Goal: Task Accomplishment & Management: Manage account settings

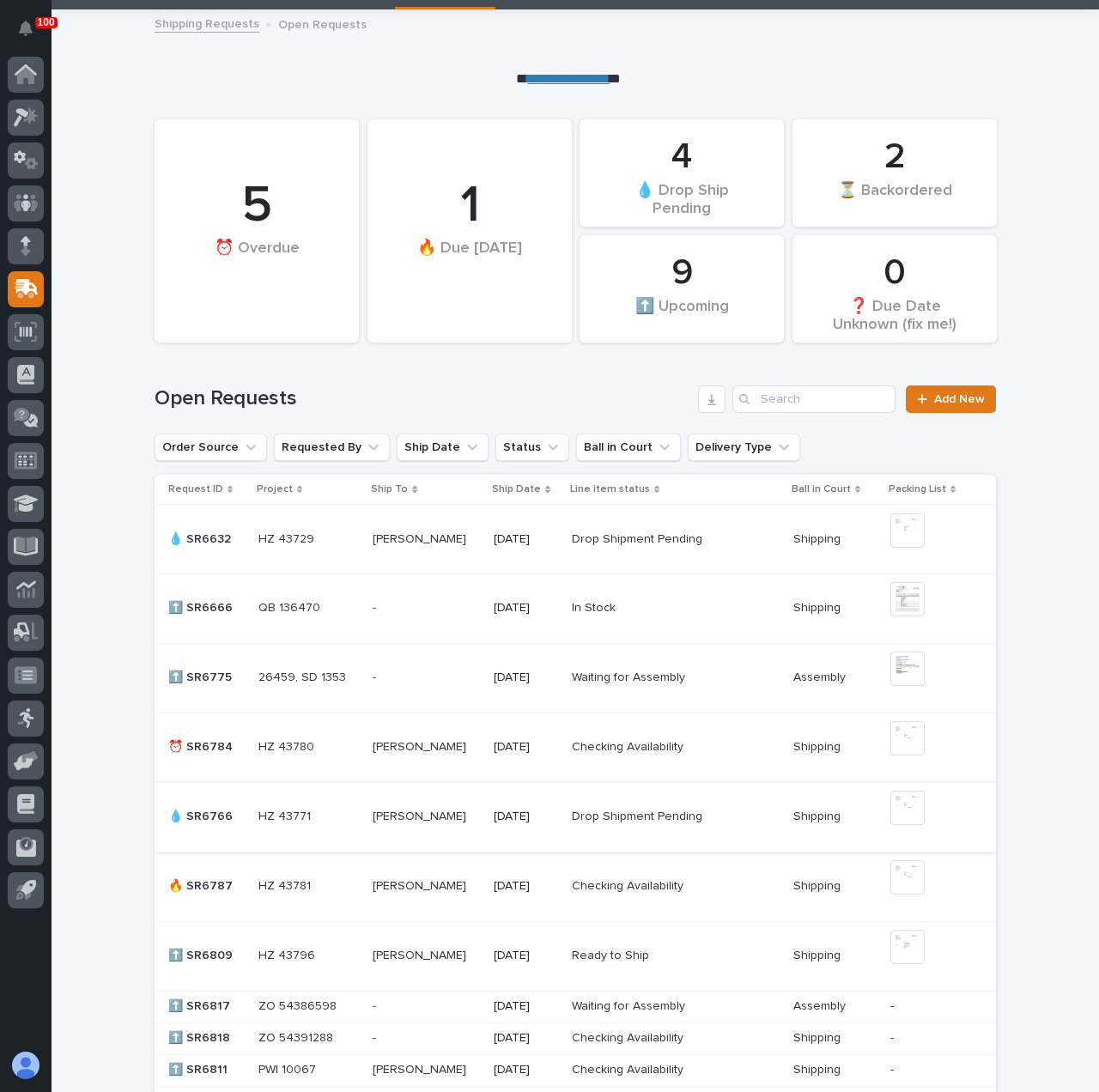
scroll to position [171, 0]
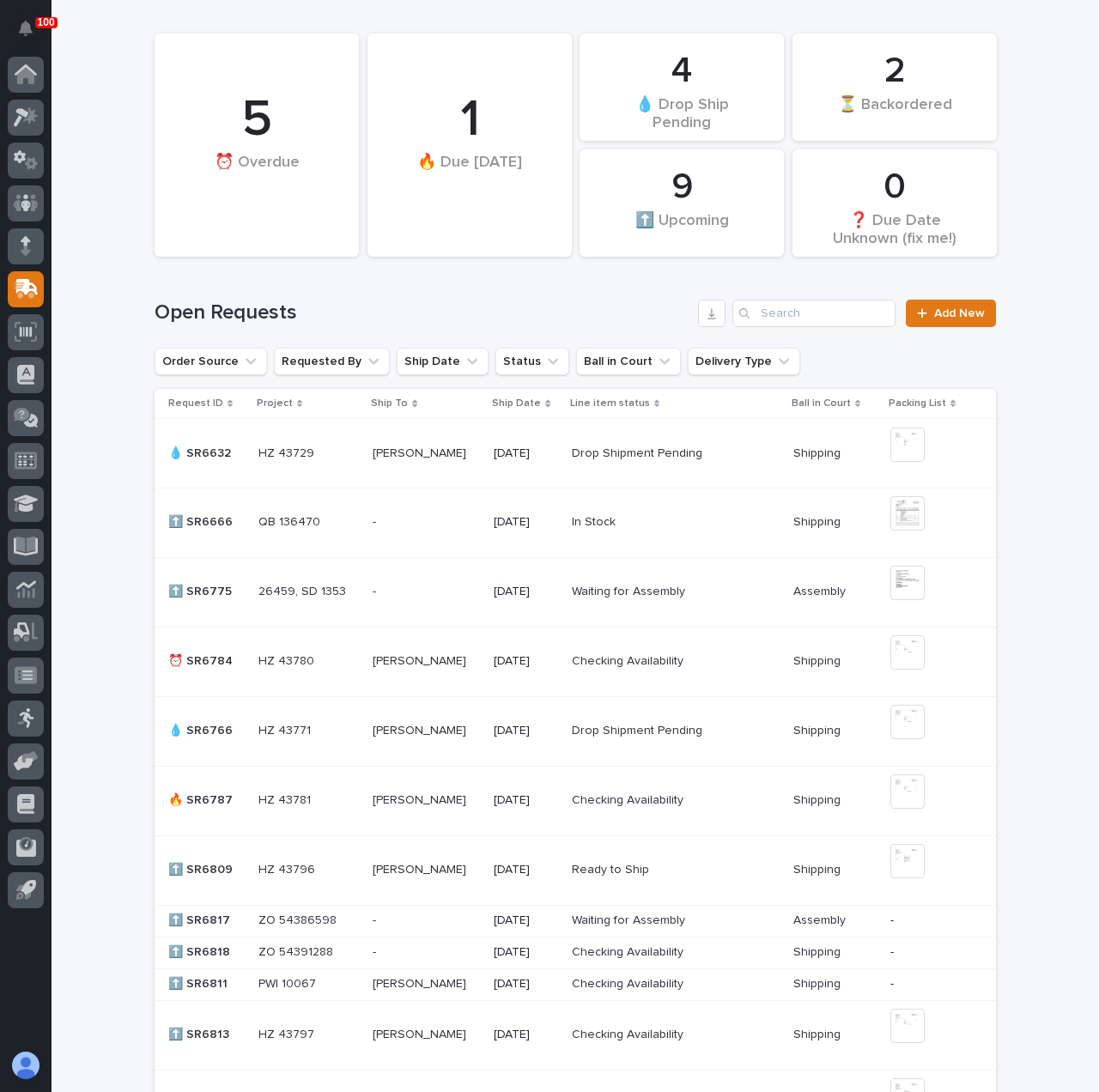
click at [469, 815] on div "[PERSON_NAME] [PERSON_NAME]" at bounding box center [426, 800] width 107 height 28
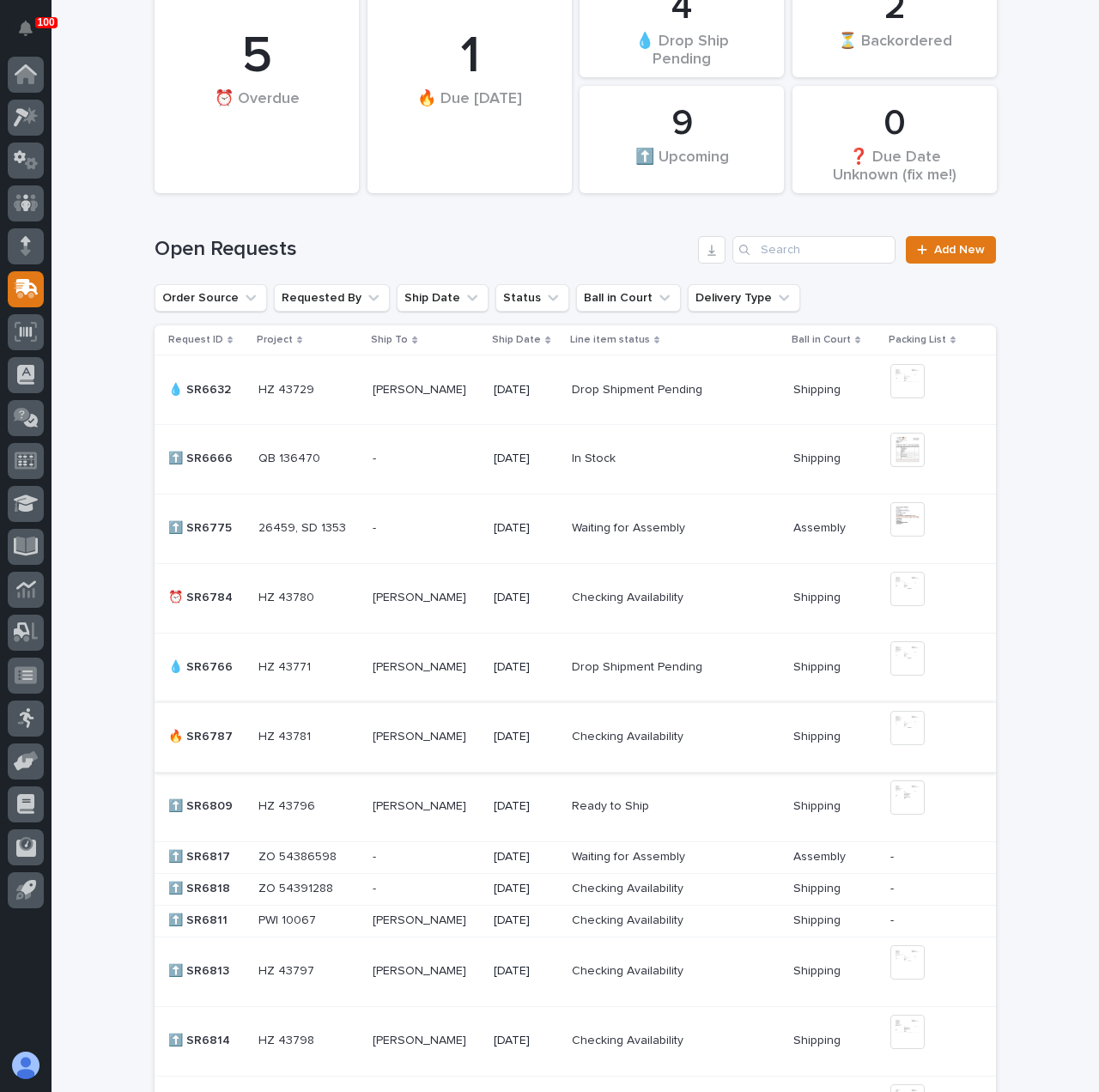
scroll to position [258, 0]
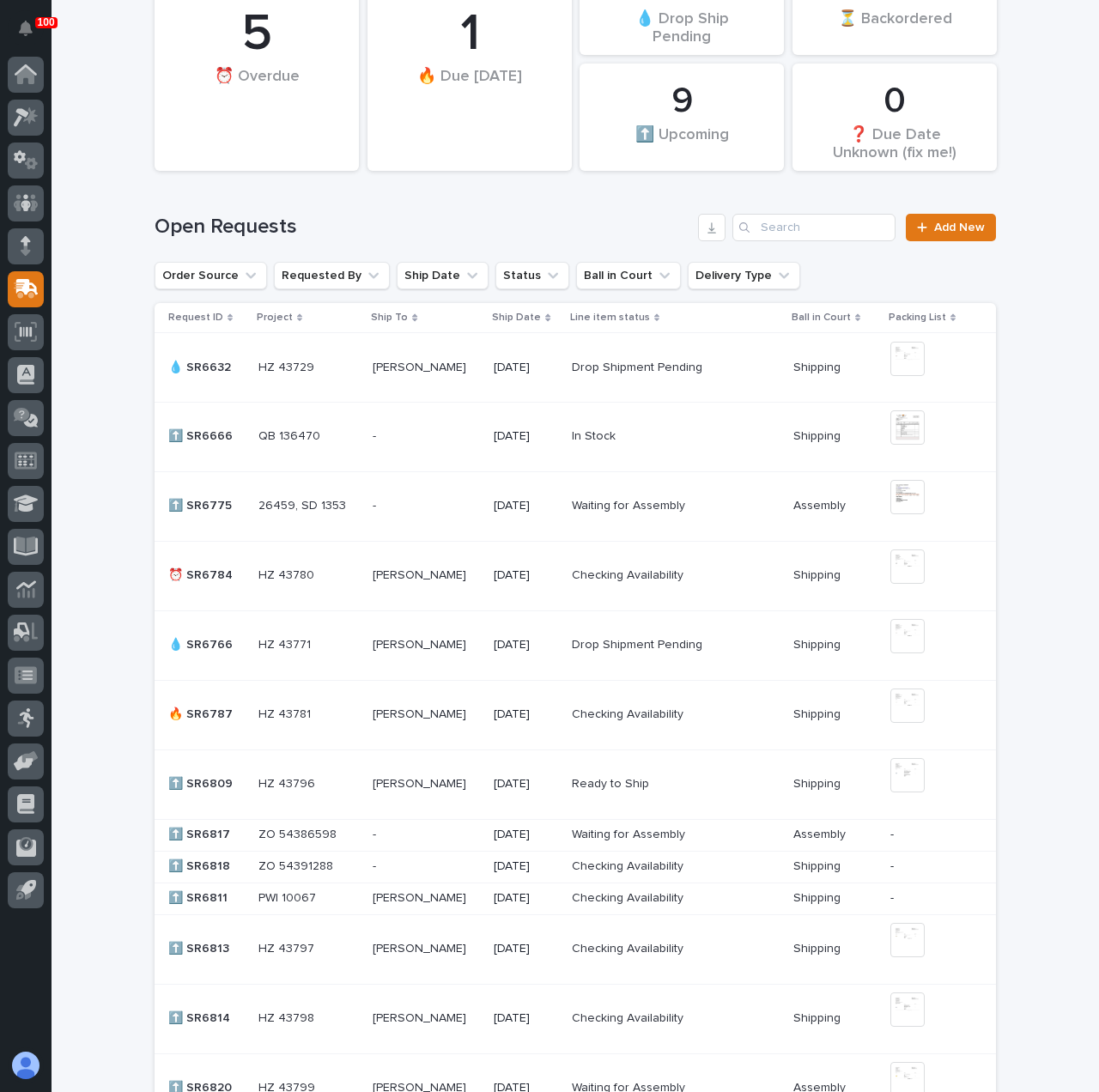
click at [456, 720] on p at bounding box center [426, 714] width 107 height 15
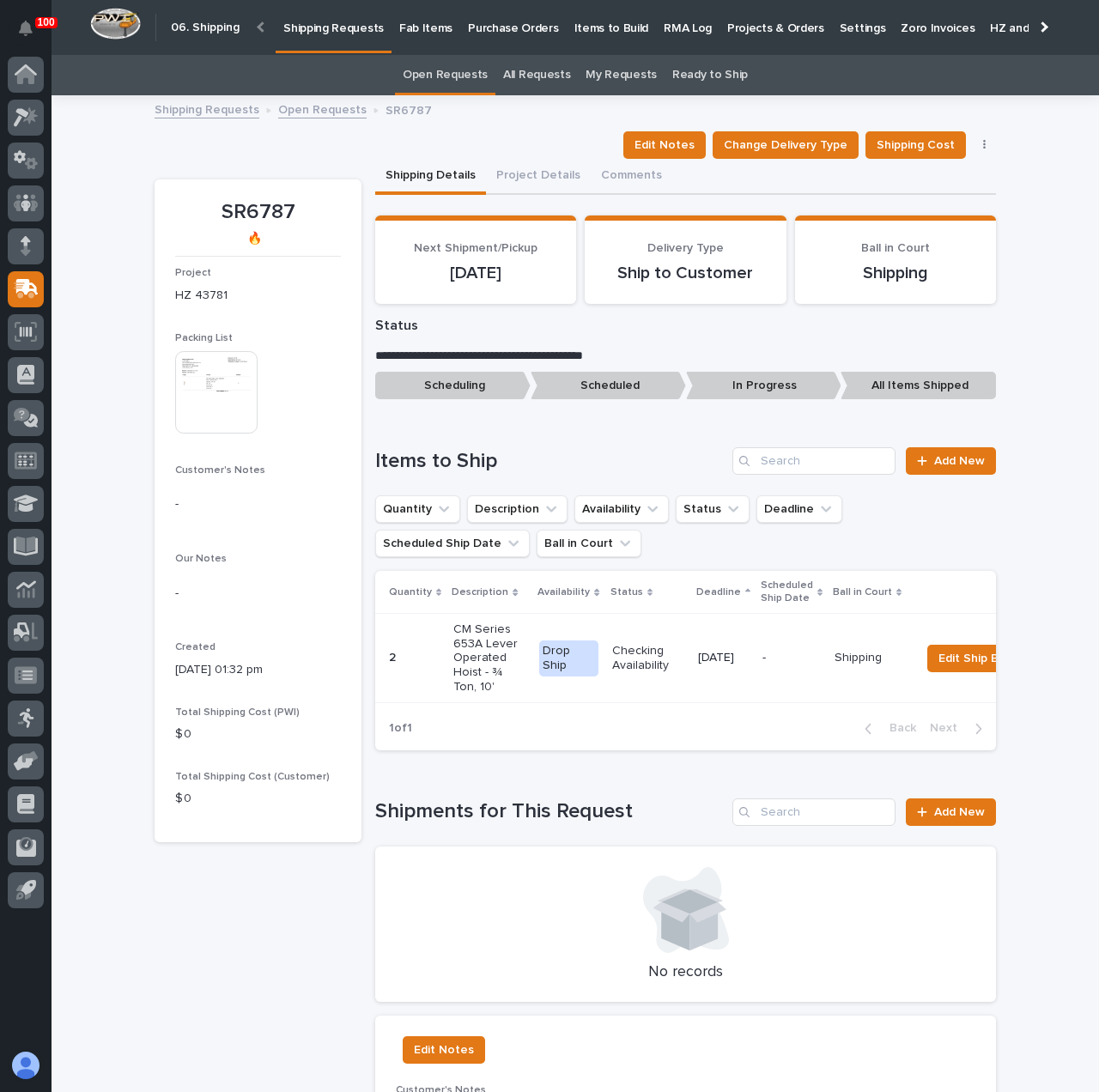
scroll to position [86, 0]
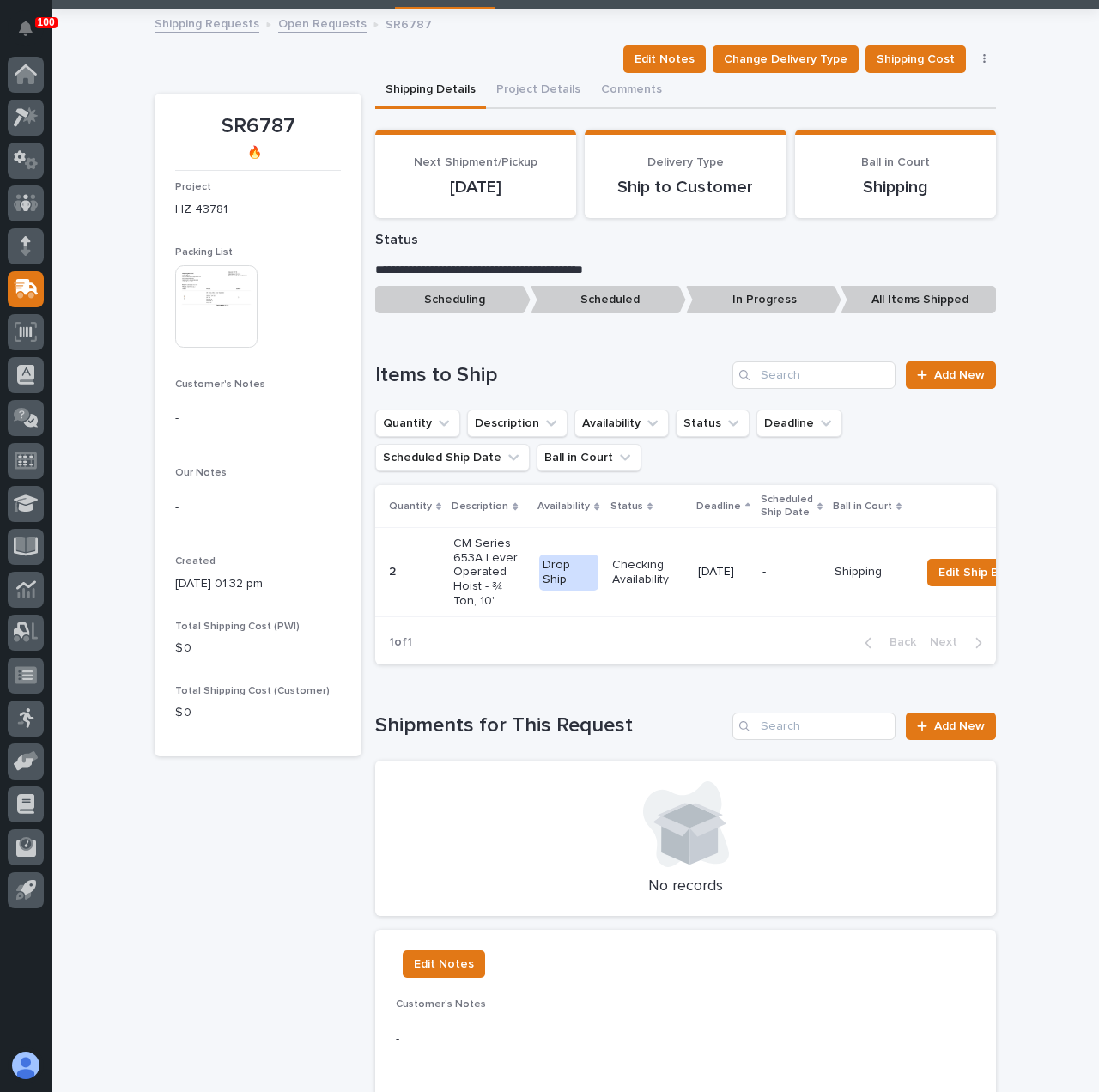
click at [793, 542] on td "-" at bounding box center [791, 572] width 72 height 90
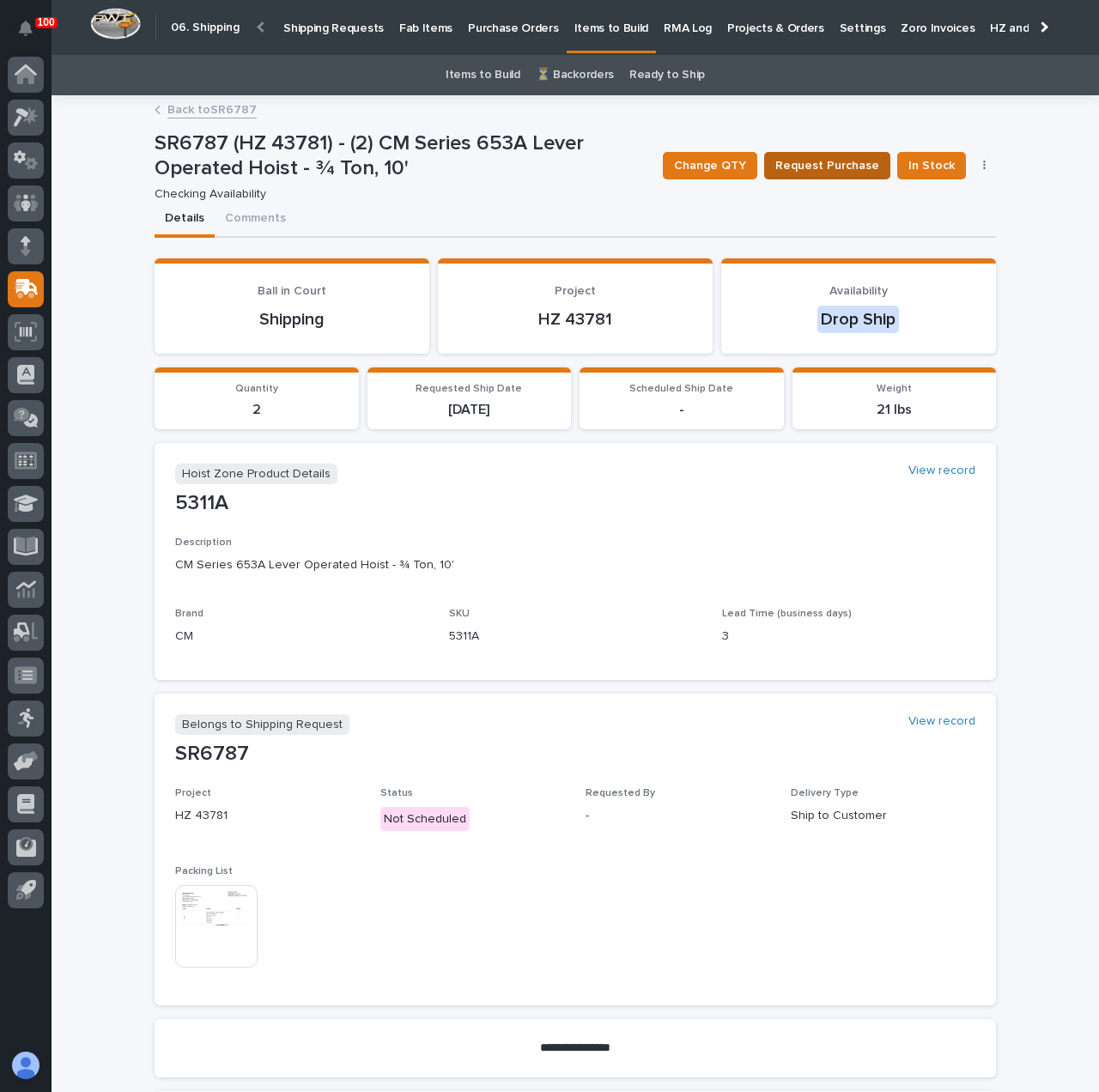
click at [834, 160] on span "Request Purchase" at bounding box center [826, 165] width 104 height 20
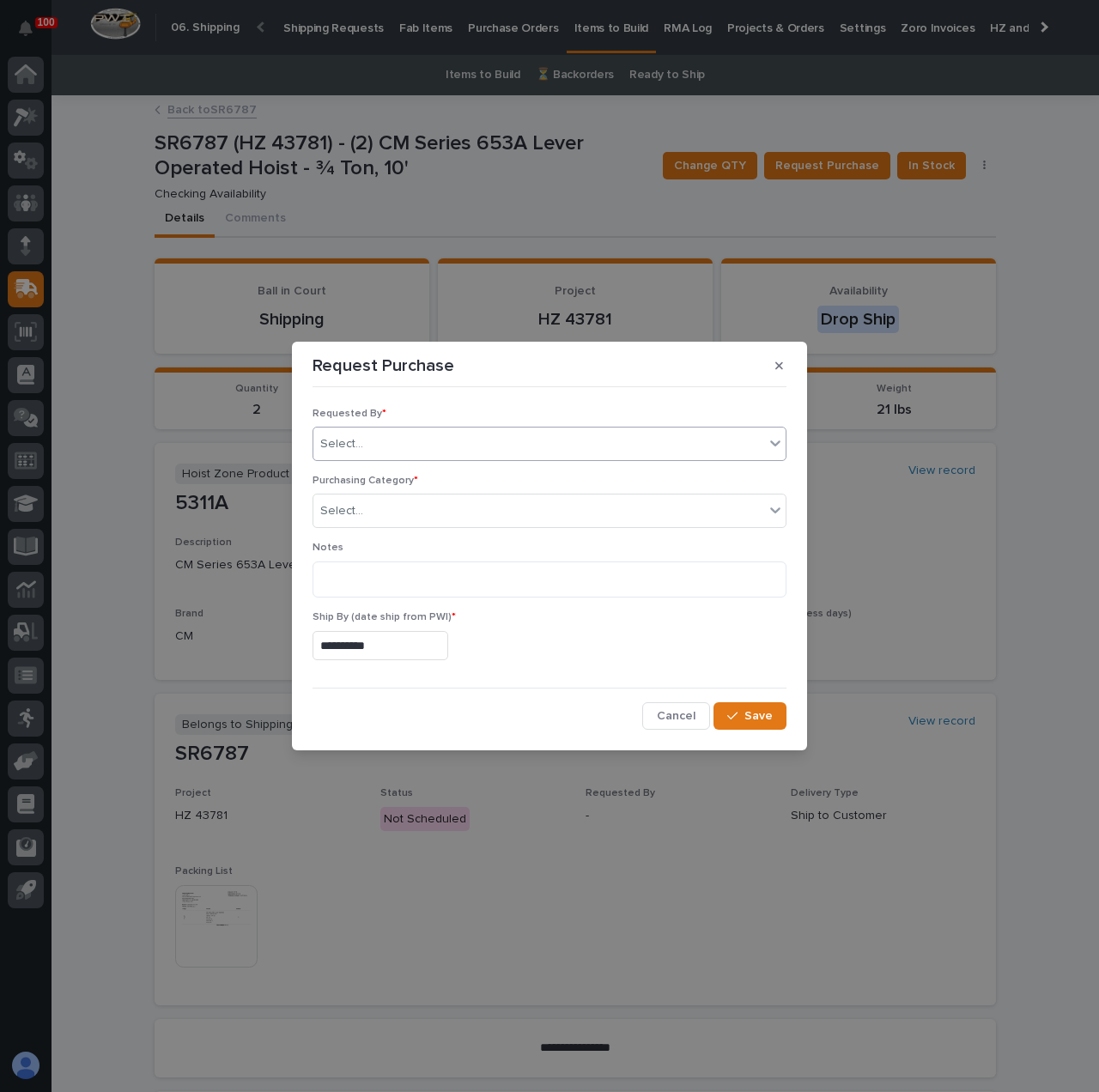
click at [393, 446] on div "Select..." at bounding box center [538, 444] width 451 height 28
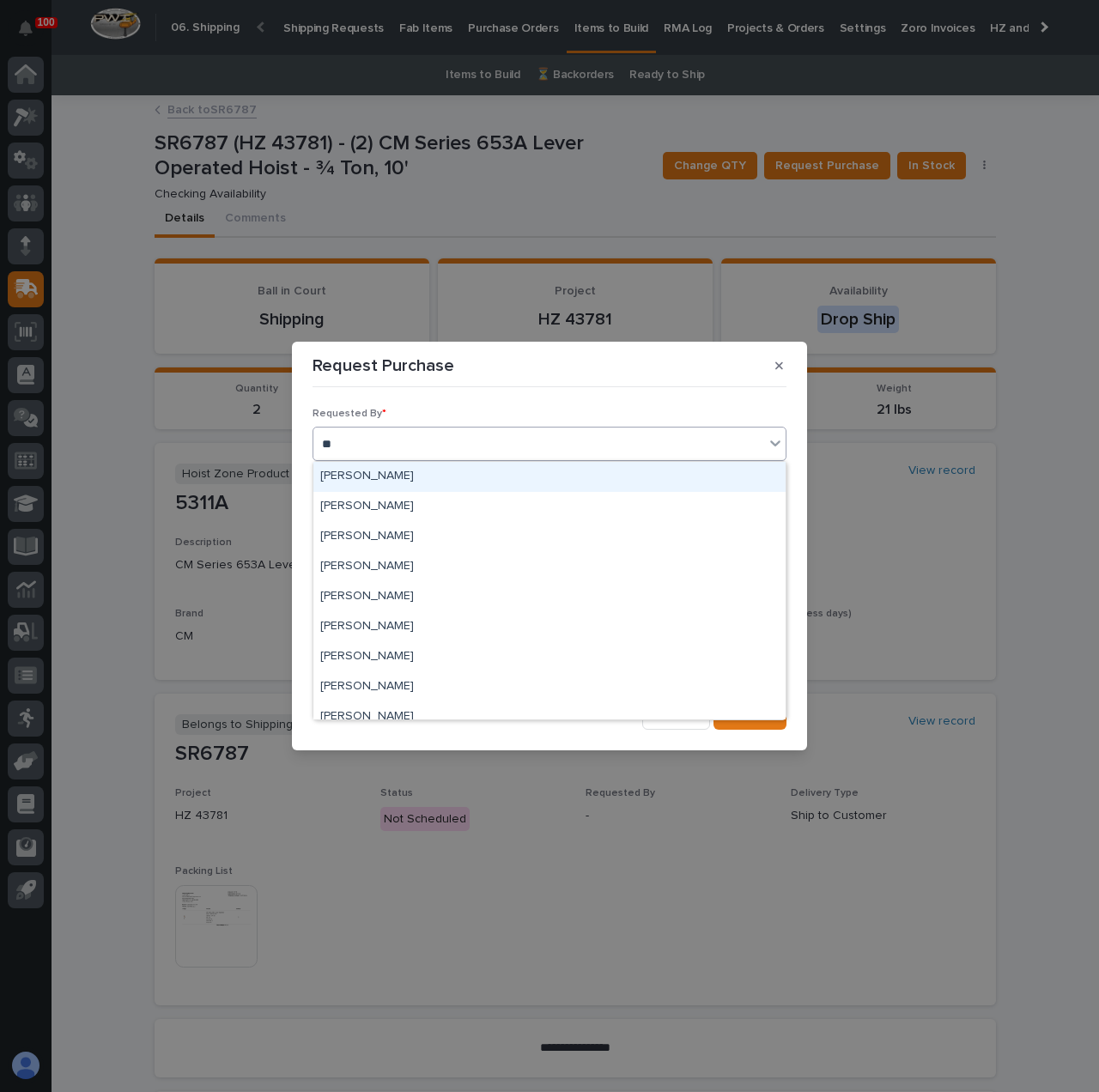
type input "***"
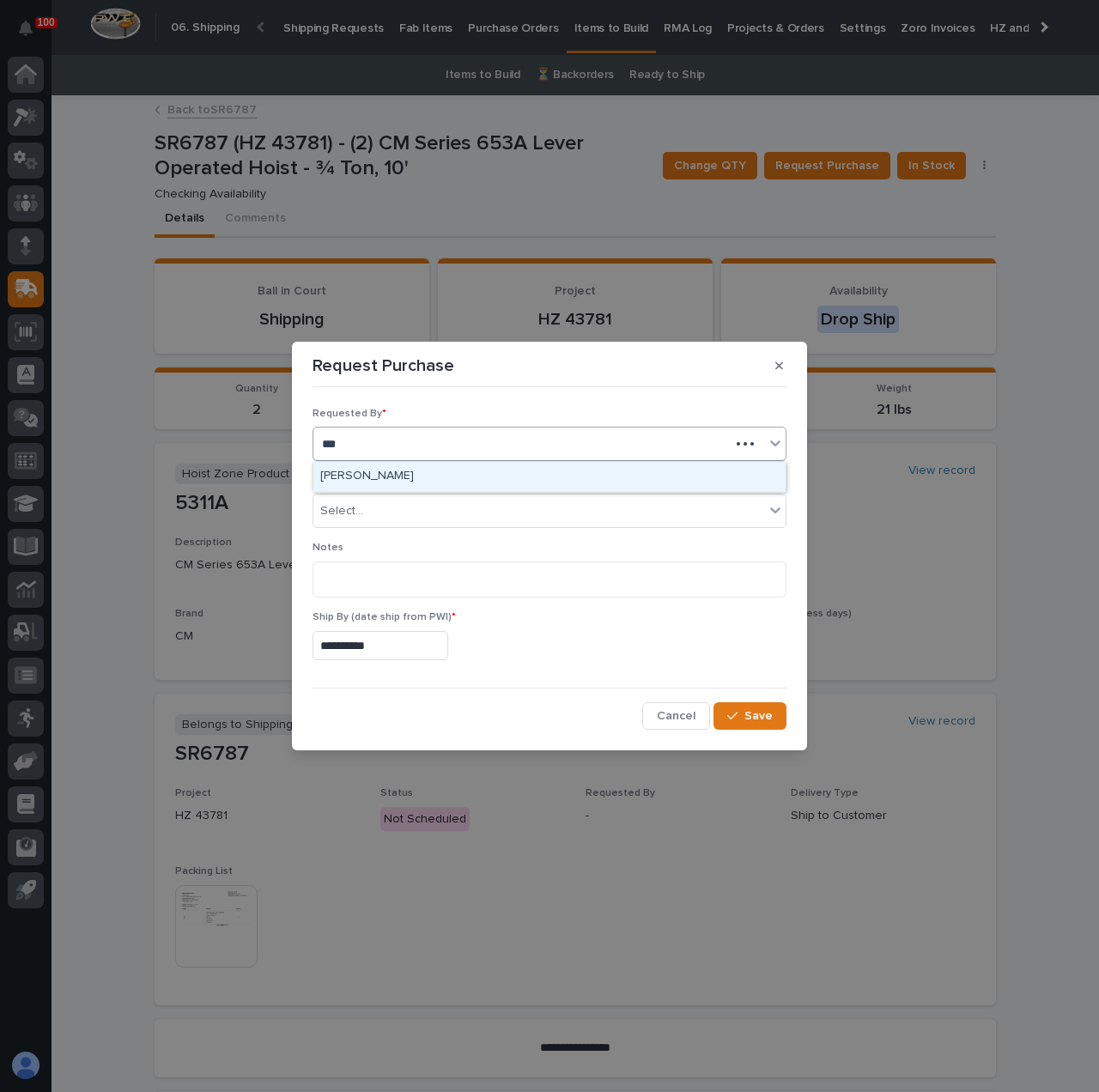
click at [414, 467] on div "[PERSON_NAME]" at bounding box center [549, 476] width 472 height 30
click at [419, 517] on div "Select..." at bounding box center [538, 511] width 451 height 28
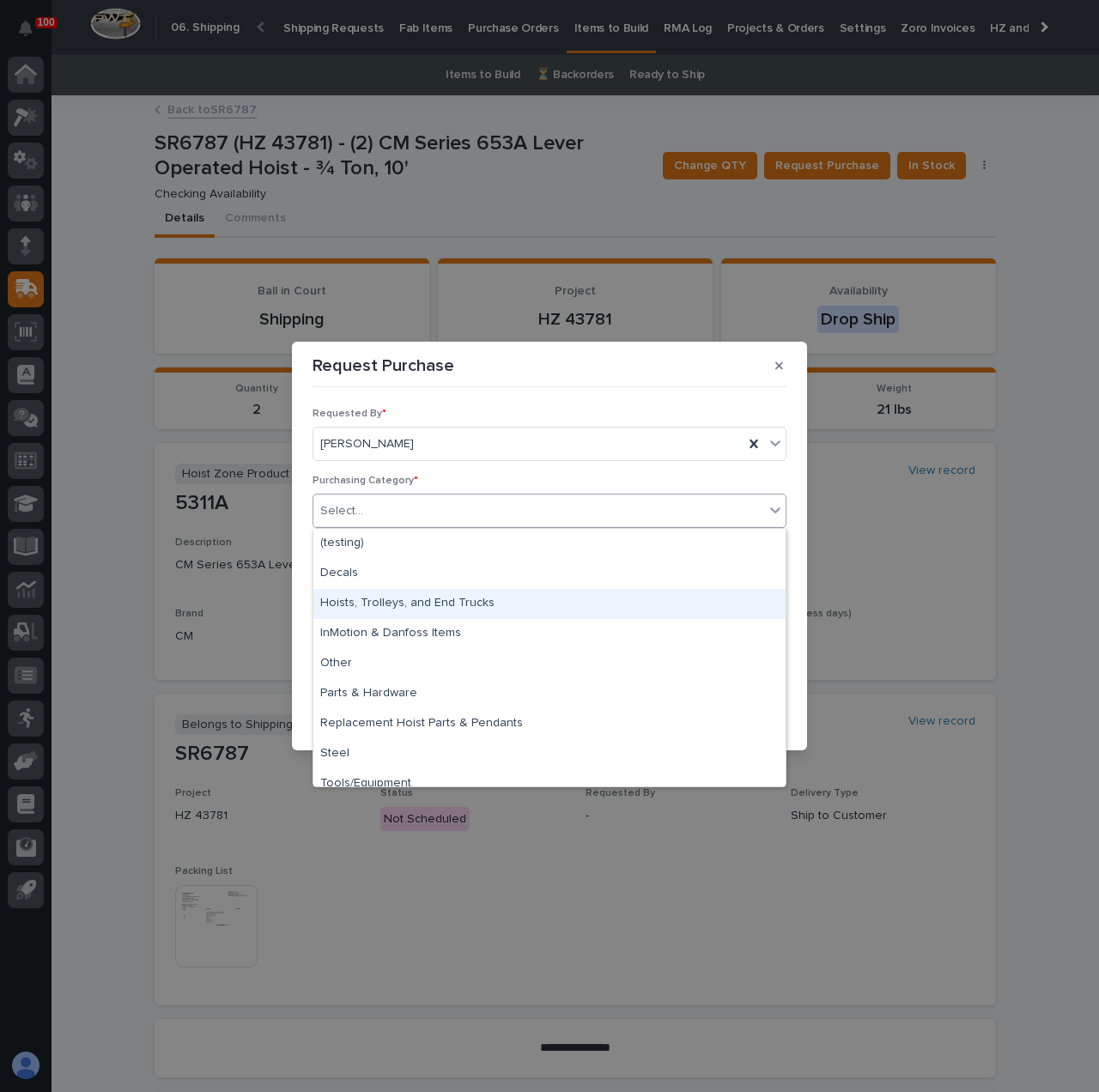
click at [452, 597] on div "Hoists, Trolleys, and End Trucks" at bounding box center [549, 603] width 472 height 30
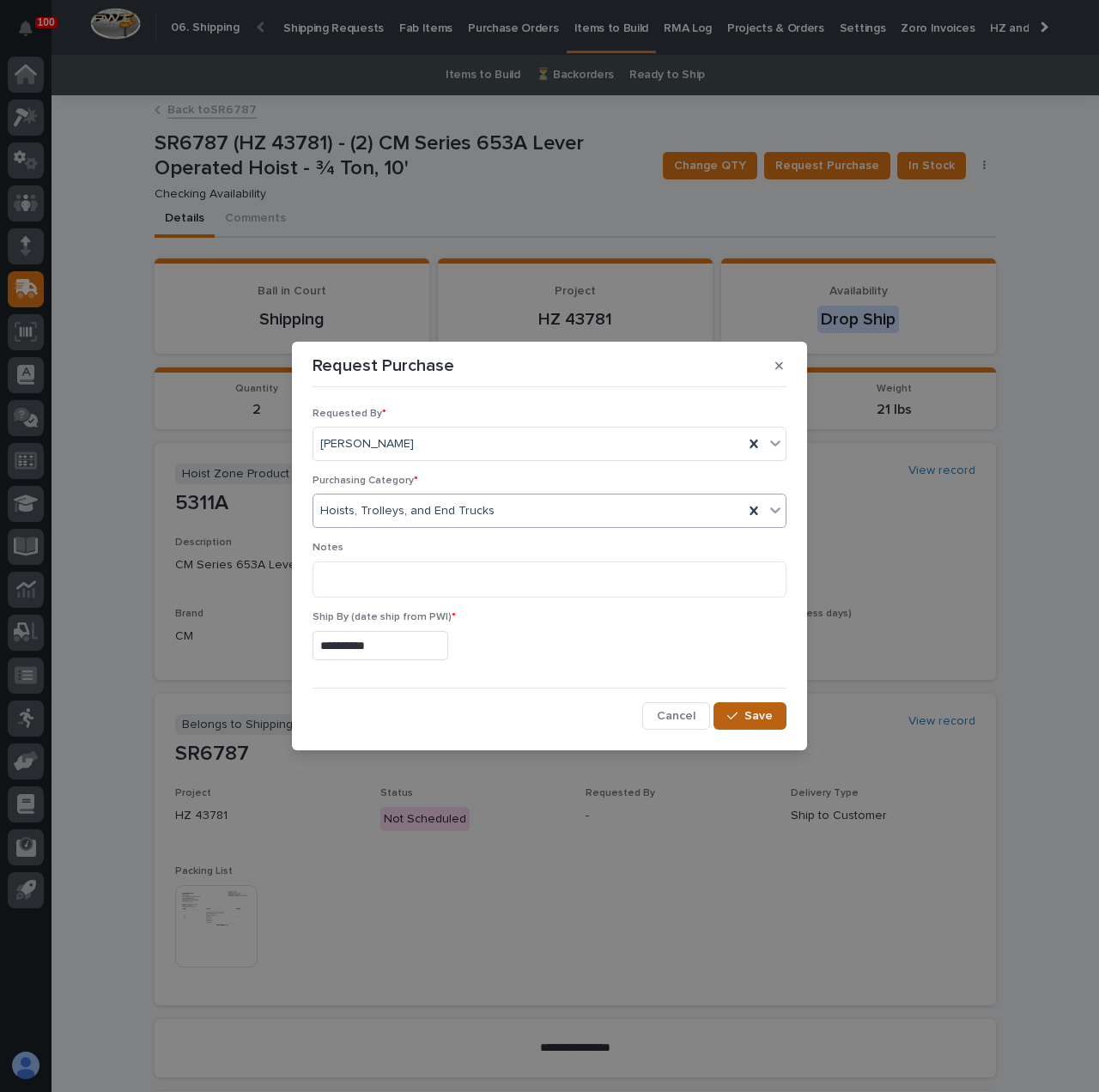
click at [752, 723] on button "Save" at bounding box center [750, 715] width 73 height 27
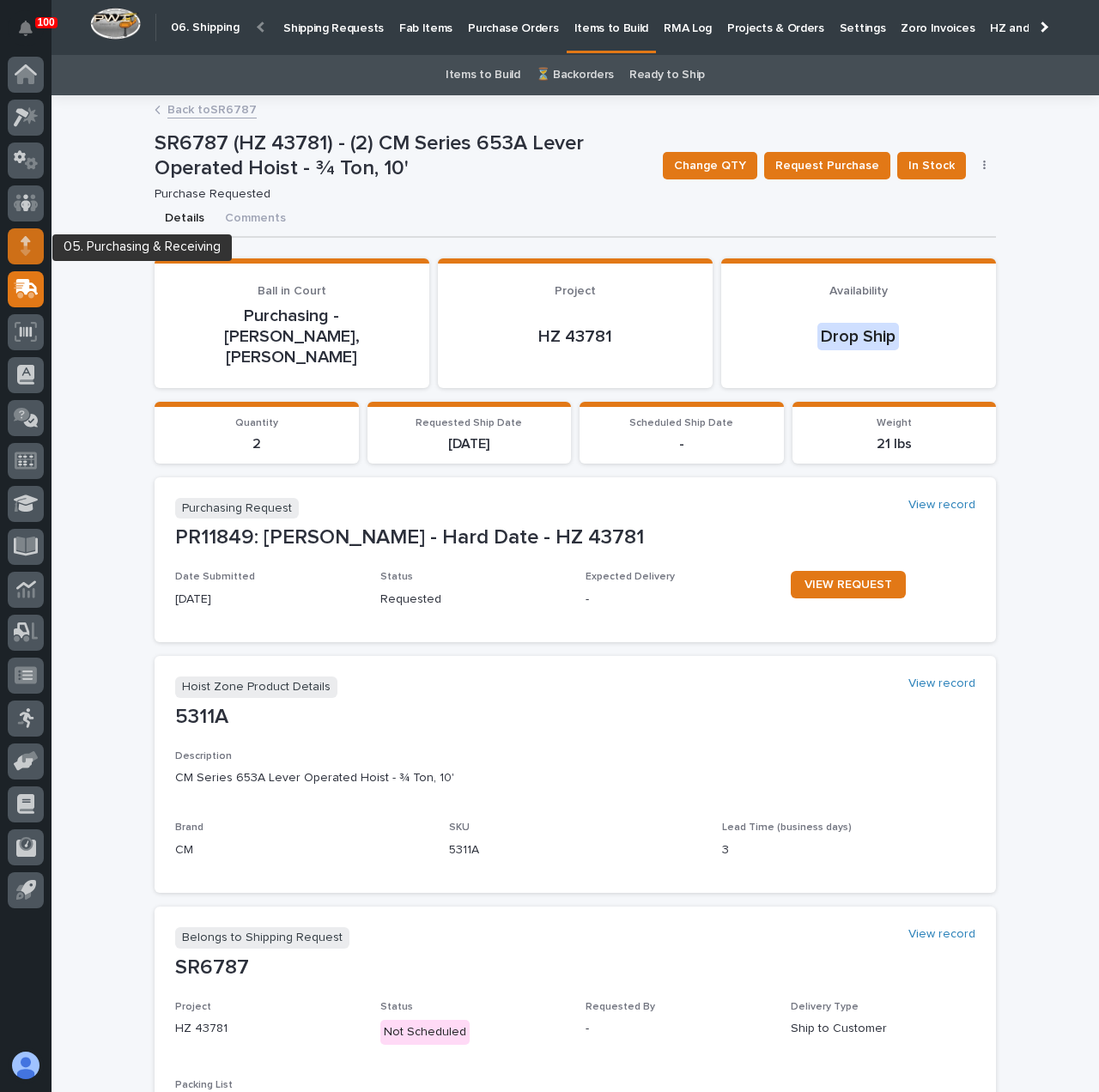
click at [37, 250] on div at bounding box center [25, 246] width 36 height 36
click at [242, 213] on button "Comments" at bounding box center [255, 219] width 82 height 36
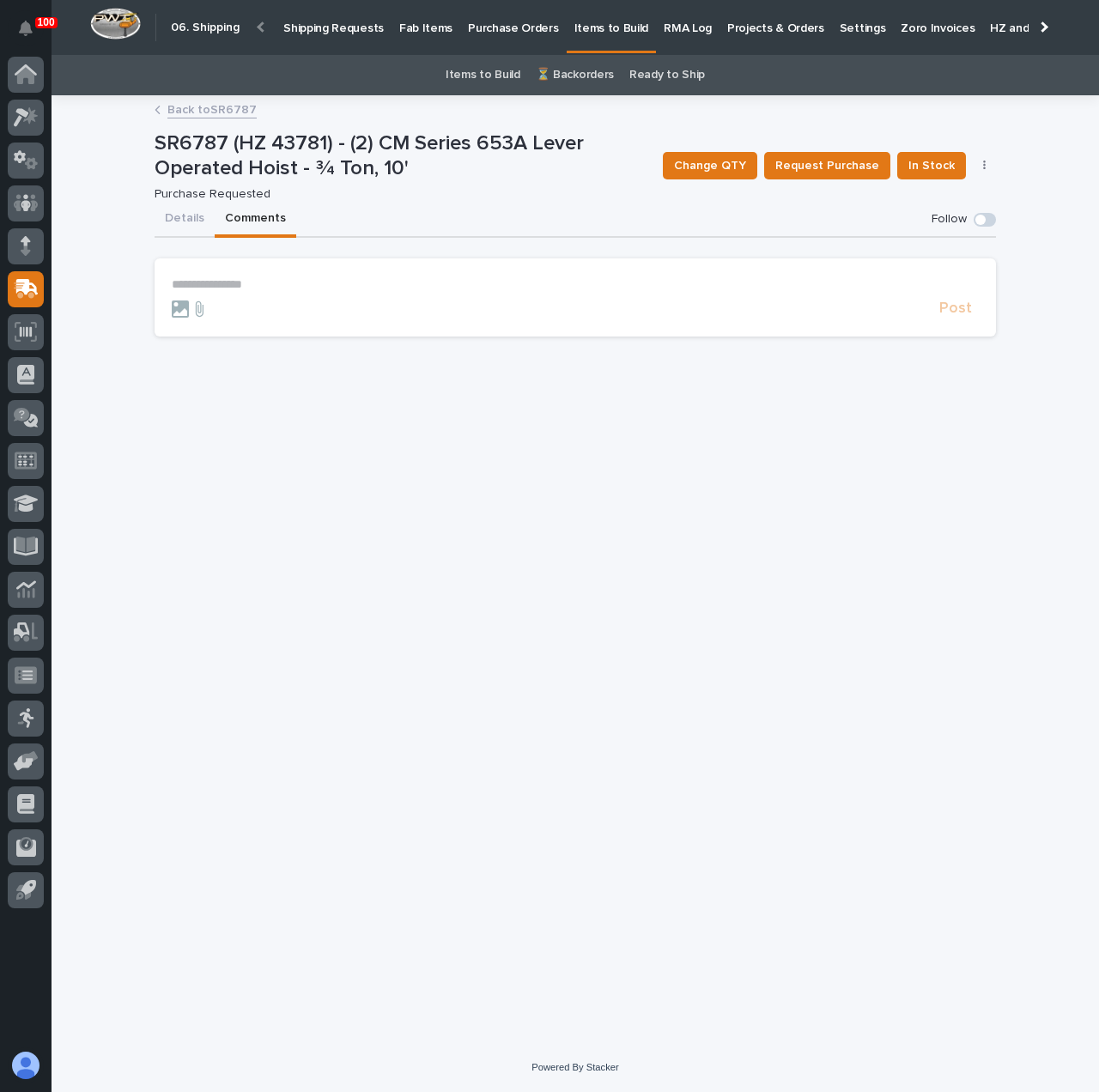
click at [266, 286] on p "**********" at bounding box center [574, 284] width 807 height 15
click at [232, 277] on p "**********" at bounding box center [574, 284] width 807 height 15
click at [968, 322] on span "Post" at bounding box center [956, 316] width 33 height 19
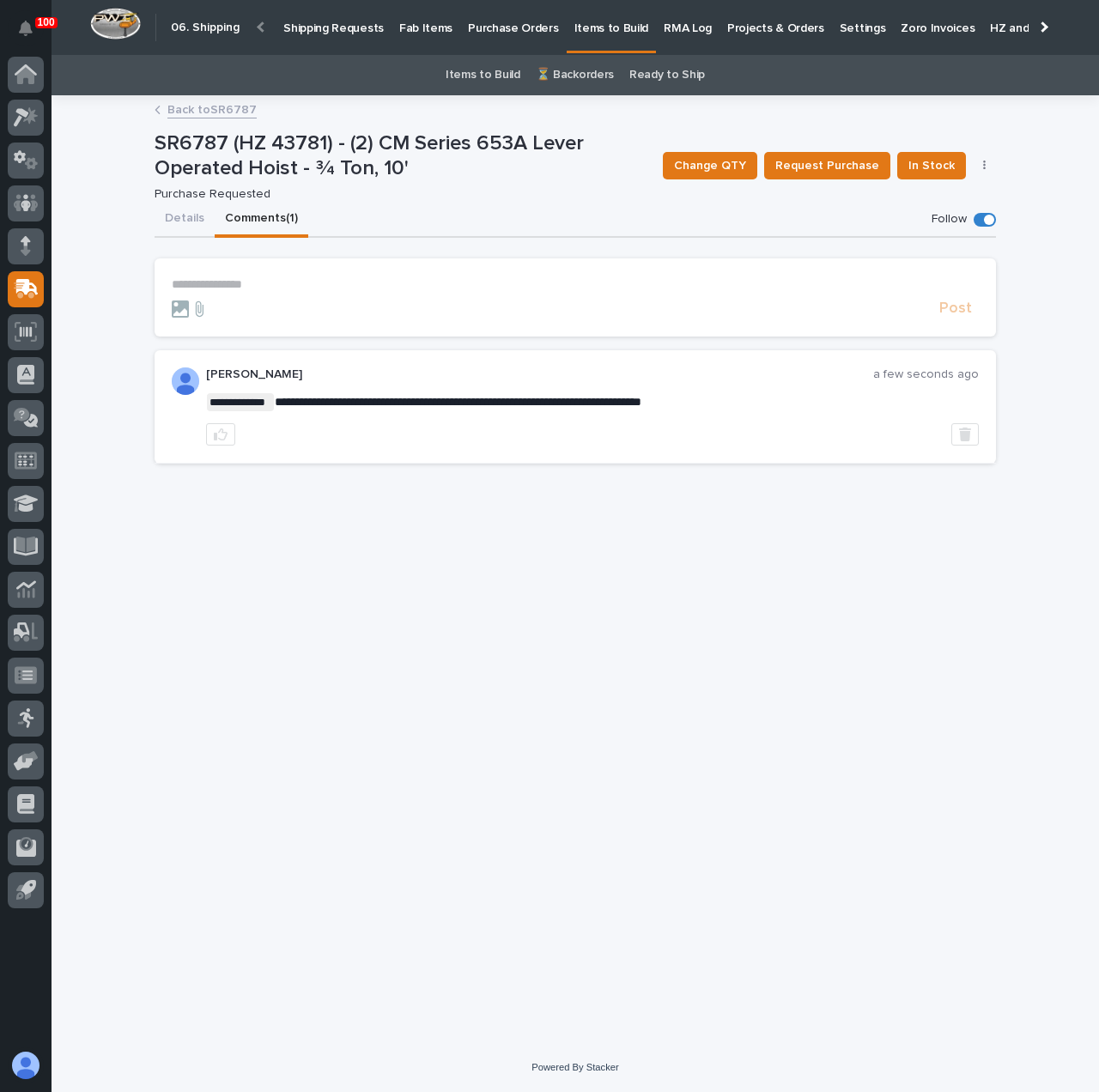
click at [209, 109] on link "Back to SR6787" at bounding box center [212, 108] width 90 height 19
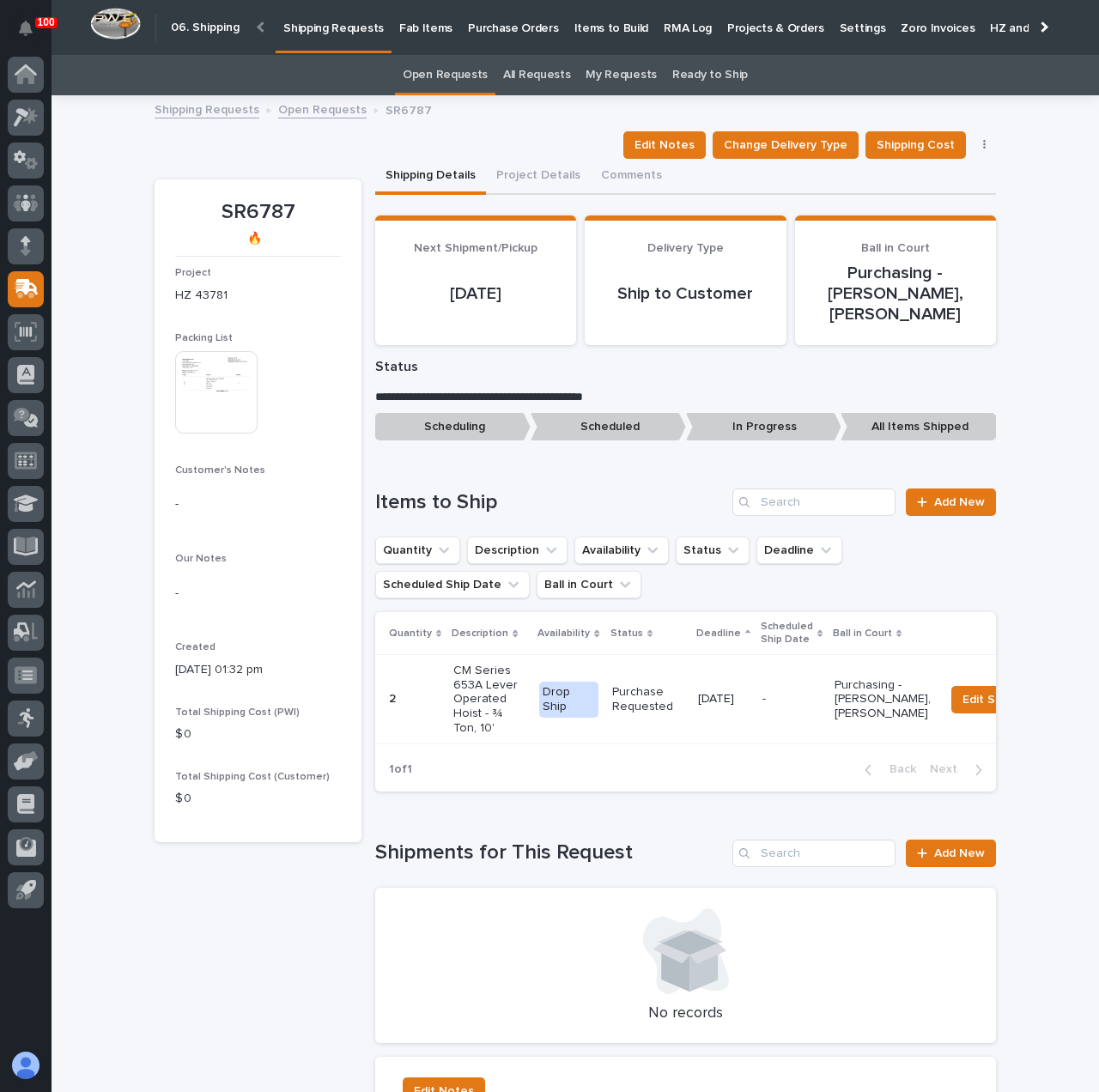
click at [431, 73] on link "Open Requests" at bounding box center [445, 74] width 85 height 40
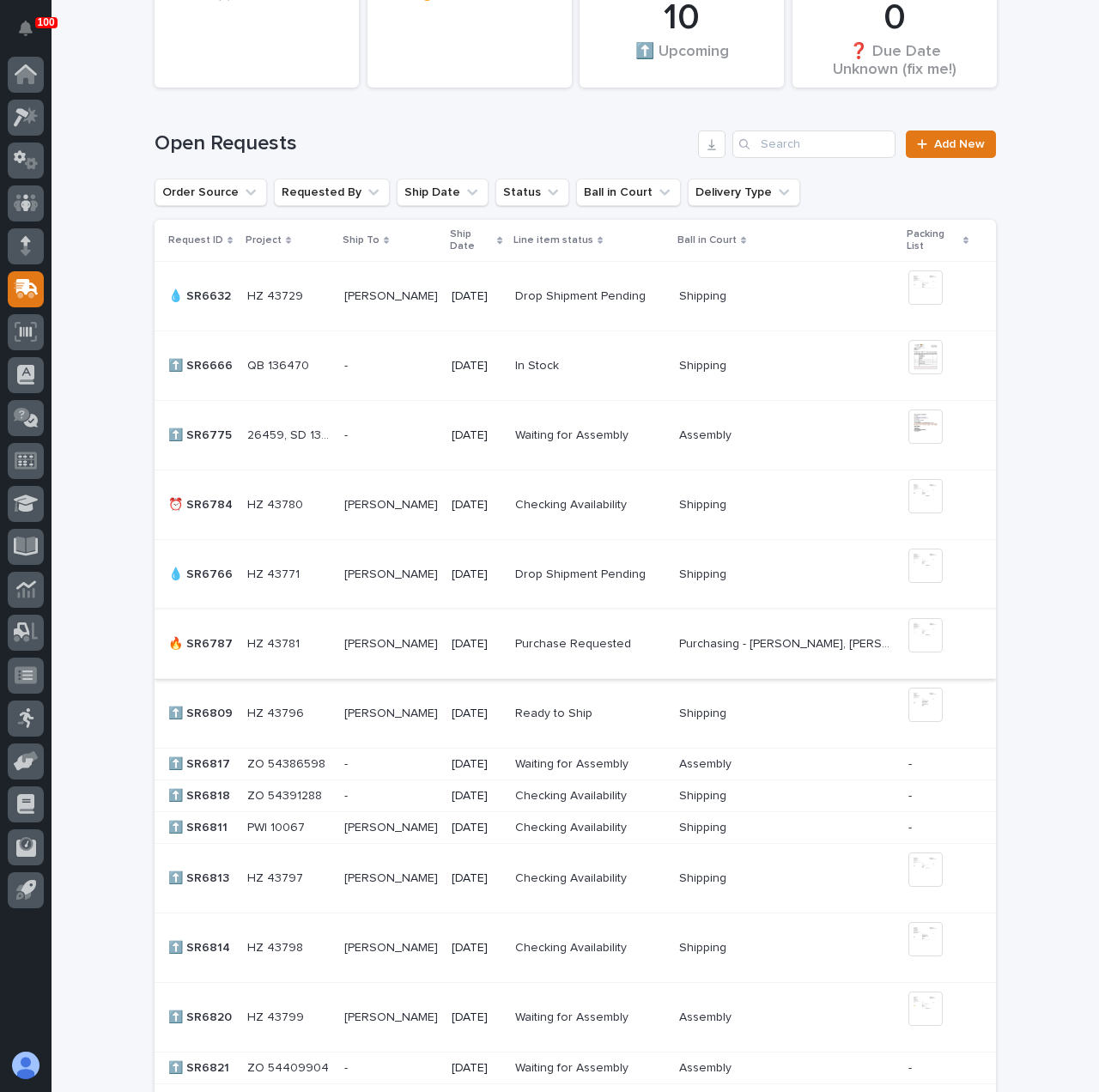
scroll to position [344, 0]
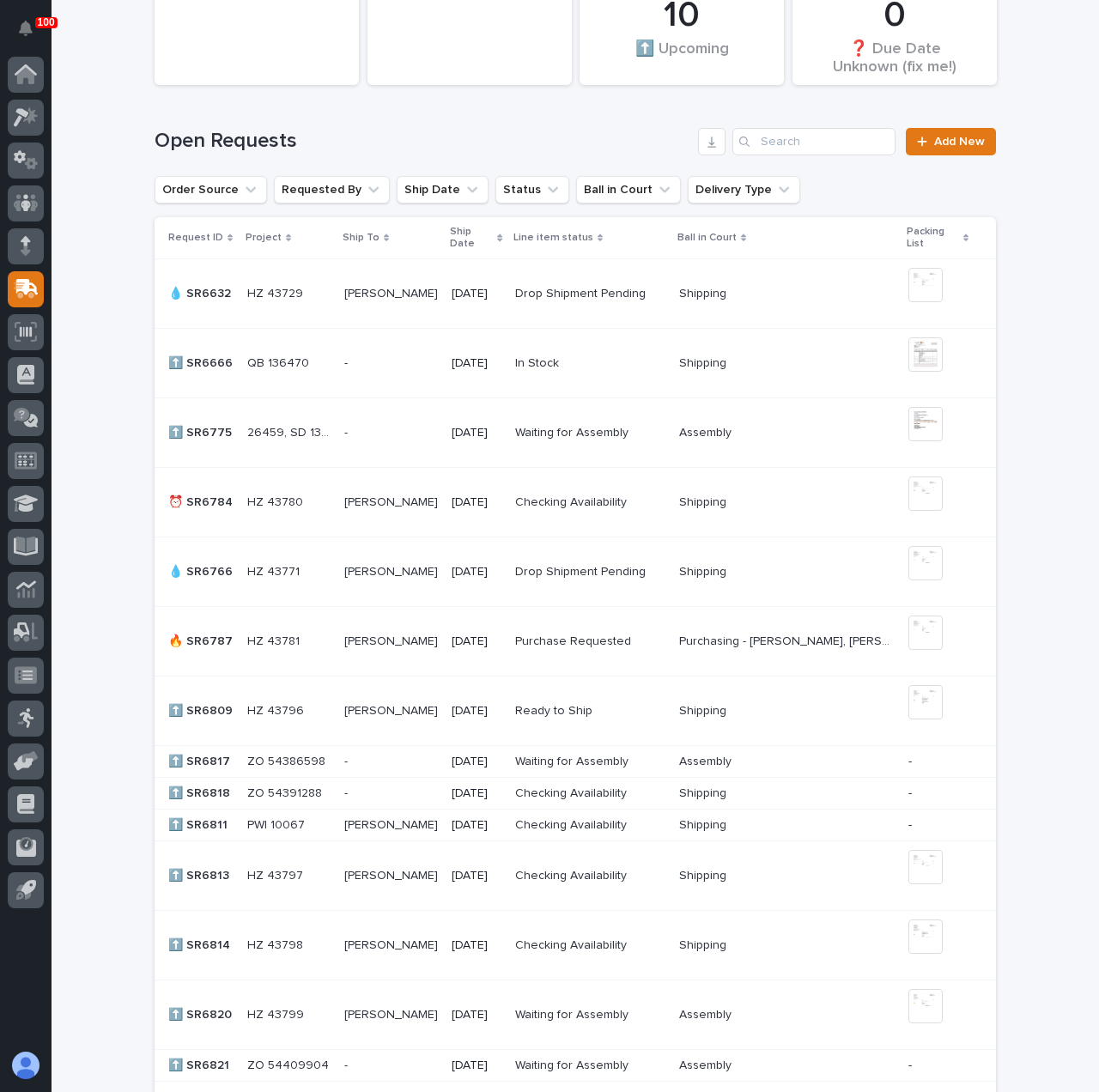
click at [438, 635] on p at bounding box center [391, 641] width 93 height 15
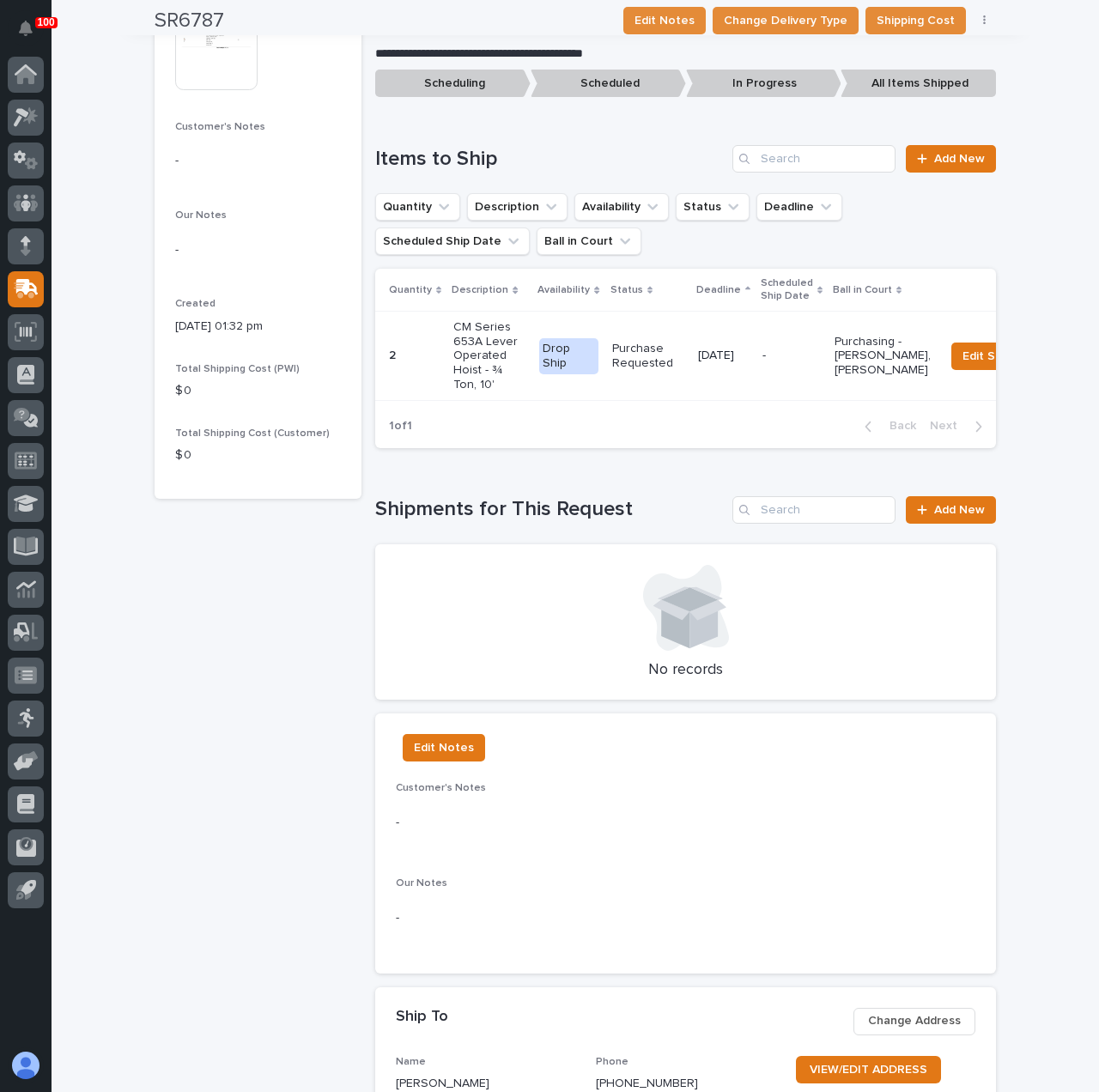
scroll to position [687, 0]
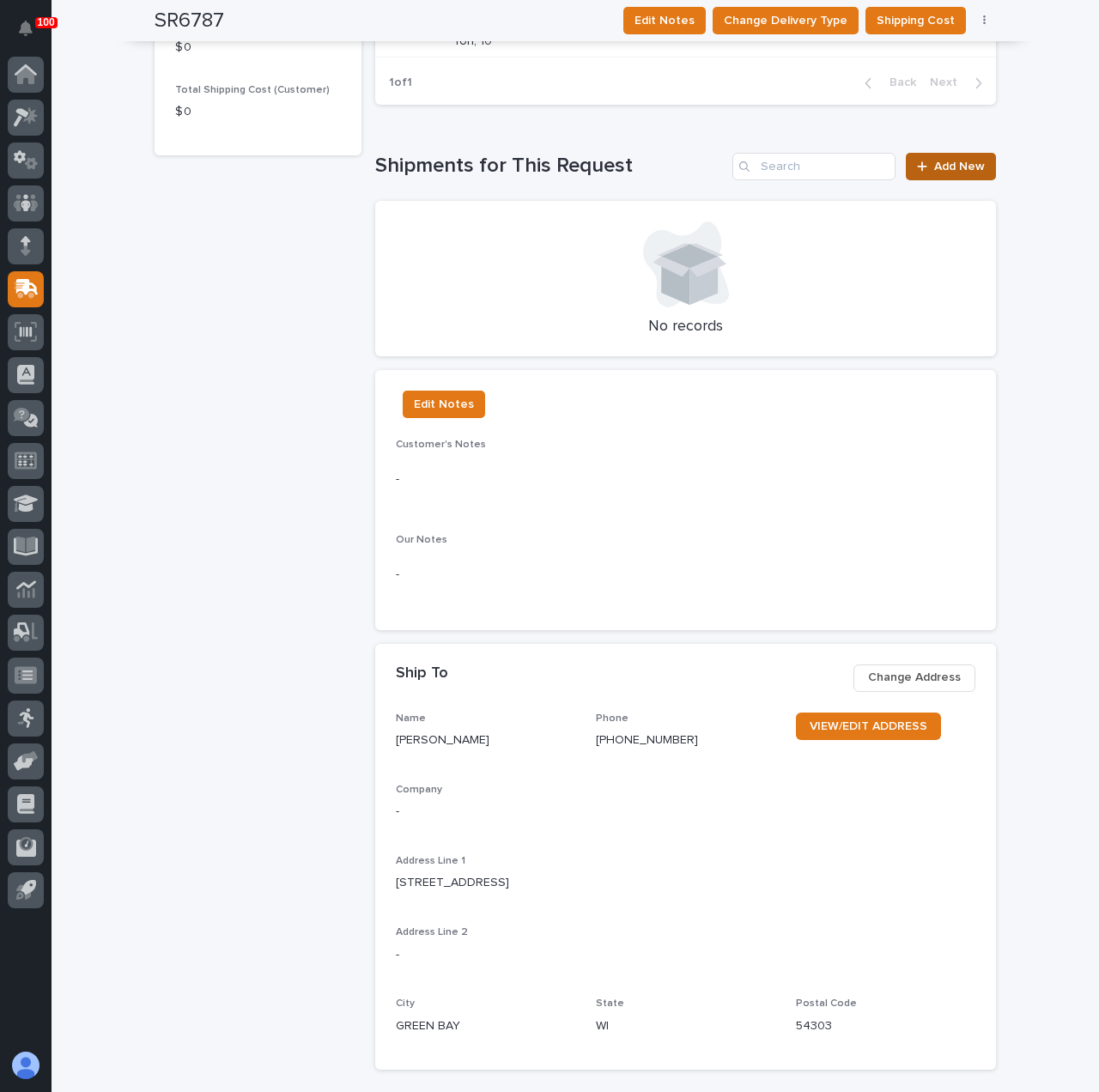
click at [971, 172] on span "Add New" at bounding box center [960, 166] width 51 height 12
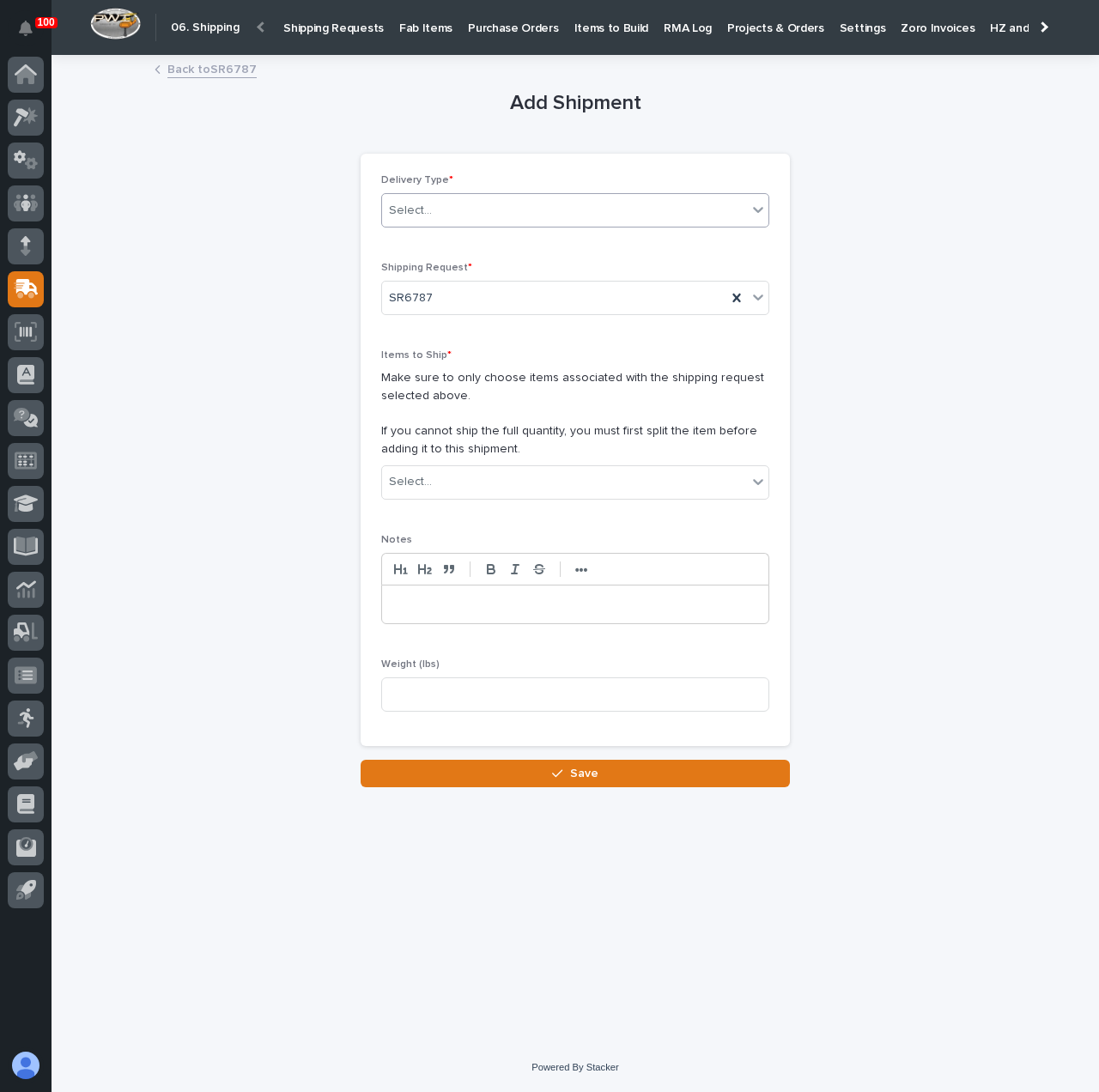
click at [433, 209] on div "Select..." at bounding box center [564, 210] width 365 height 28
click at [237, 217] on div "**********" at bounding box center [575, 421] width 841 height 731
click at [211, 67] on link "Back to SR6787" at bounding box center [212, 68] width 90 height 19
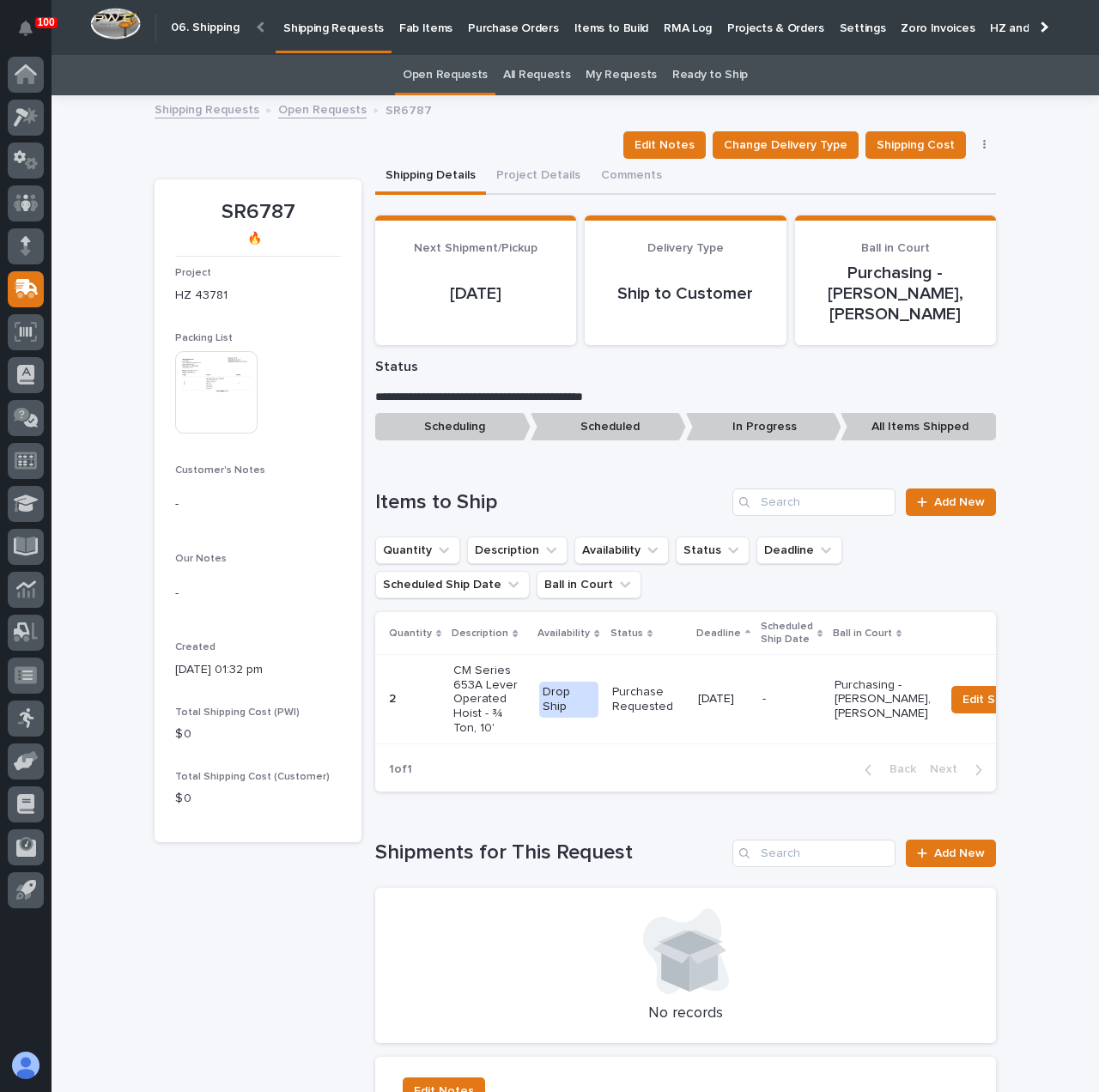
click at [449, 89] on link "Open Requests" at bounding box center [445, 74] width 85 height 40
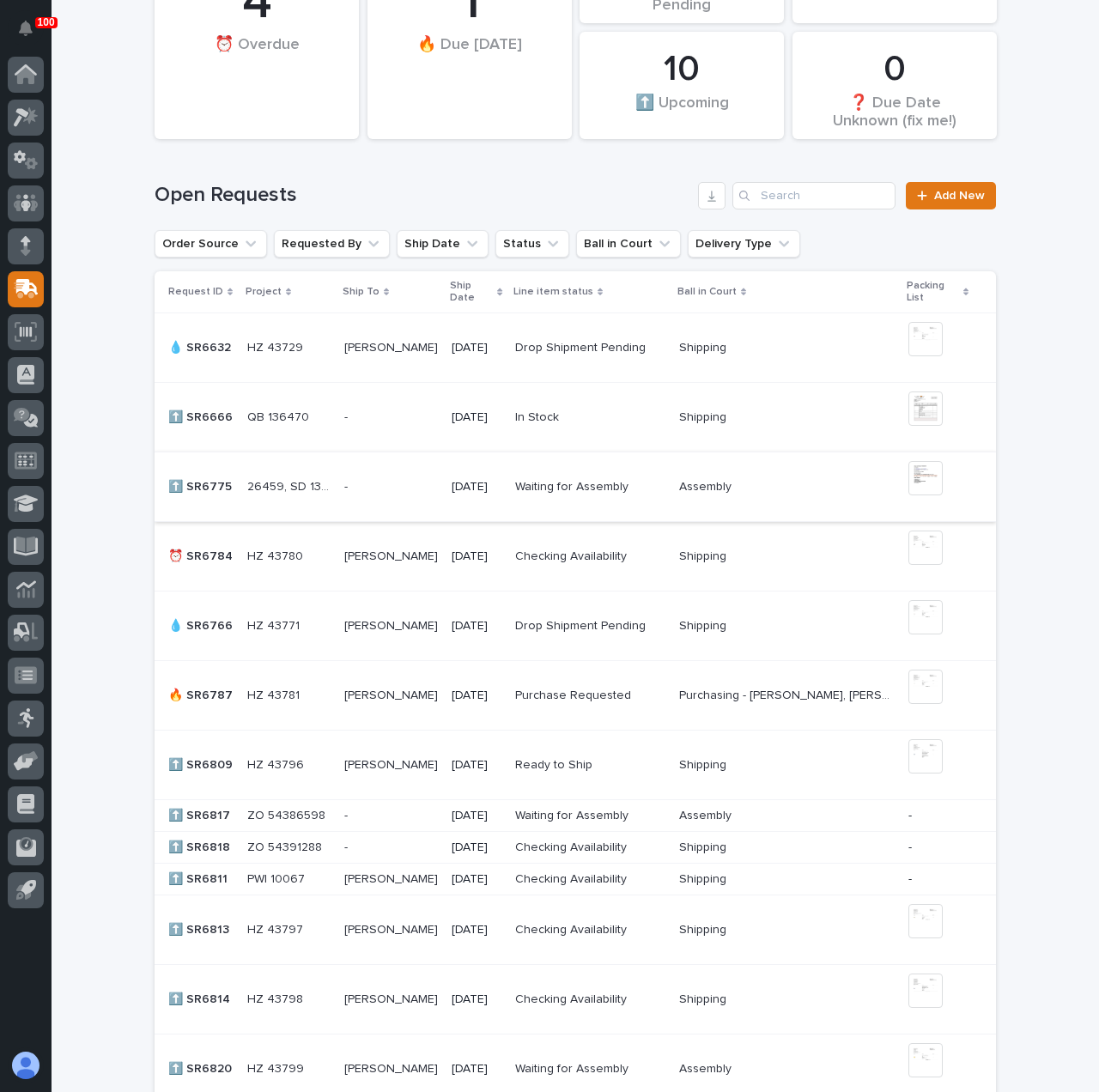
scroll to position [344, 0]
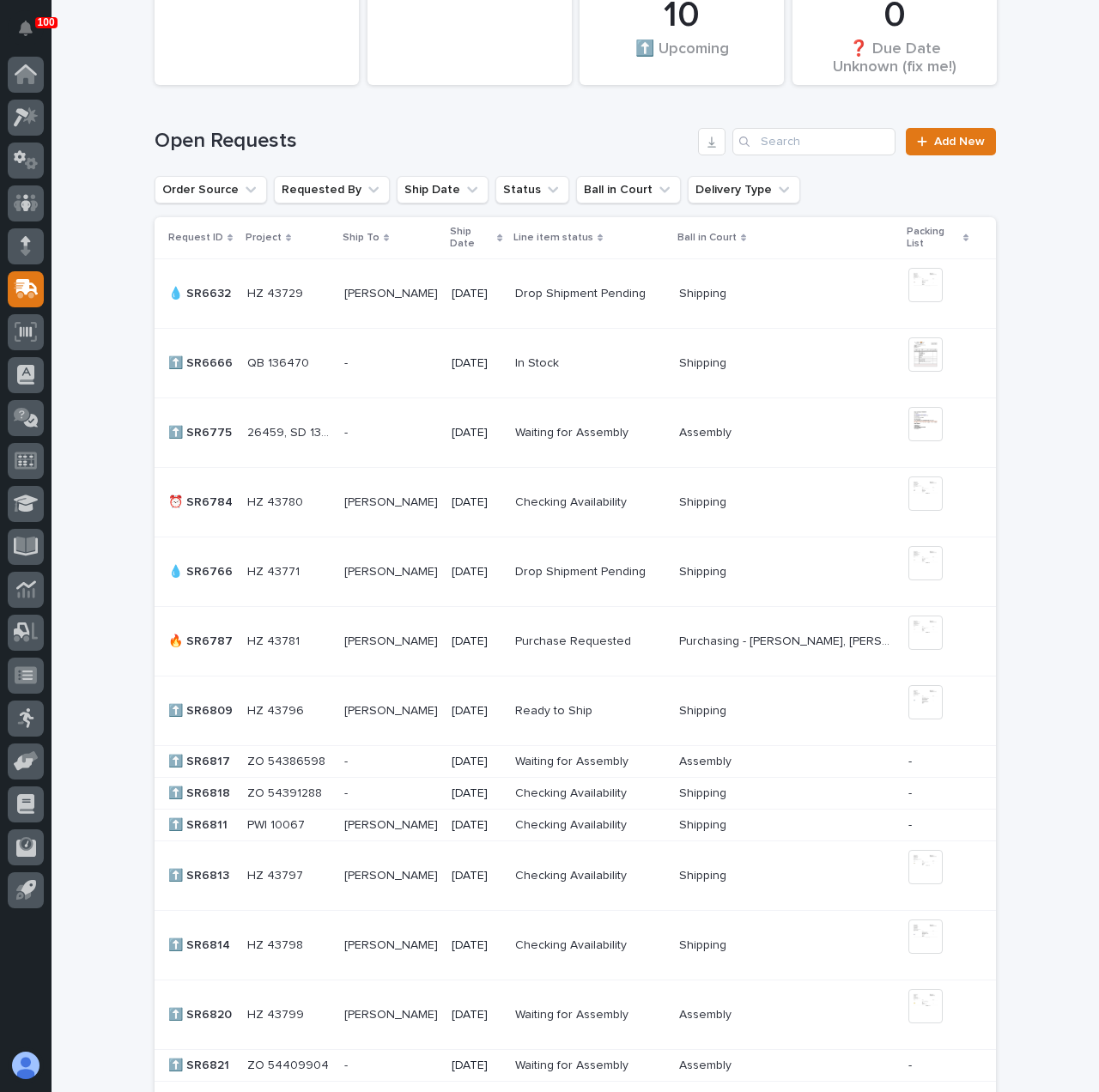
click at [438, 510] on div "[PERSON_NAME] [PERSON_NAME]" at bounding box center [391, 502] width 93 height 28
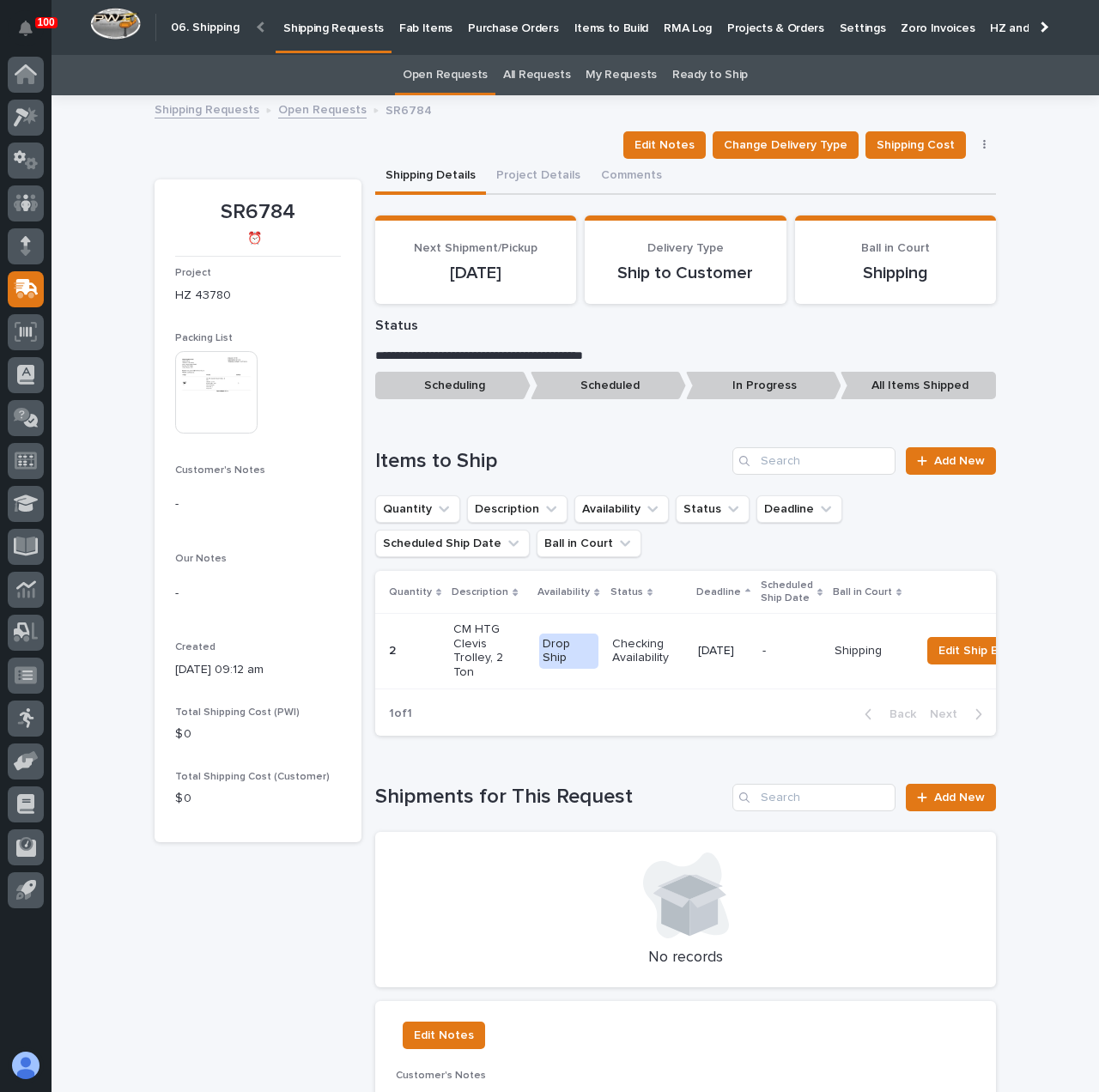
click at [788, 640] on div "-" at bounding box center [791, 649] width 58 height 18
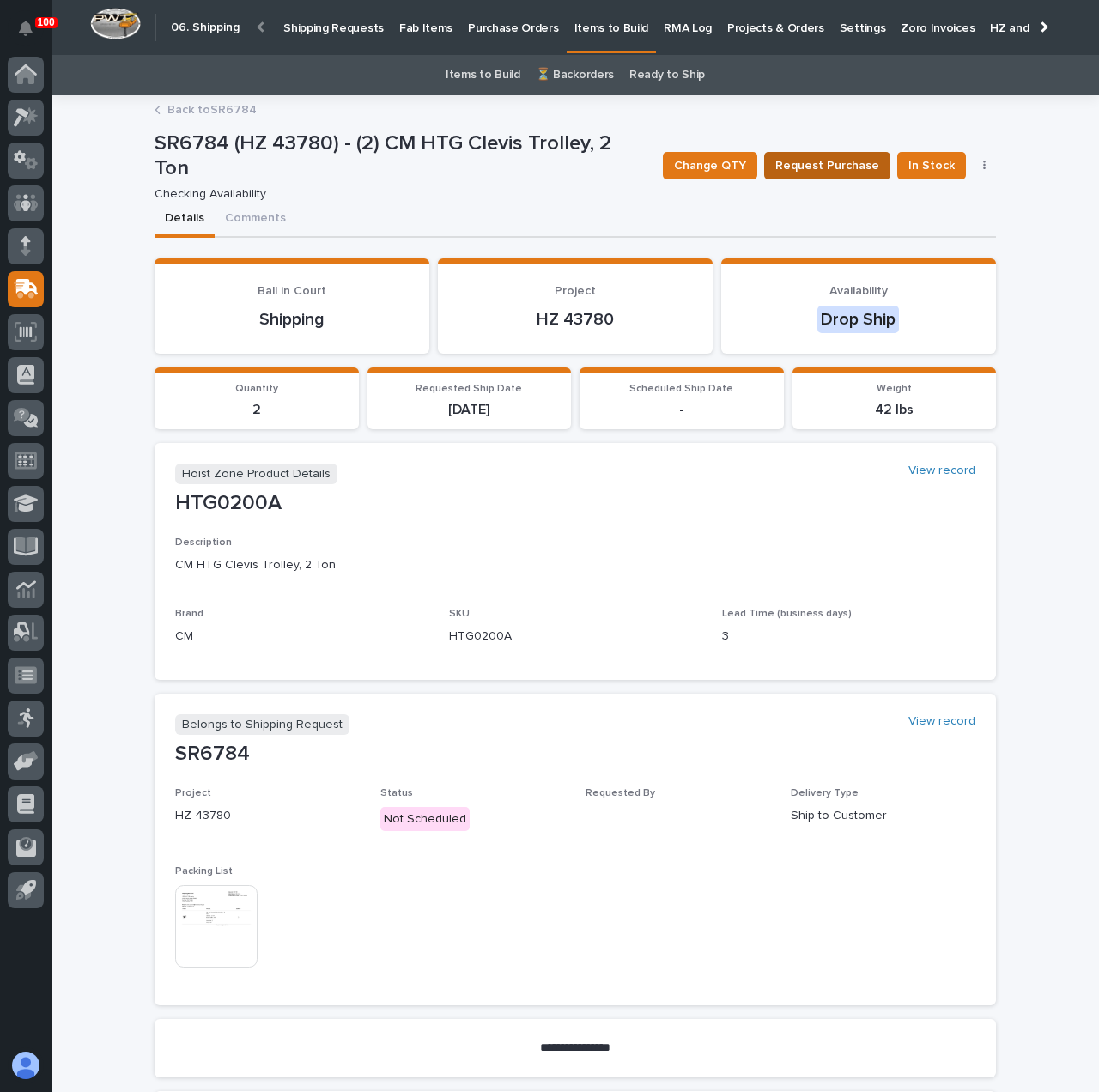
click at [825, 161] on span "Request Purchase" at bounding box center [826, 165] width 104 height 20
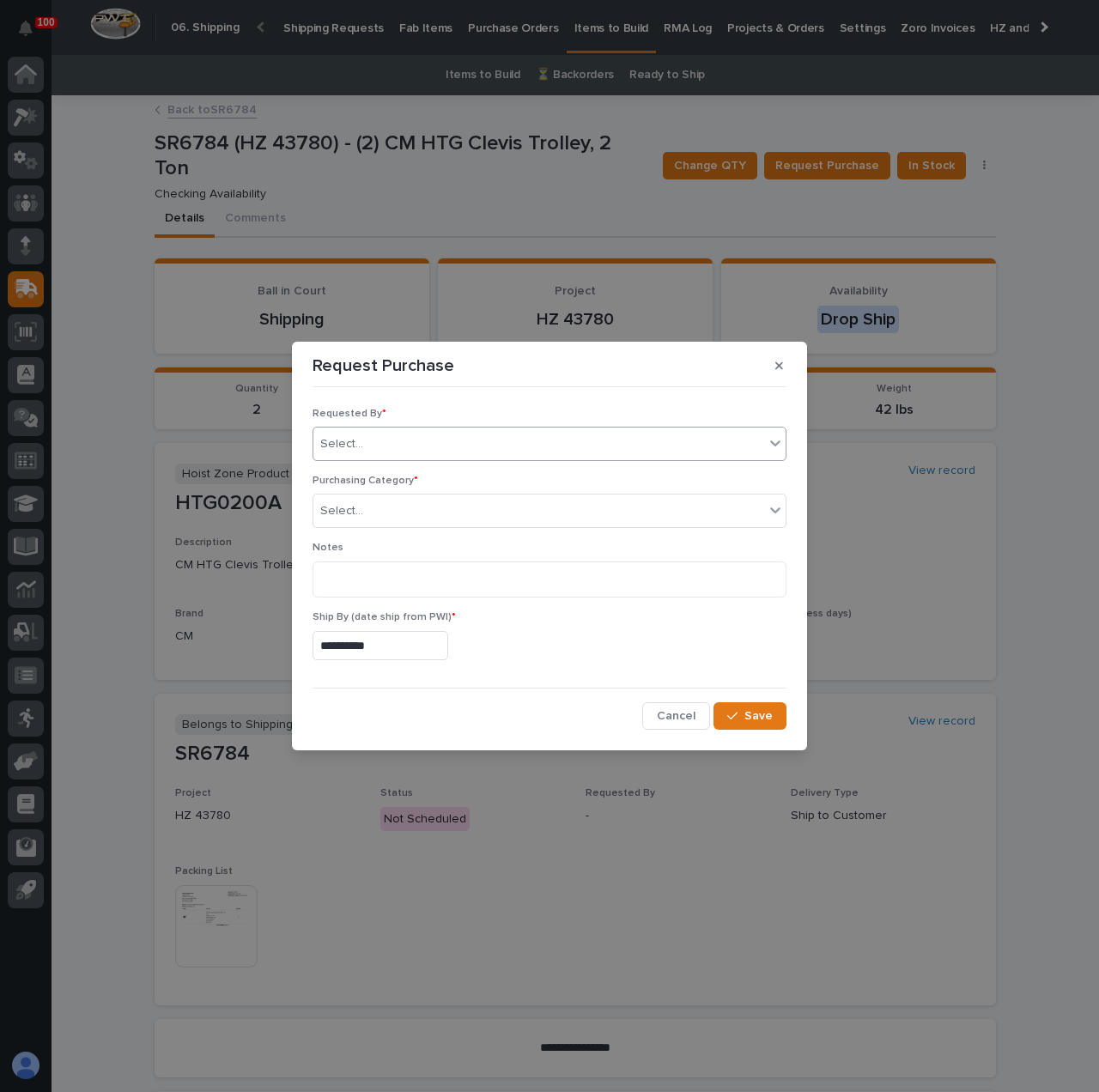
click at [434, 446] on div "Select..." at bounding box center [538, 444] width 451 height 28
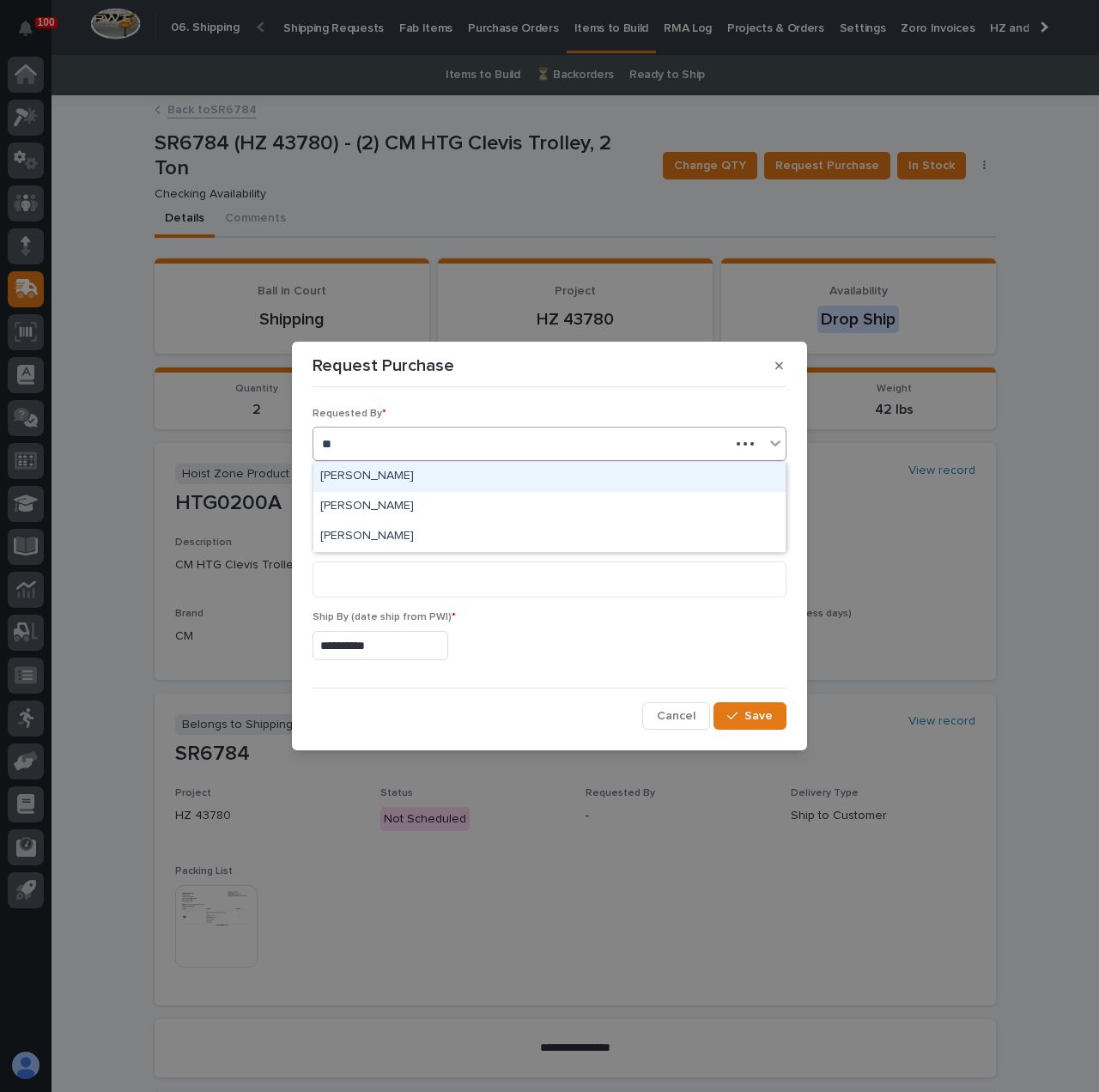
type input "***"
click at [491, 482] on div "[PERSON_NAME]" at bounding box center [549, 476] width 472 height 30
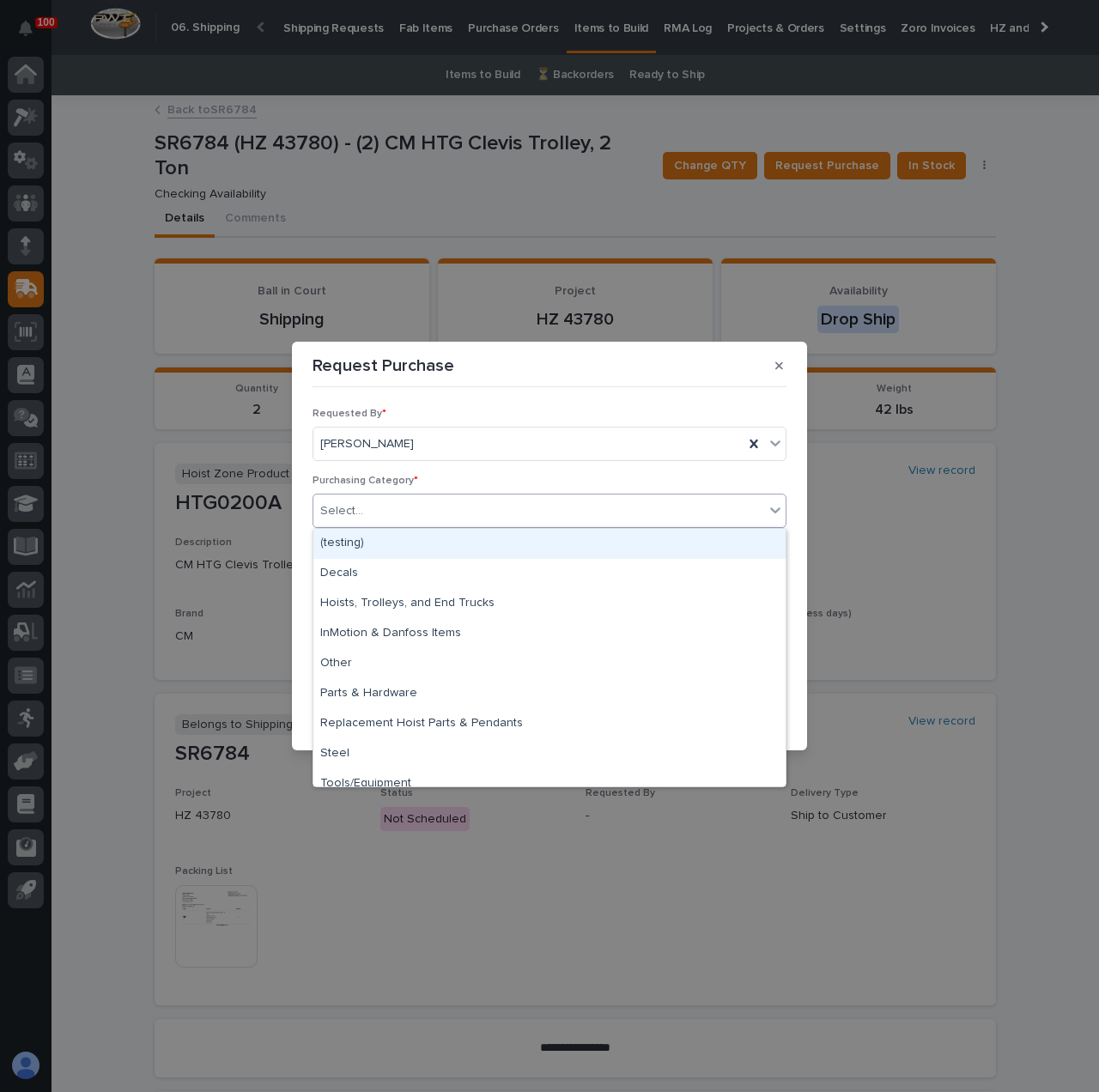
click at [431, 511] on div "Select..." at bounding box center [538, 511] width 451 height 28
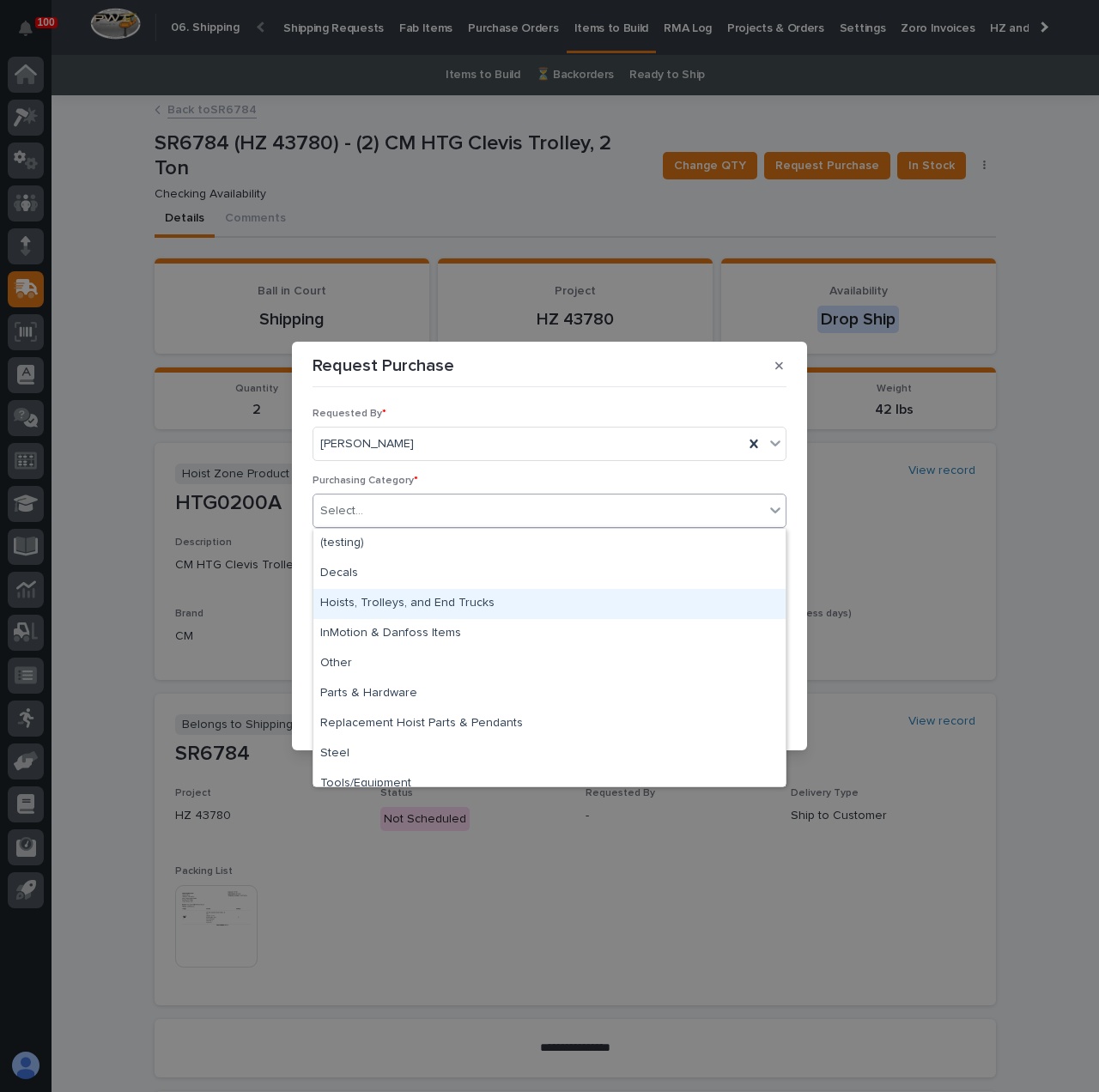
click at [418, 607] on div "Hoists, Trolleys, and End Trucks" at bounding box center [549, 603] width 472 height 30
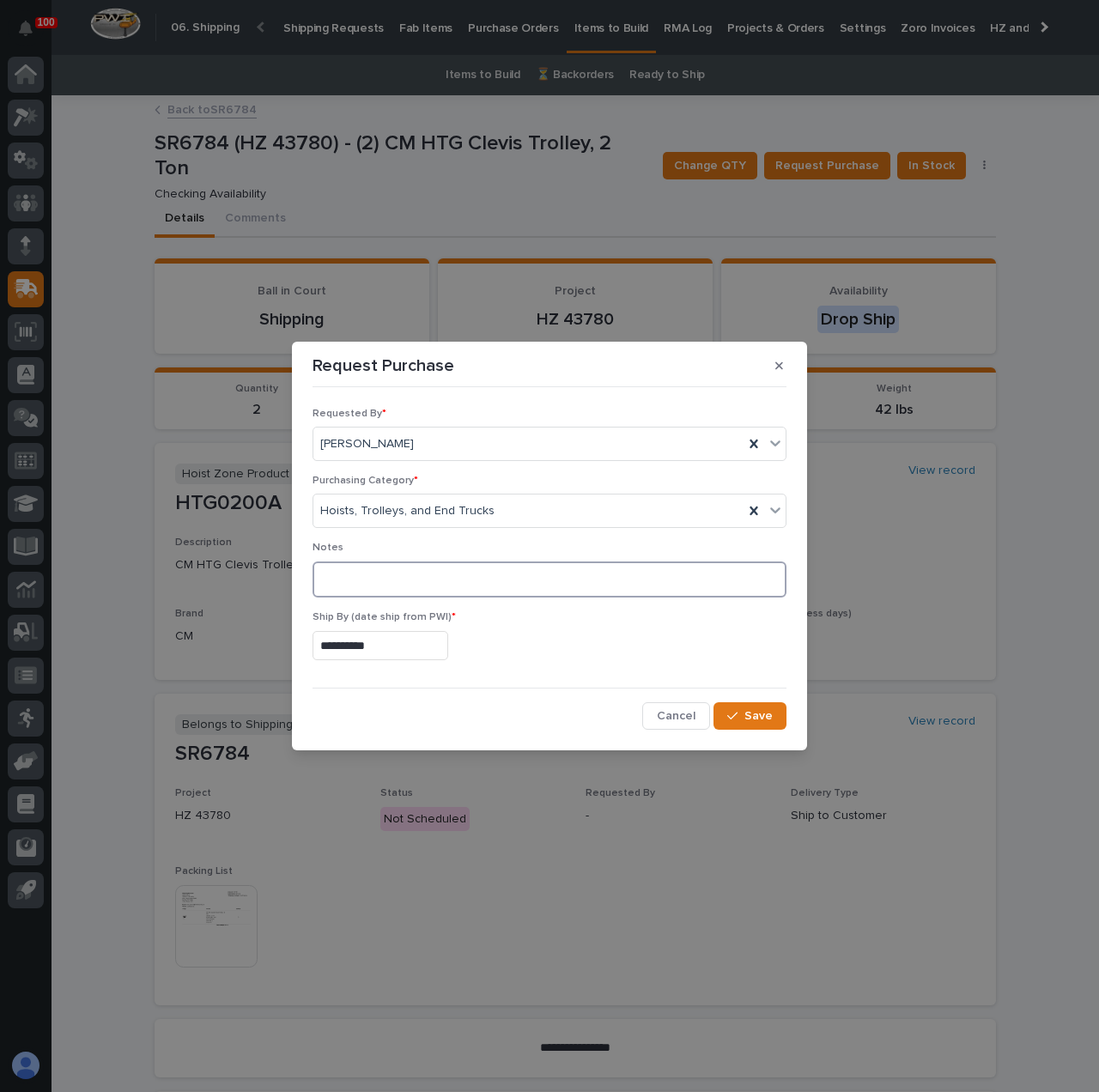
click at [393, 579] on textarea at bounding box center [549, 579] width 474 height 36
click at [742, 716] on div "button" at bounding box center [736, 715] width 18 height 12
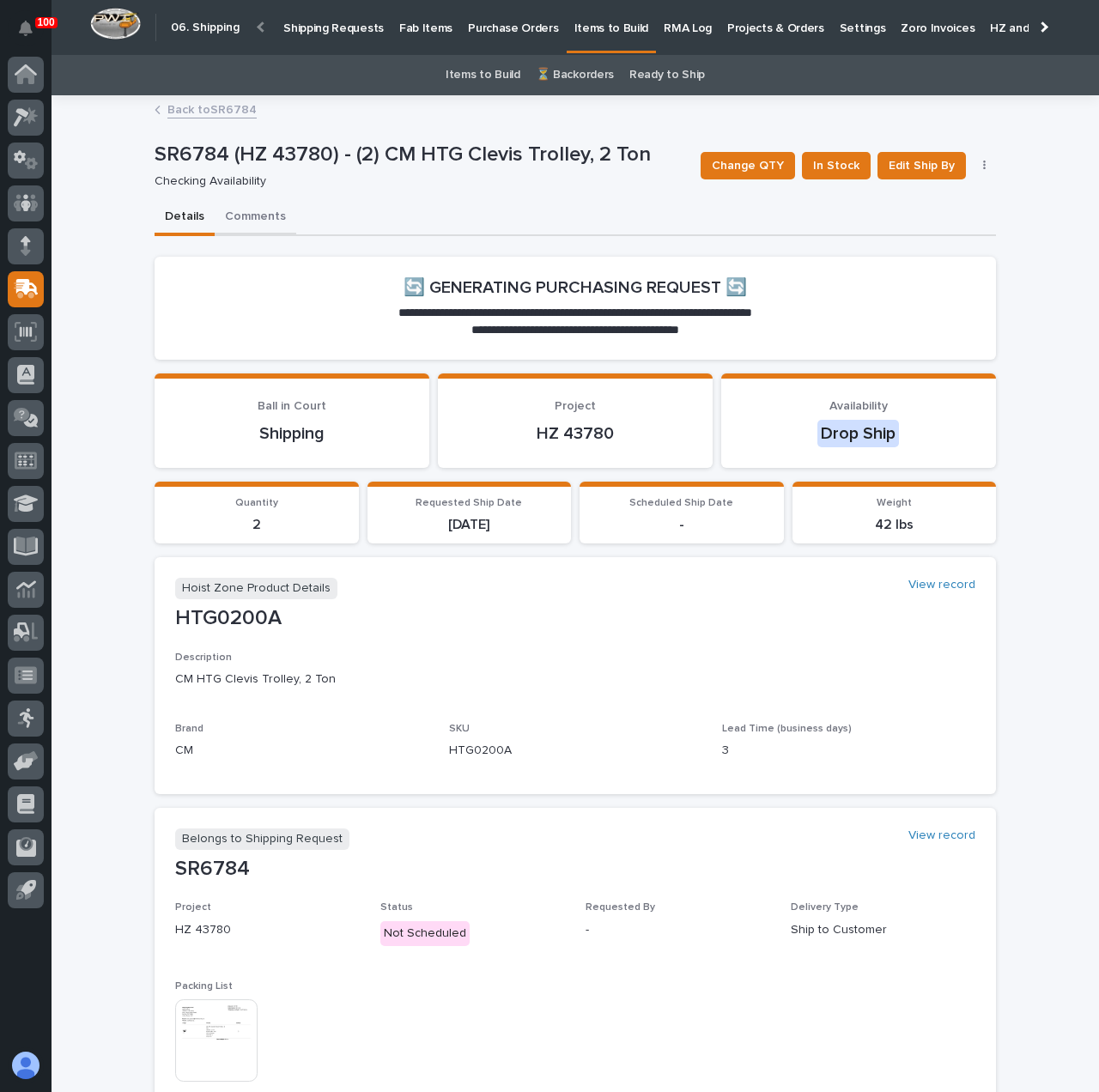
click at [243, 208] on button "Comments" at bounding box center [255, 217] width 82 height 36
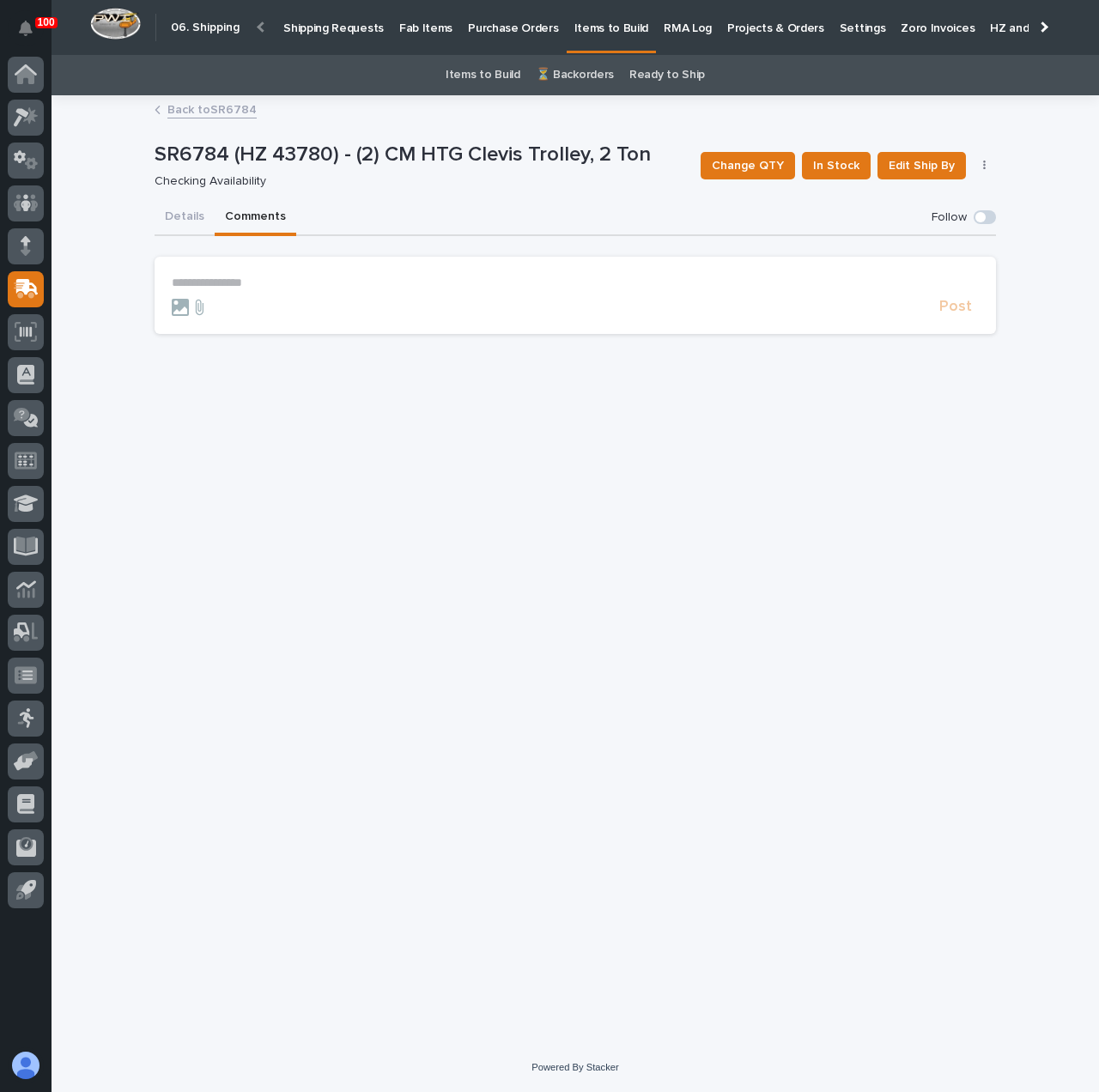
click at [303, 275] on p "**********" at bounding box center [574, 282] width 807 height 15
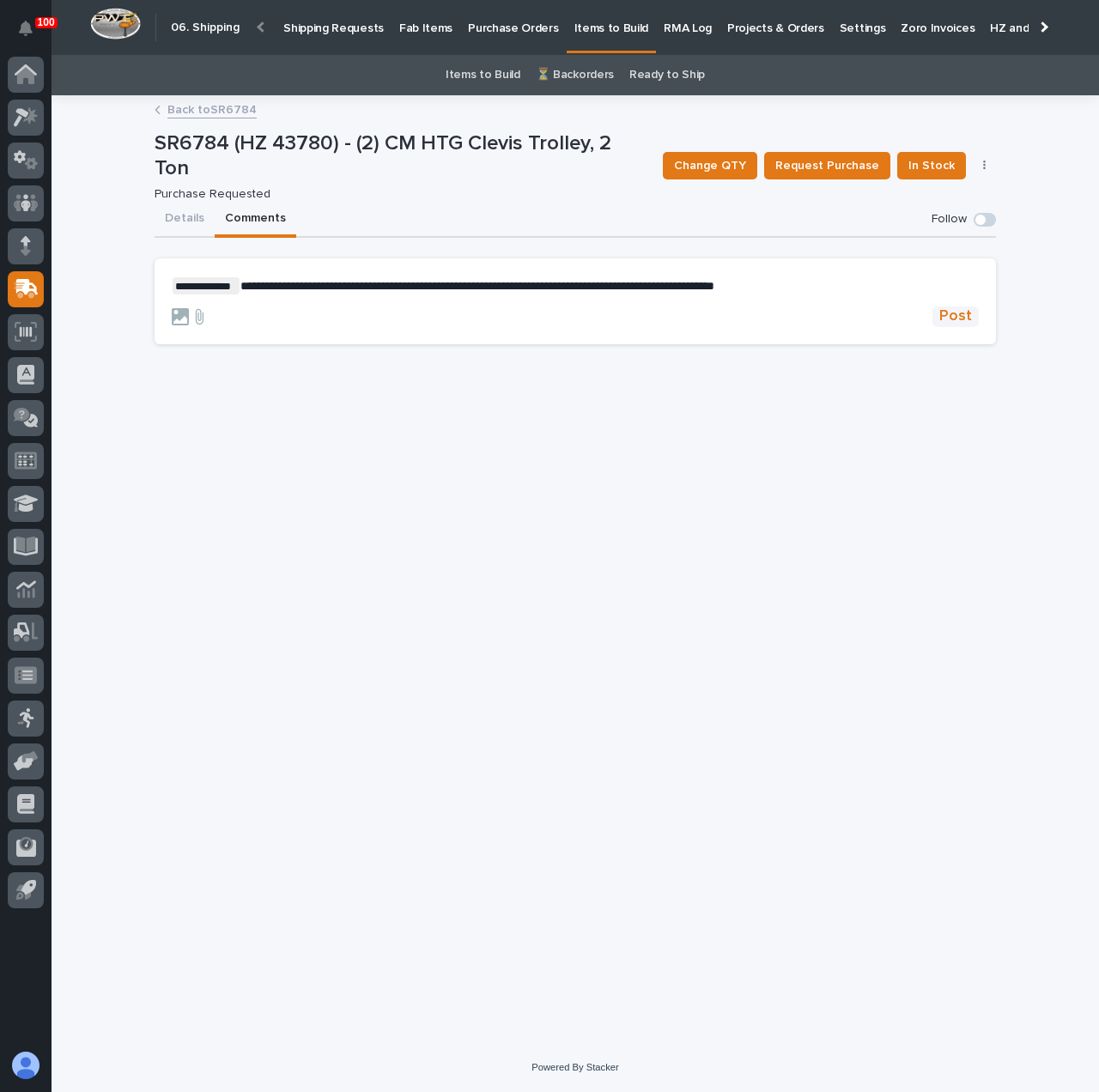
click at [957, 316] on span "Post" at bounding box center [956, 316] width 33 height 19
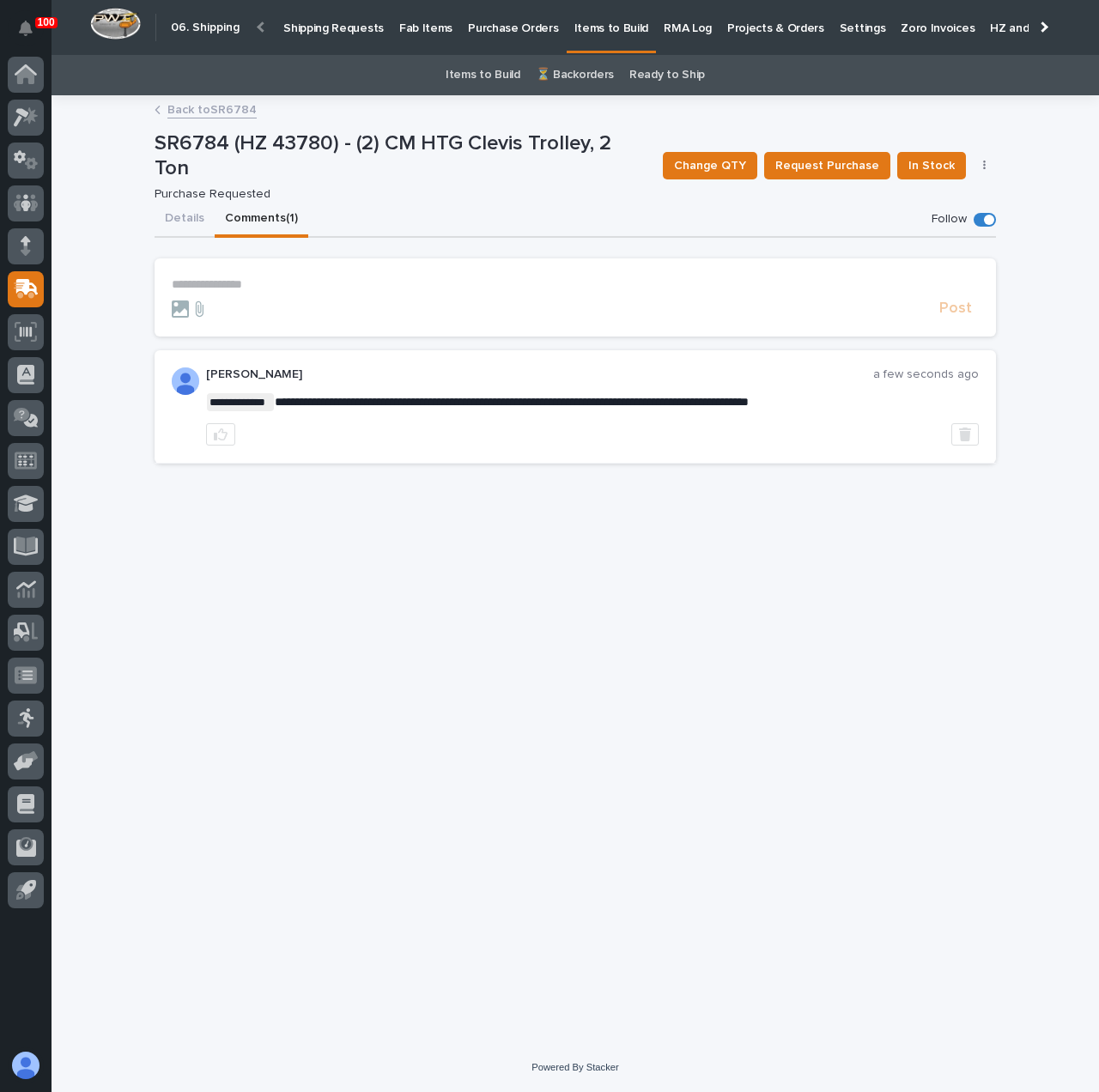
click at [340, 28] on p "Shipping Requests" at bounding box center [333, 18] width 100 height 36
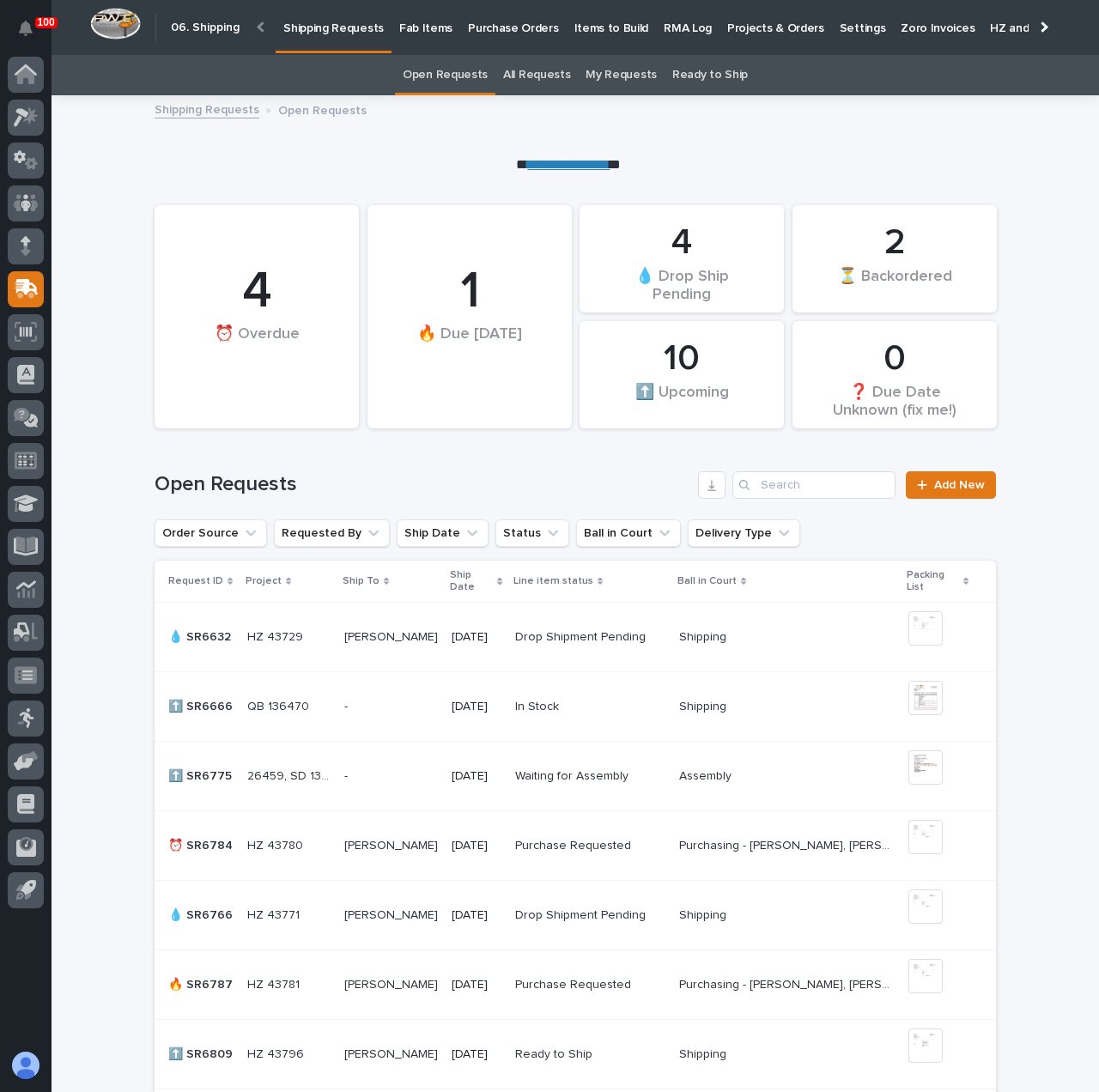
click at [387, 620] on td "[PERSON_NAME] [PERSON_NAME]" at bounding box center [391, 637] width 107 height 69
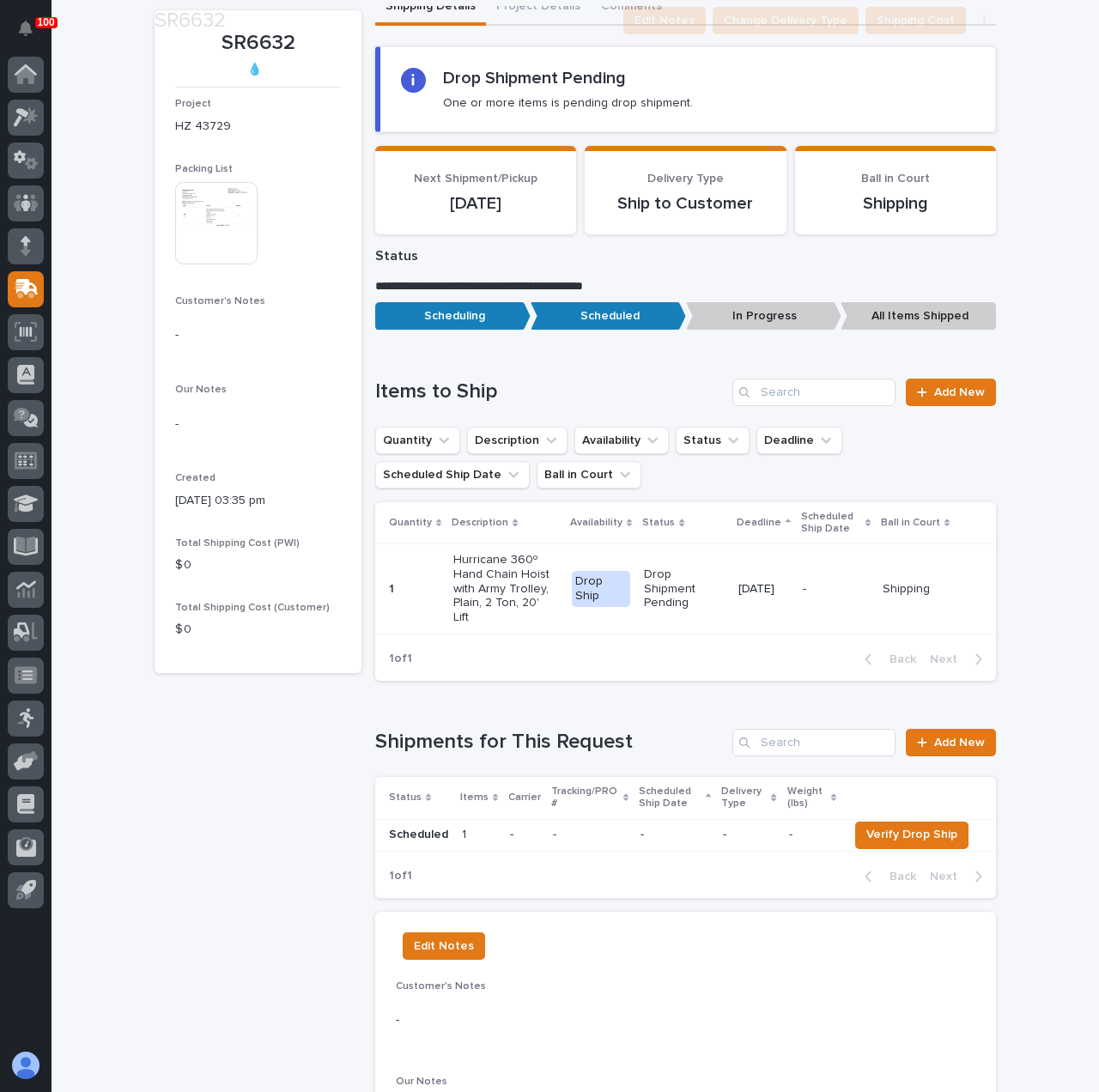
scroll to position [171, 0]
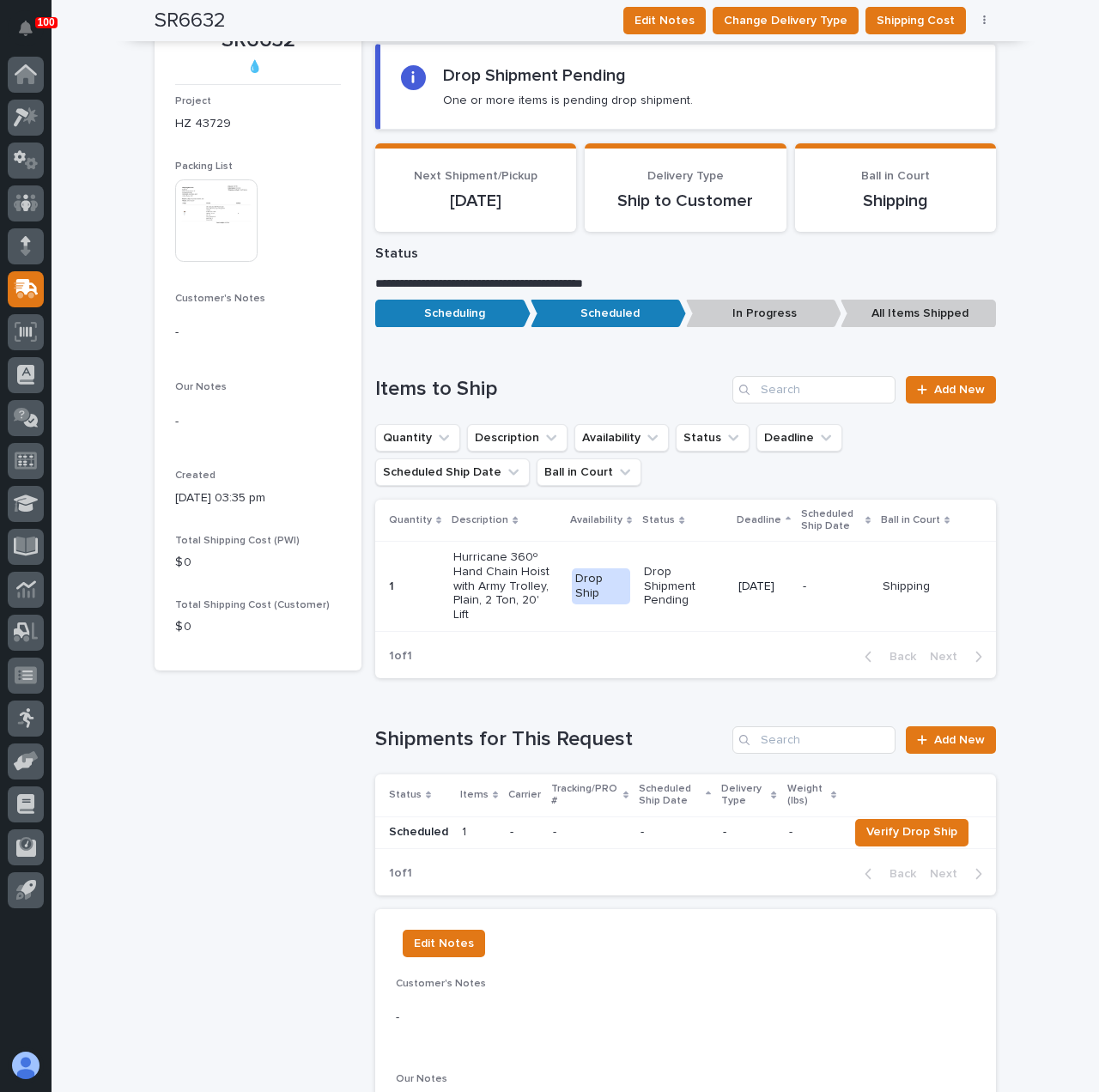
click at [486, 817] on td "1 1" at bounding box center [478, 832] width 48 height 32
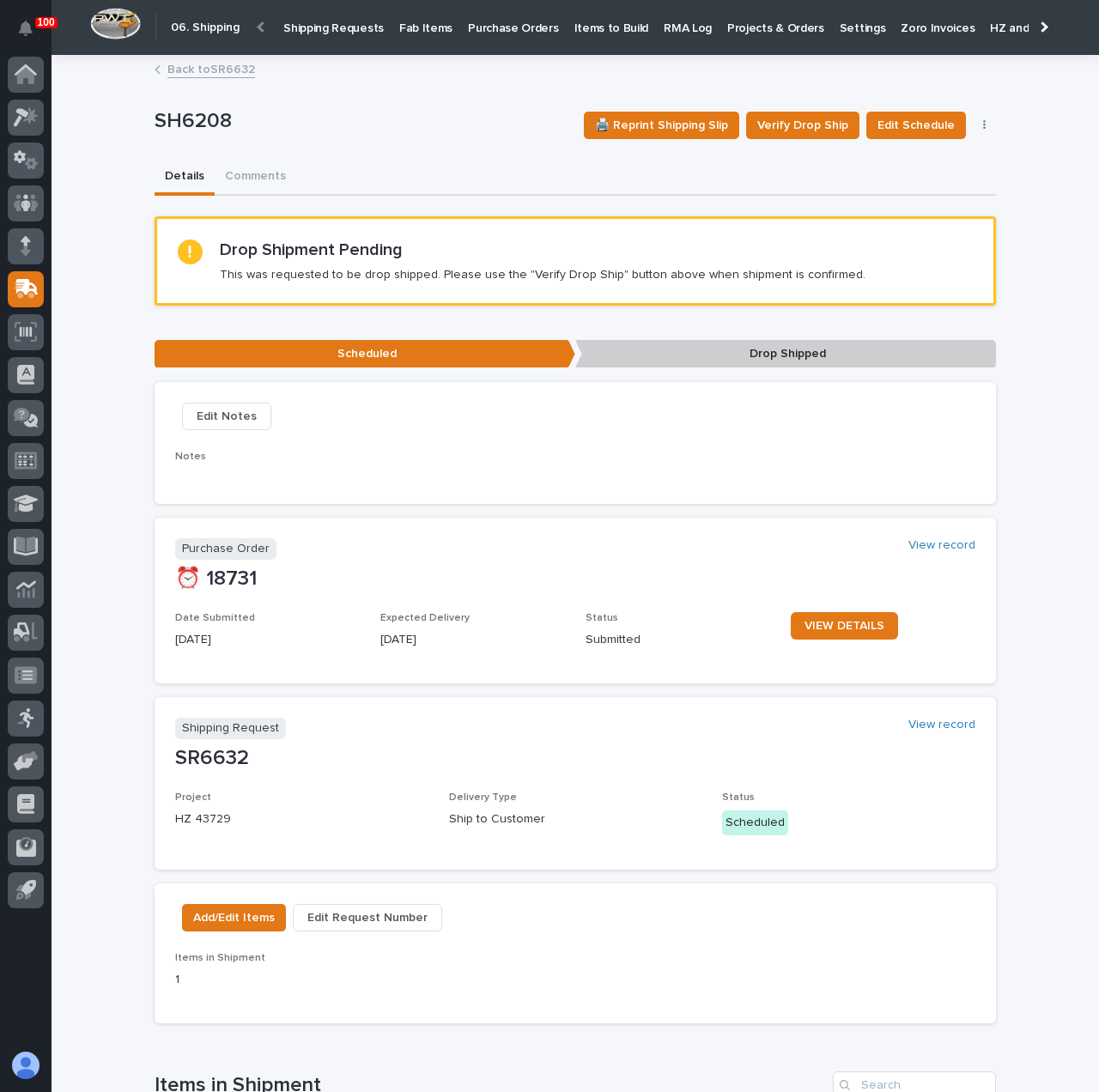
click at [196, 75] on link "Back to SR6632" at bounding box center [211, 68] width 88 height 19
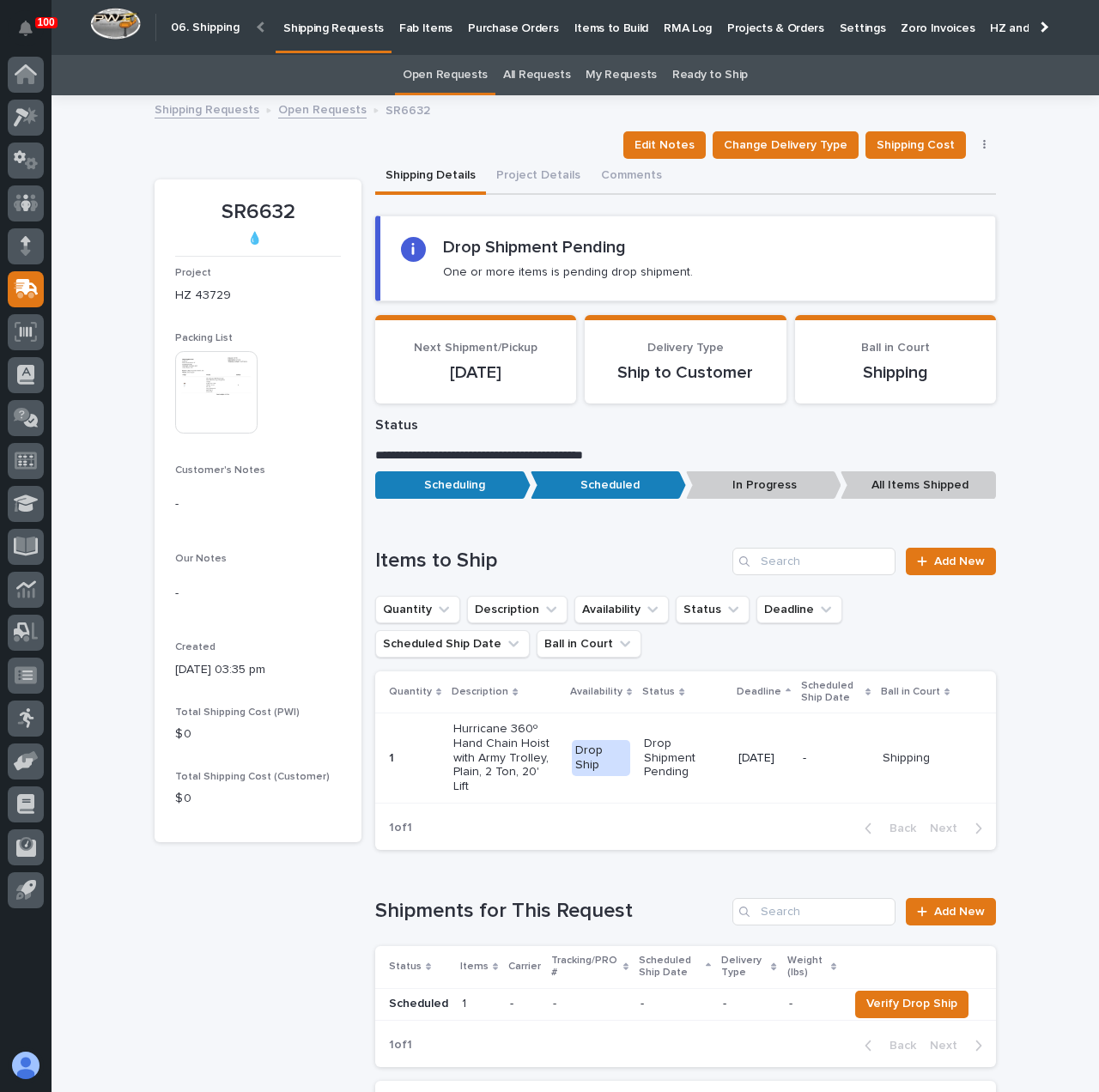
click at [319, 18] on p "Shipping Requests" at bounding box center [333, 18] width 100 height 36
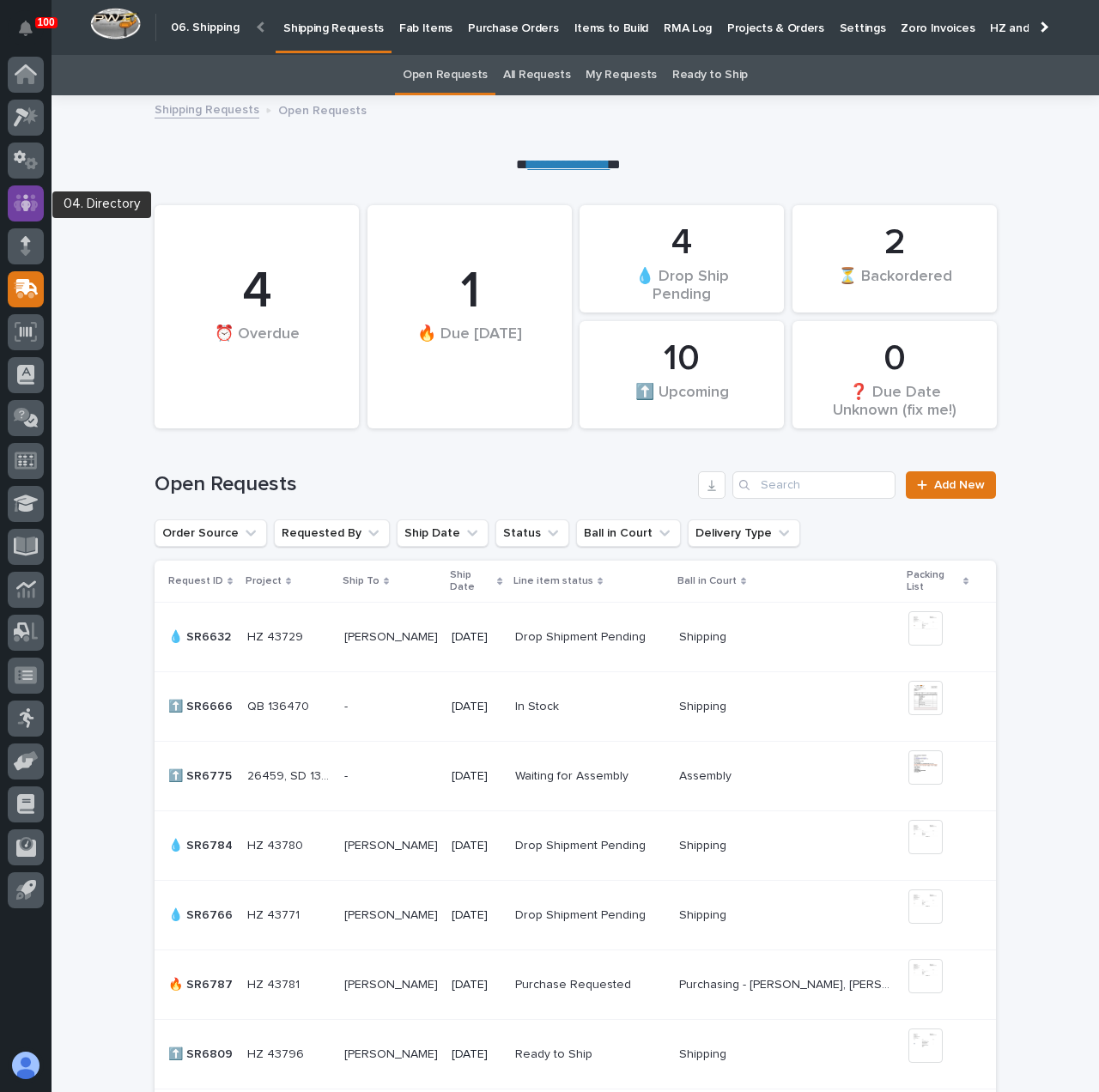
click at [24, 192] on div at bounding box center [25, 202] width 36 height 36
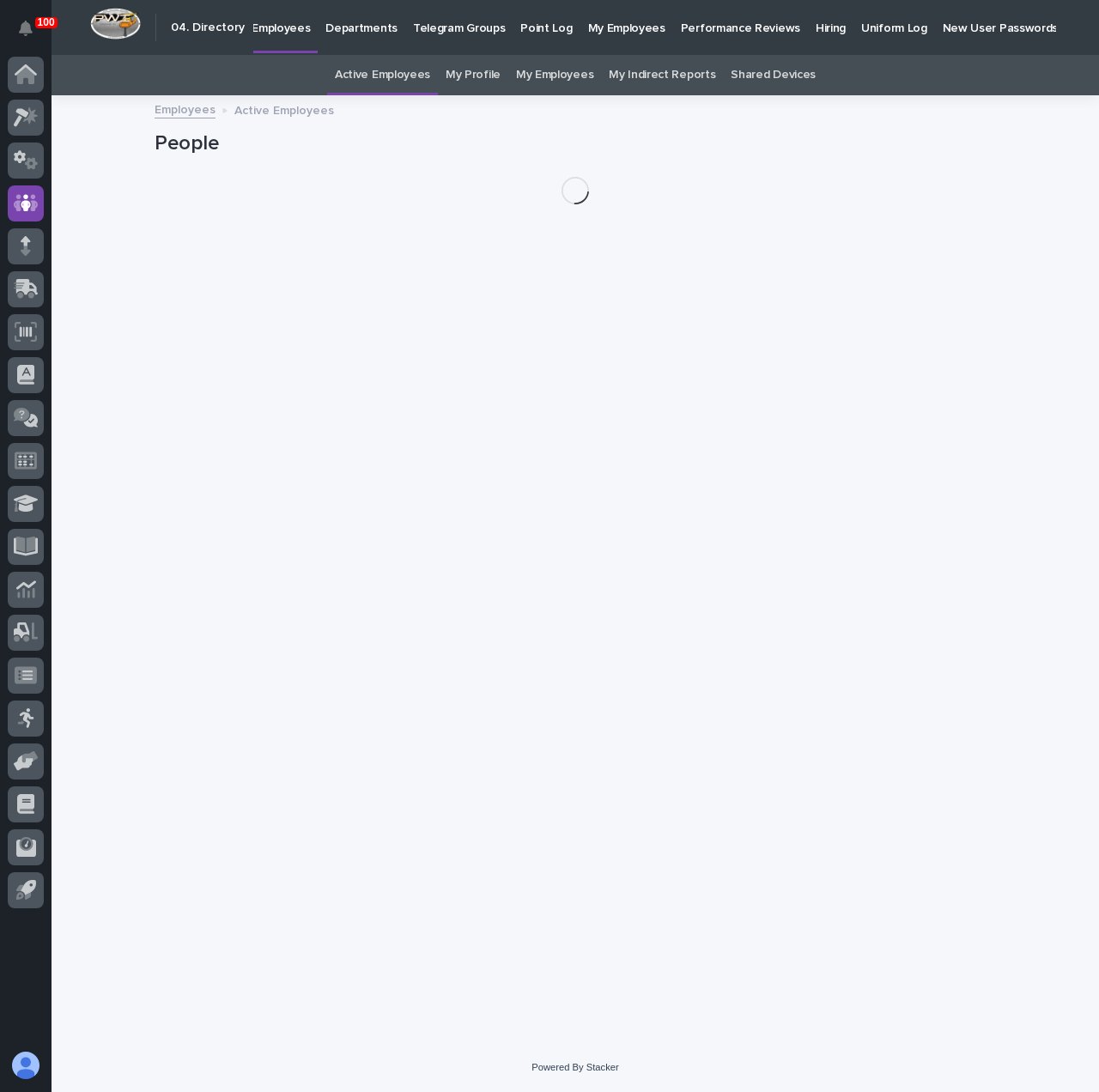
click at [540, 76] on link "My Employees" at bounding box center [554, 74] width 77 height 40
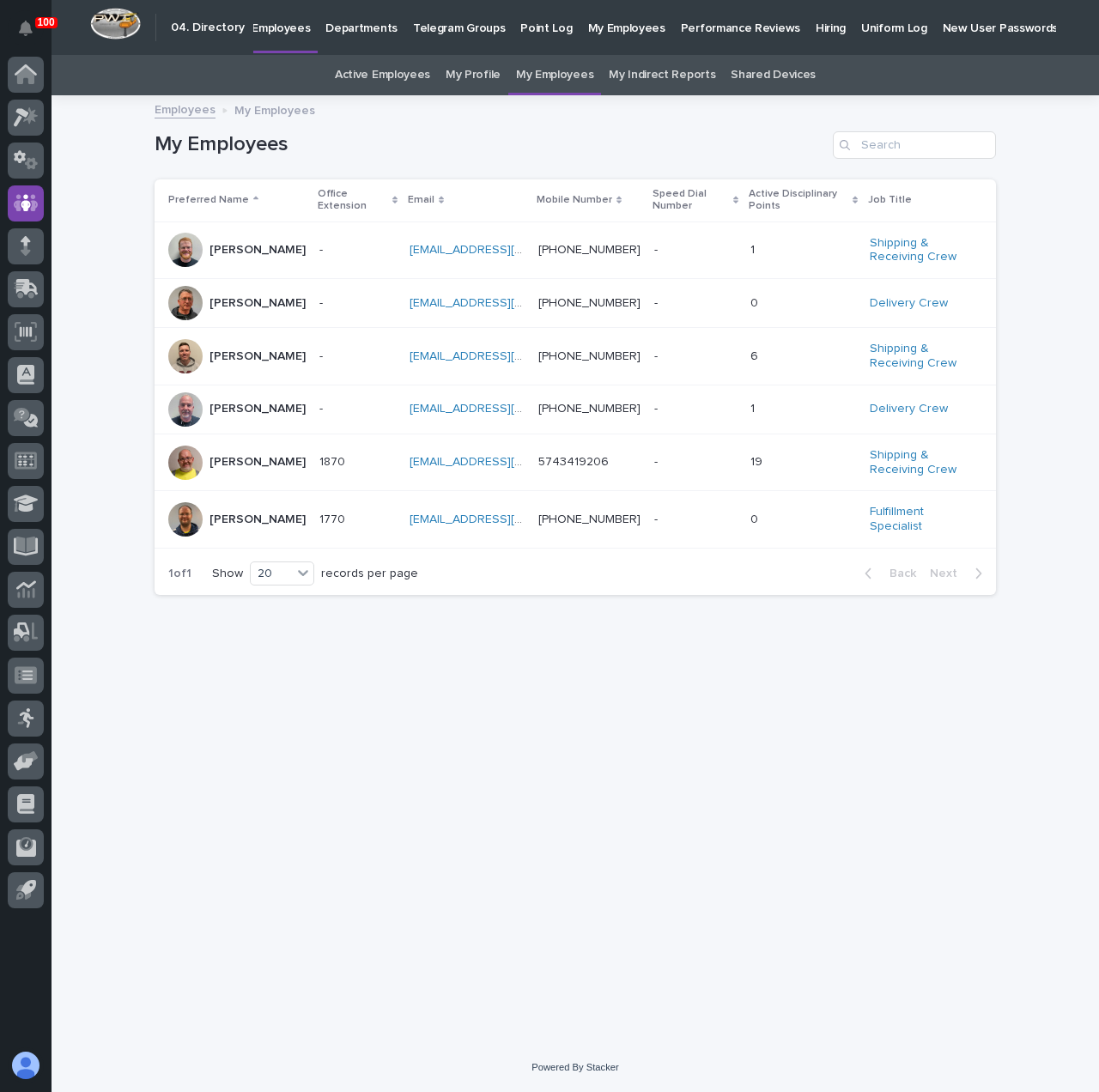
click at [451, 80] on div "My Profile" at bounding box center [473, 74] width 70 height 40
click at [473, 76] on link "My Profile" at bounding box center [473, 74] width 55 height 40
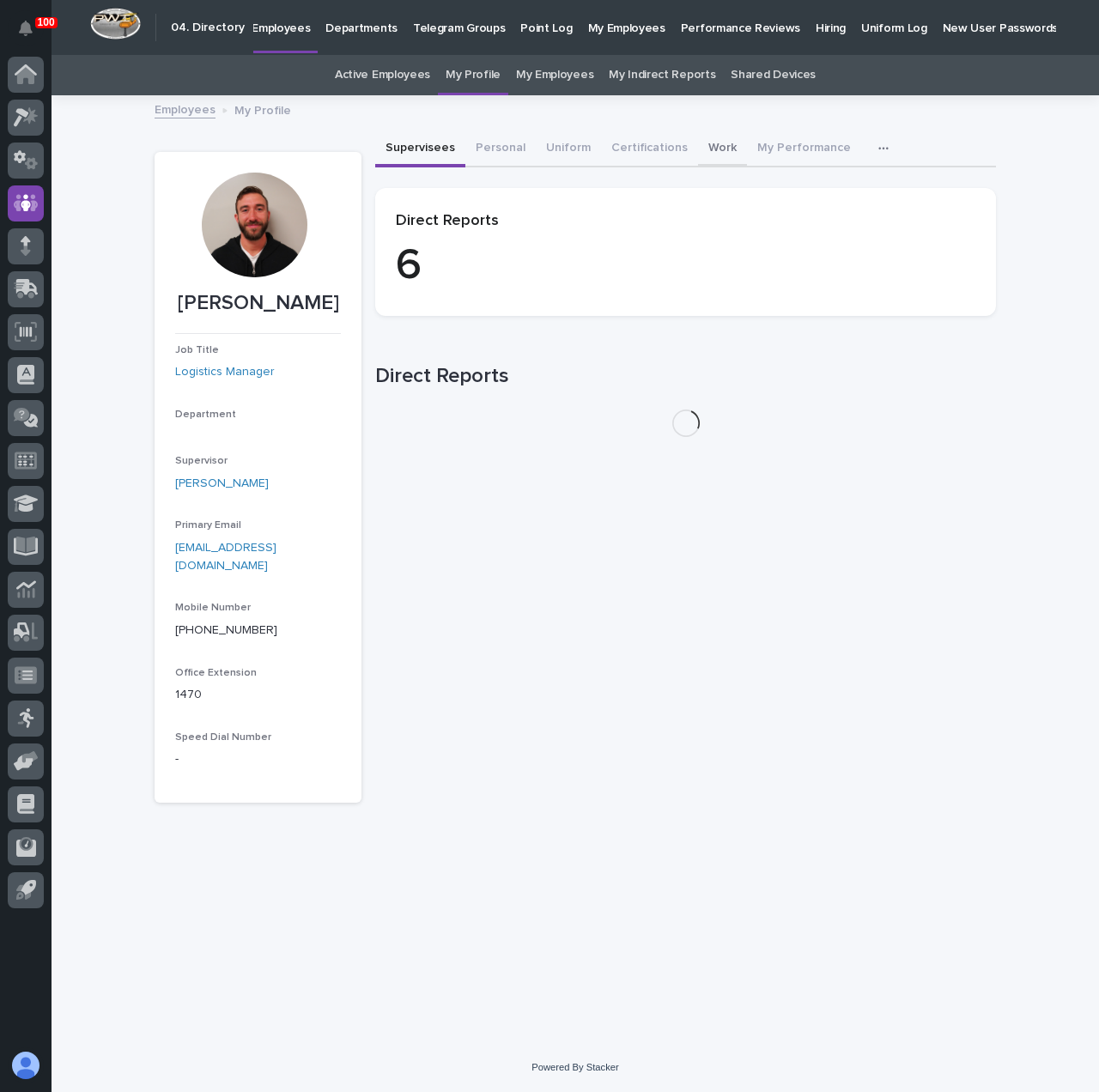
click at [704, 145] on button "Work" at bounding box center [722, 149] width 49 height 36
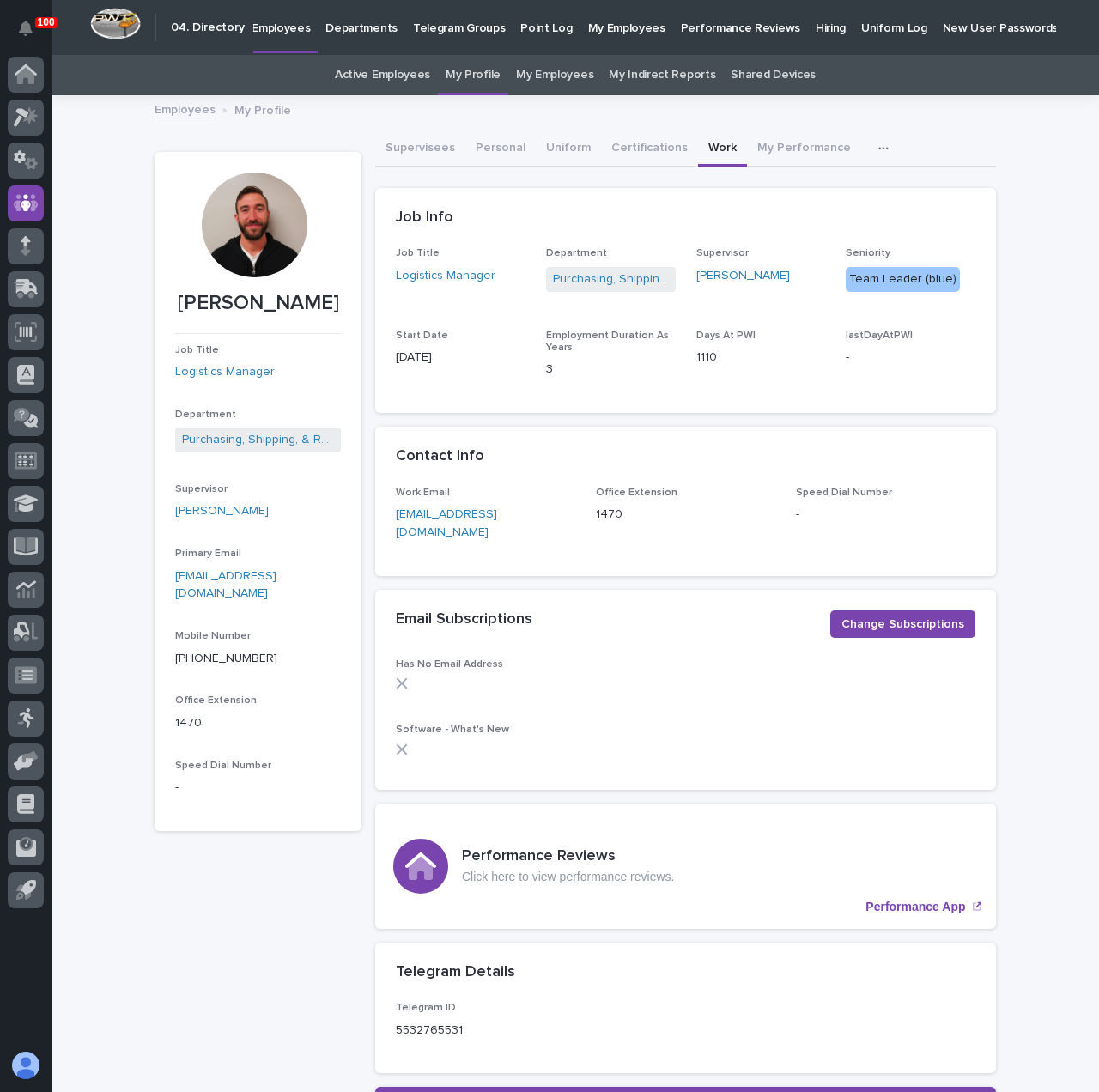
click at [705, 149] on button "Work" at bounding box center [722, 149] width 49 height 36
click at [707, 152] on button "Work" at bounding box center [722, 149] width 49 height 36
click at [548, 85] on link "My Employees" at bounding box center [554, 74] width 77 height 40
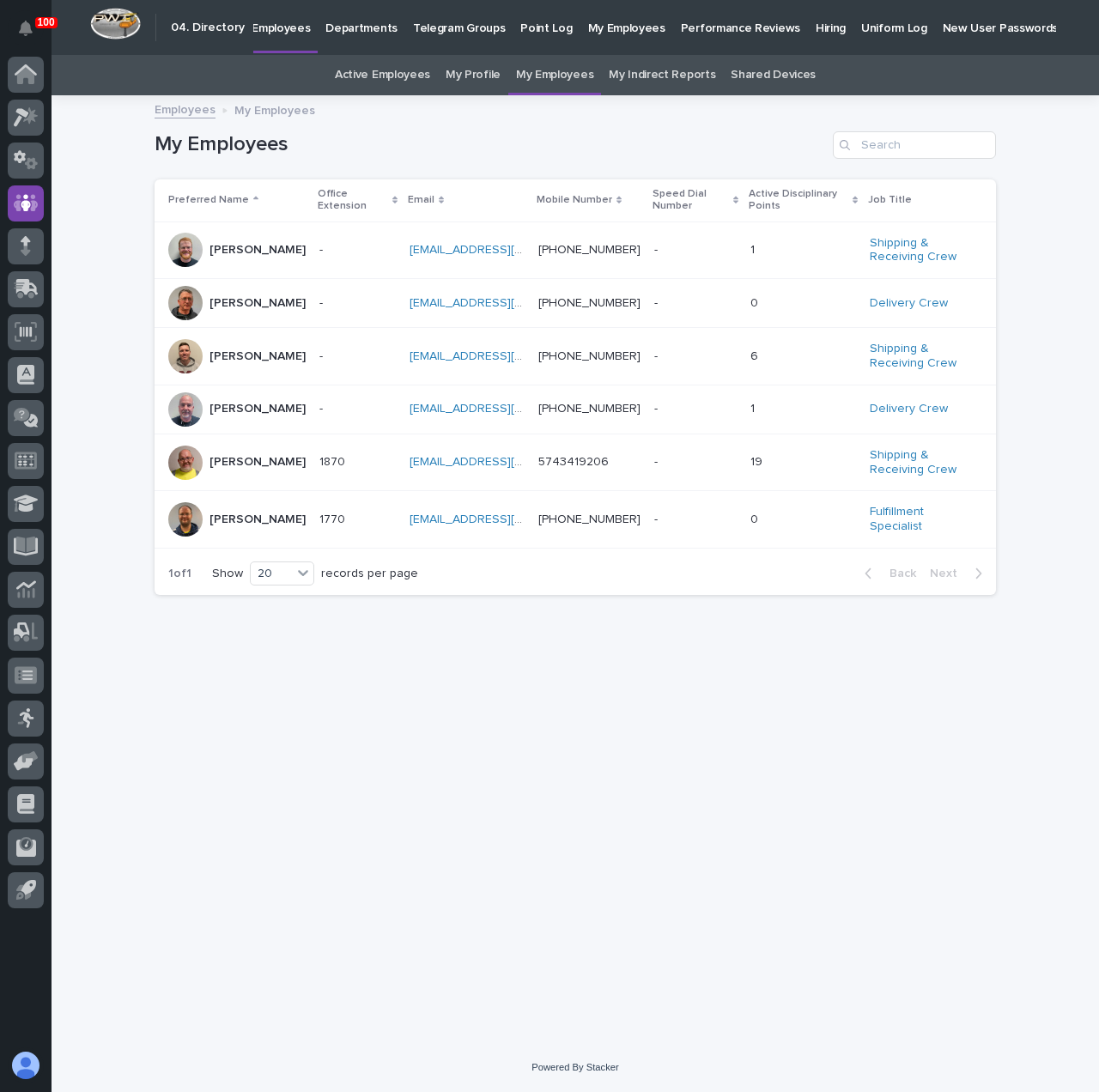
click at [348, 360] on p at bounding box center [349, 356] width 61 height 15
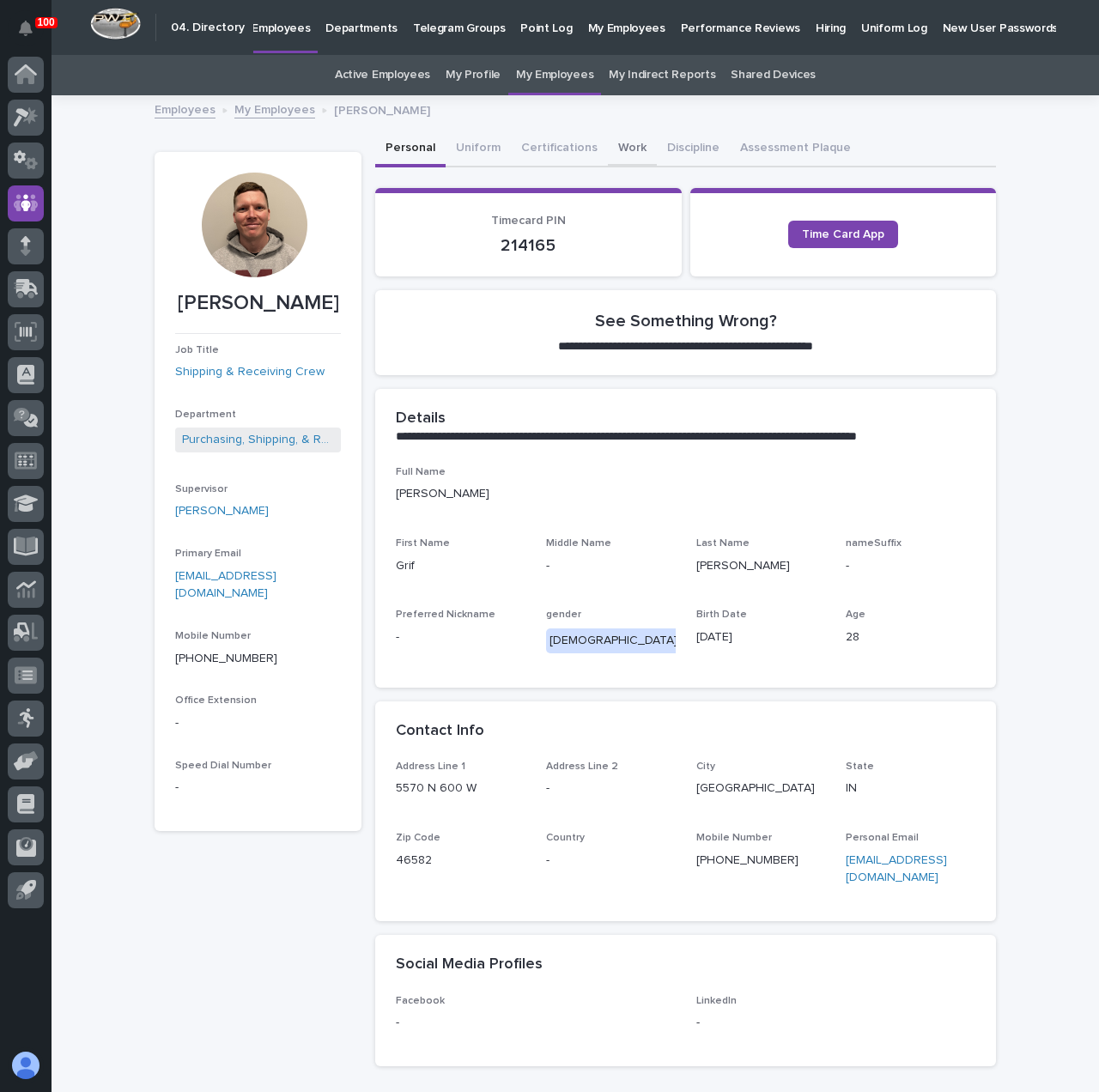
click at [611, 150] on button "Work" at bounding box center [632, 149] width 49 height 36
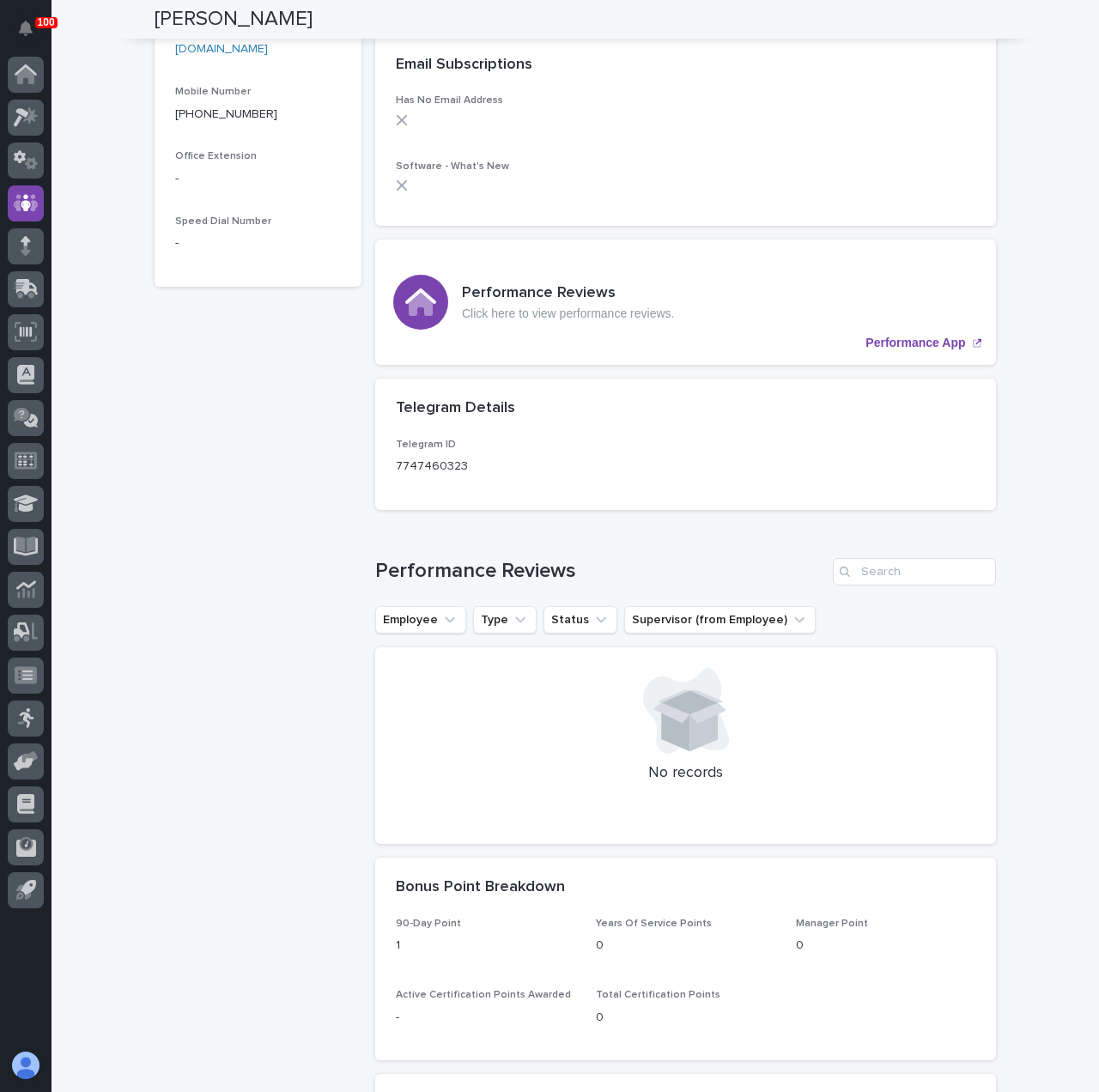
scroll to position [287, 0]
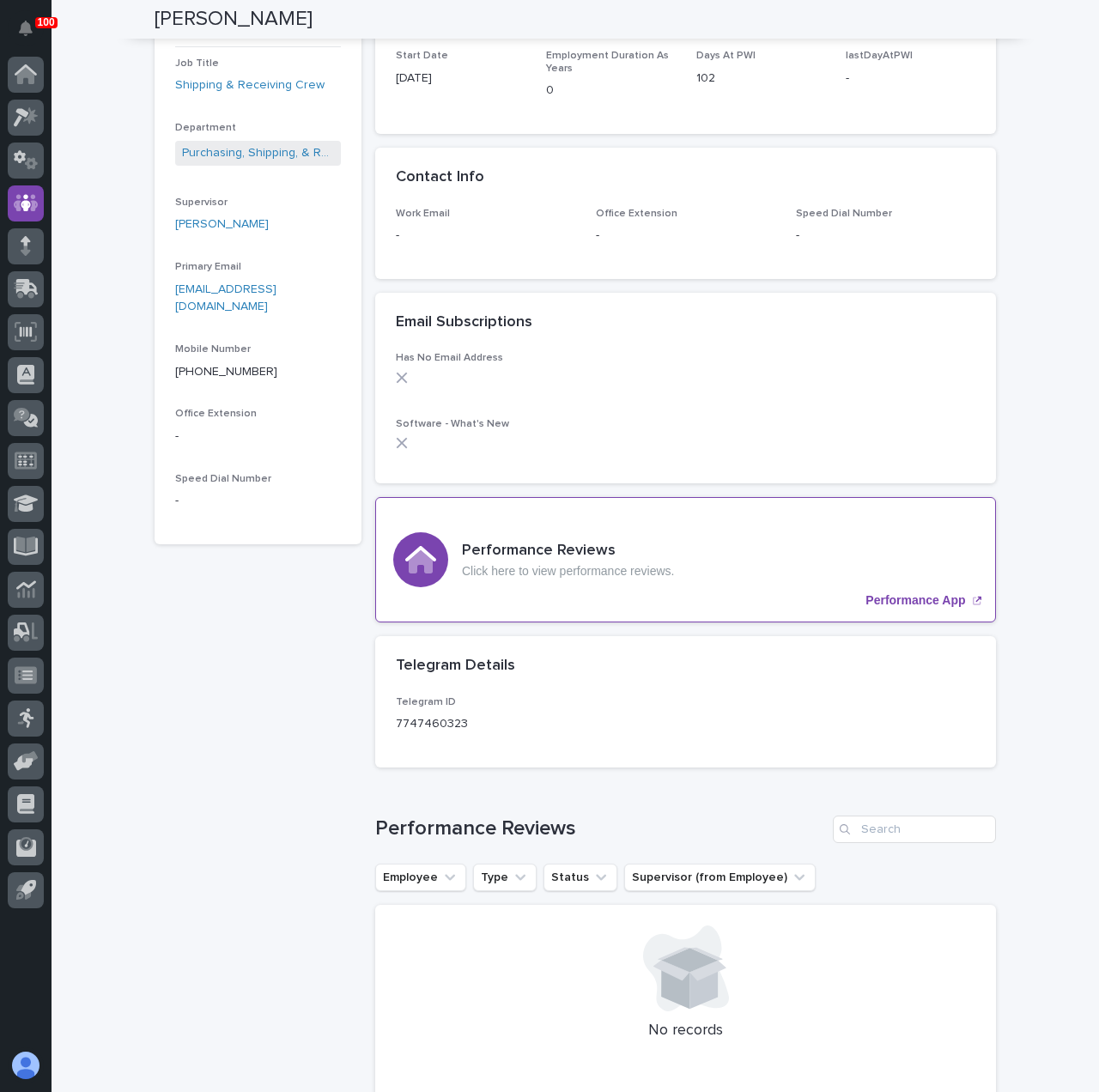
click at [711, 542] on div "Performance Reviews Click here to view performance reviews. Performance App" at bounding box center [685, 560] width 621 height 126
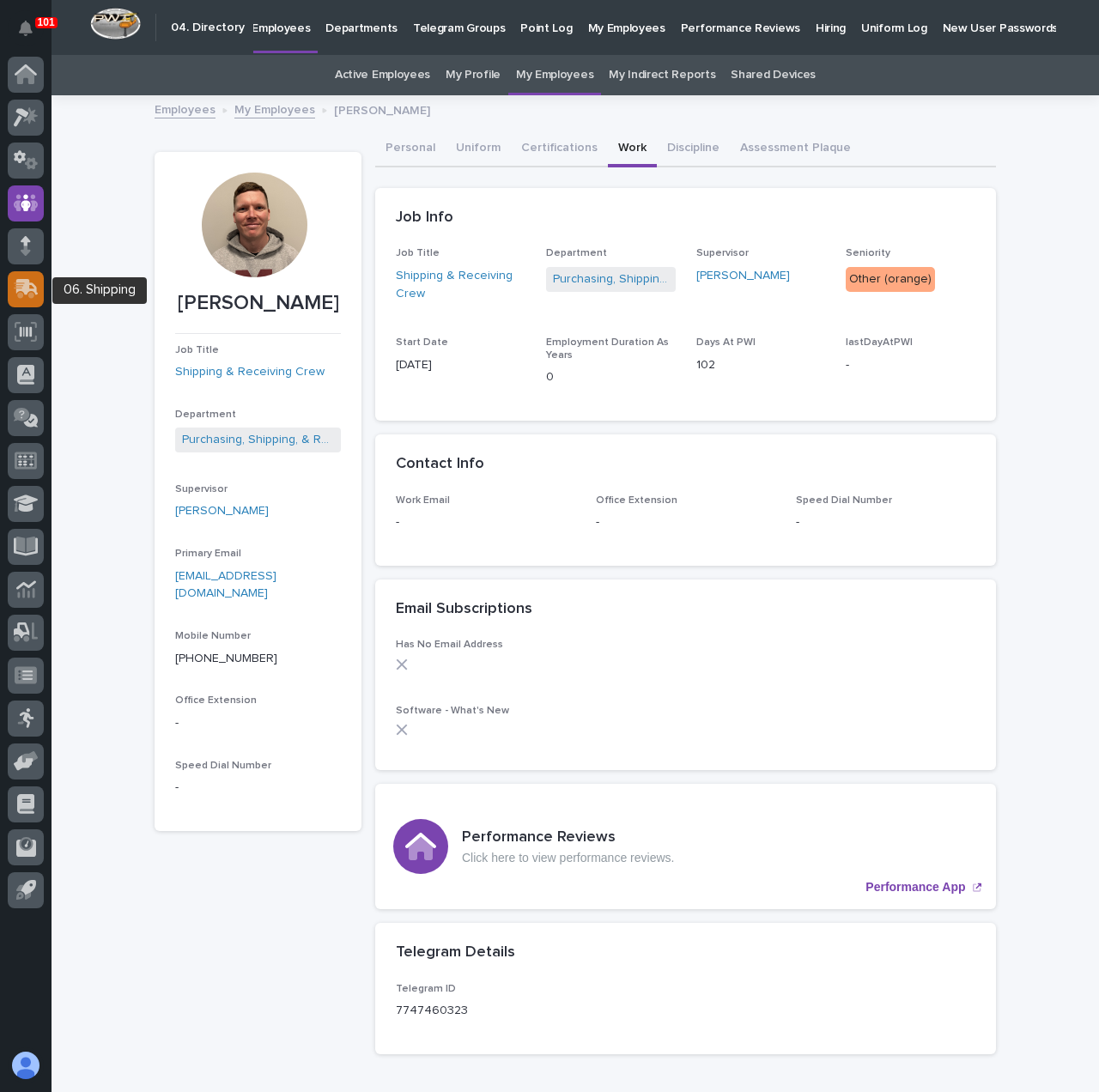
click at [35, 295] on icon at bounding box center [26, 289] width 25 height 19
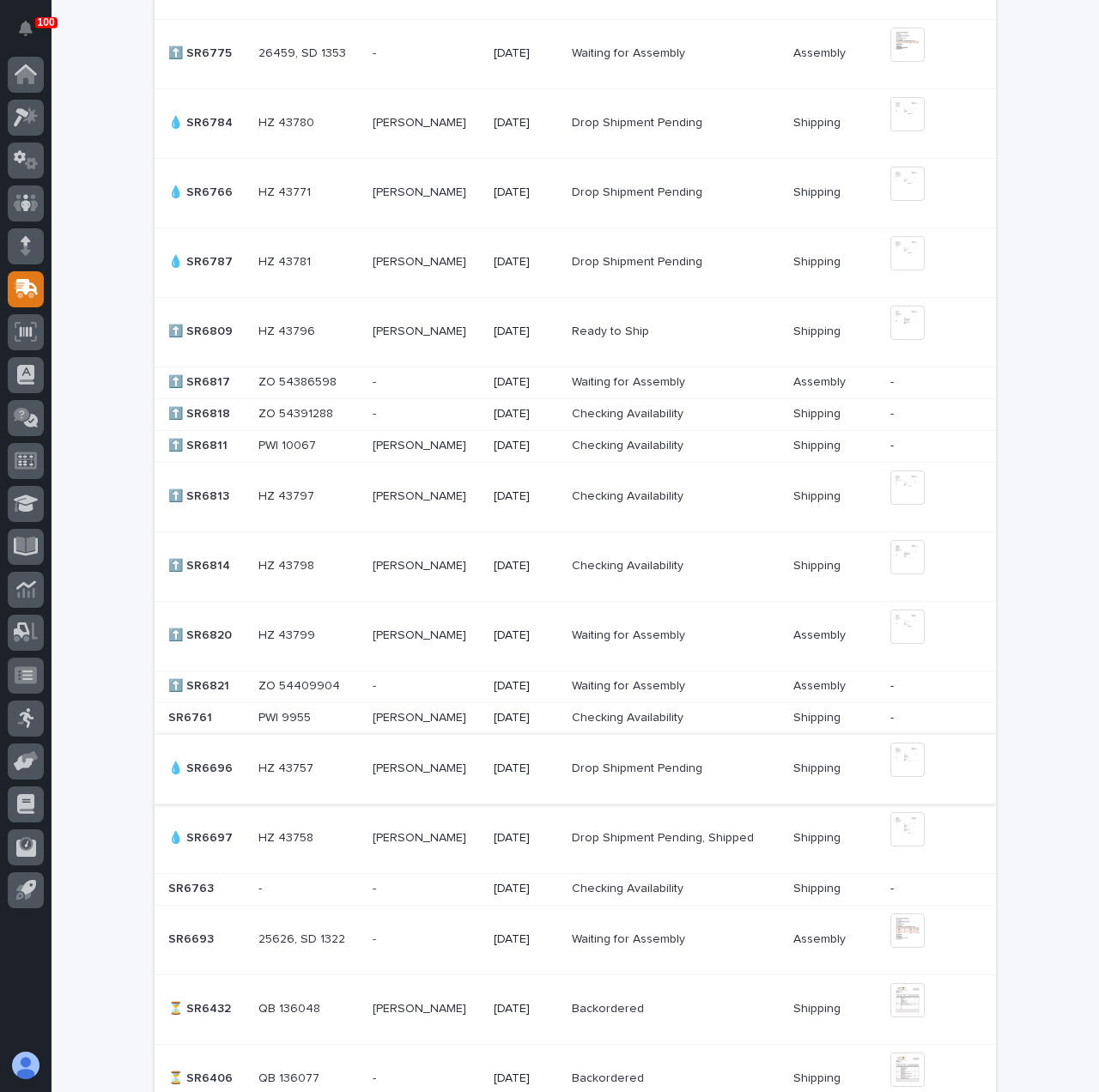
scroll to position [773, 0]
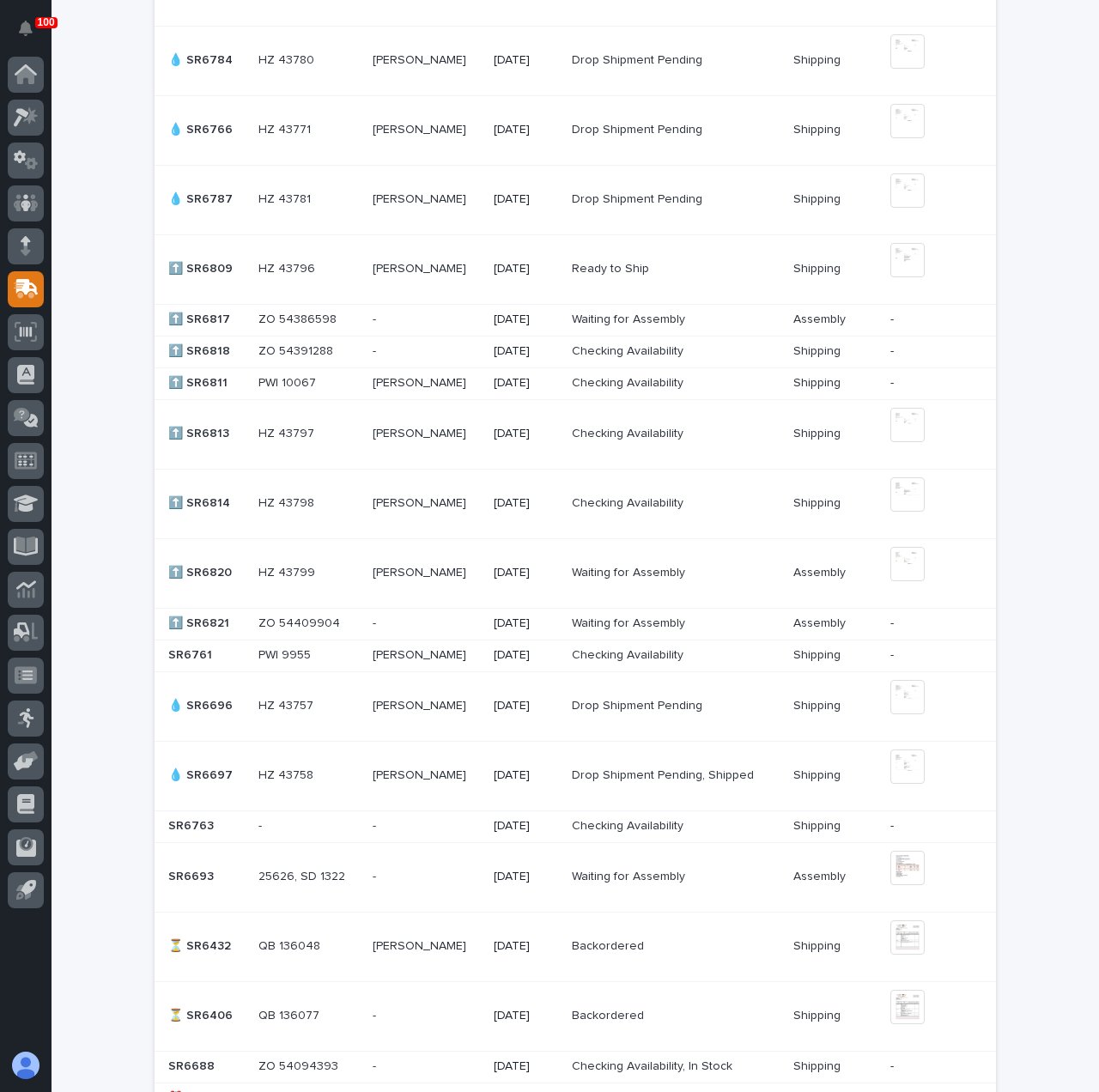
click at [480, 507] on p at bounding box center [426, 503] width 107 height 15
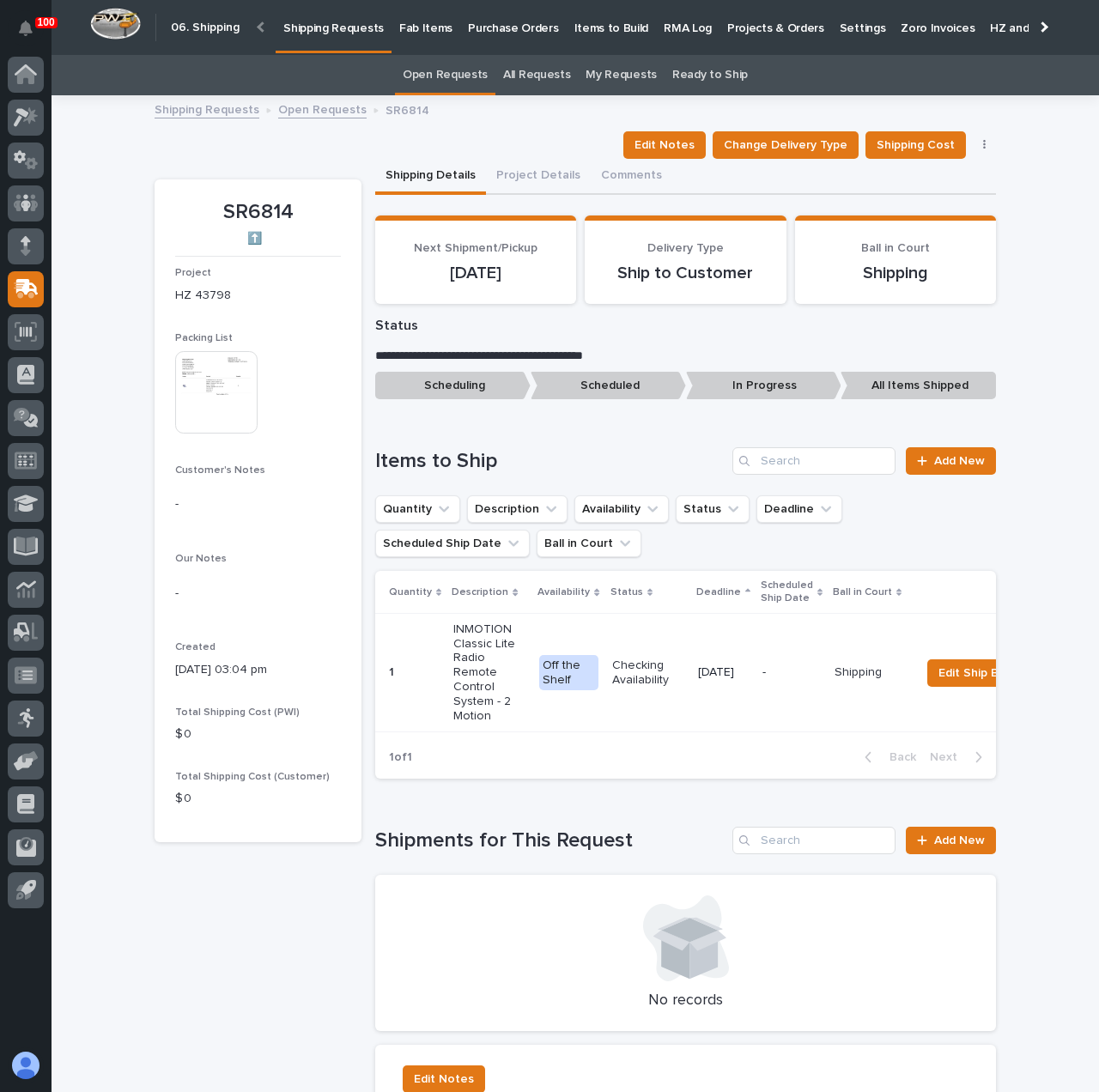
click at [219, 351] on img at bounding box center [216, 392] width 83 height 83
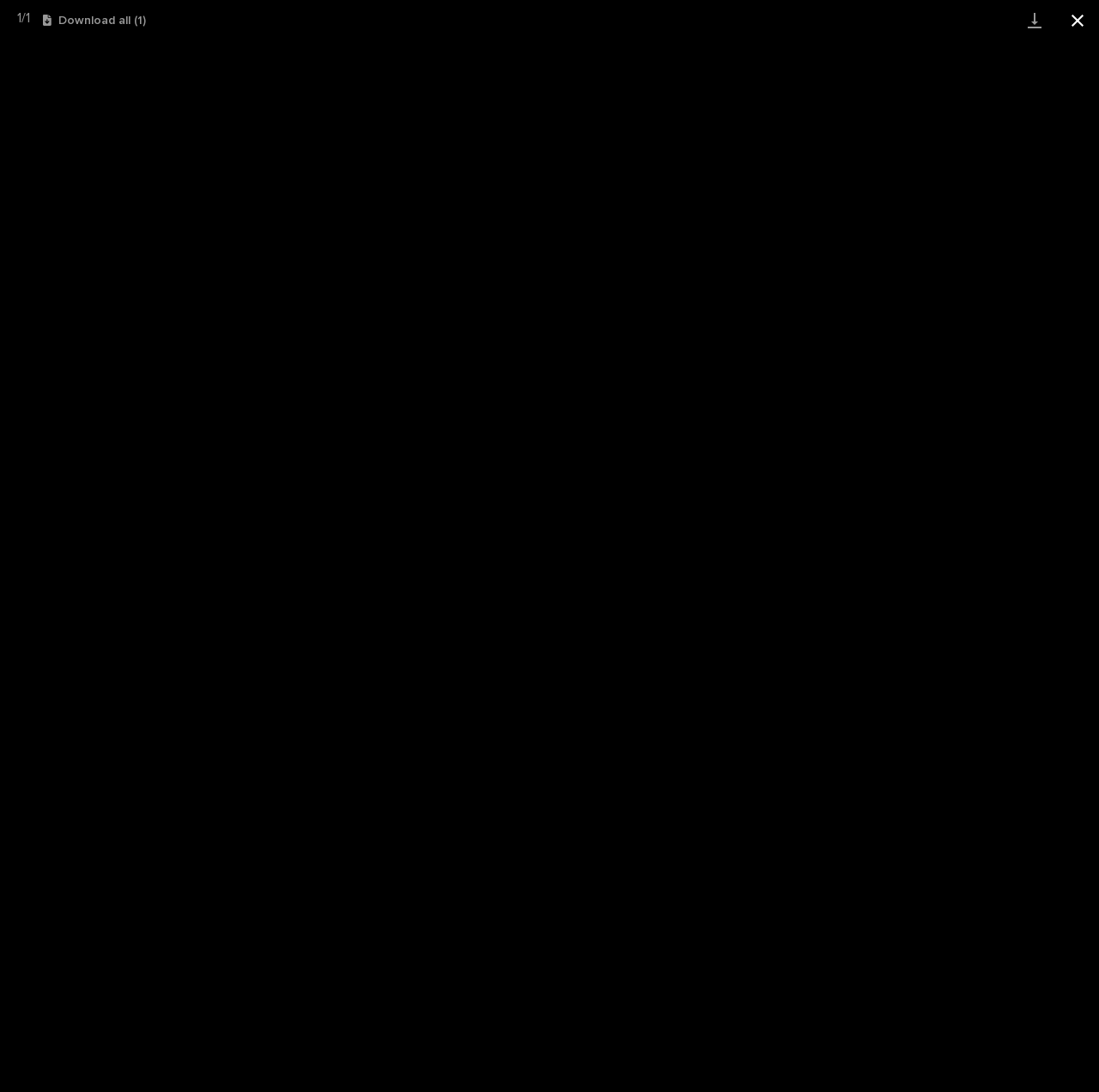
click at [1076, 22] on button "Close gallery" at bounding box center [1078, 19] width 43 height 40
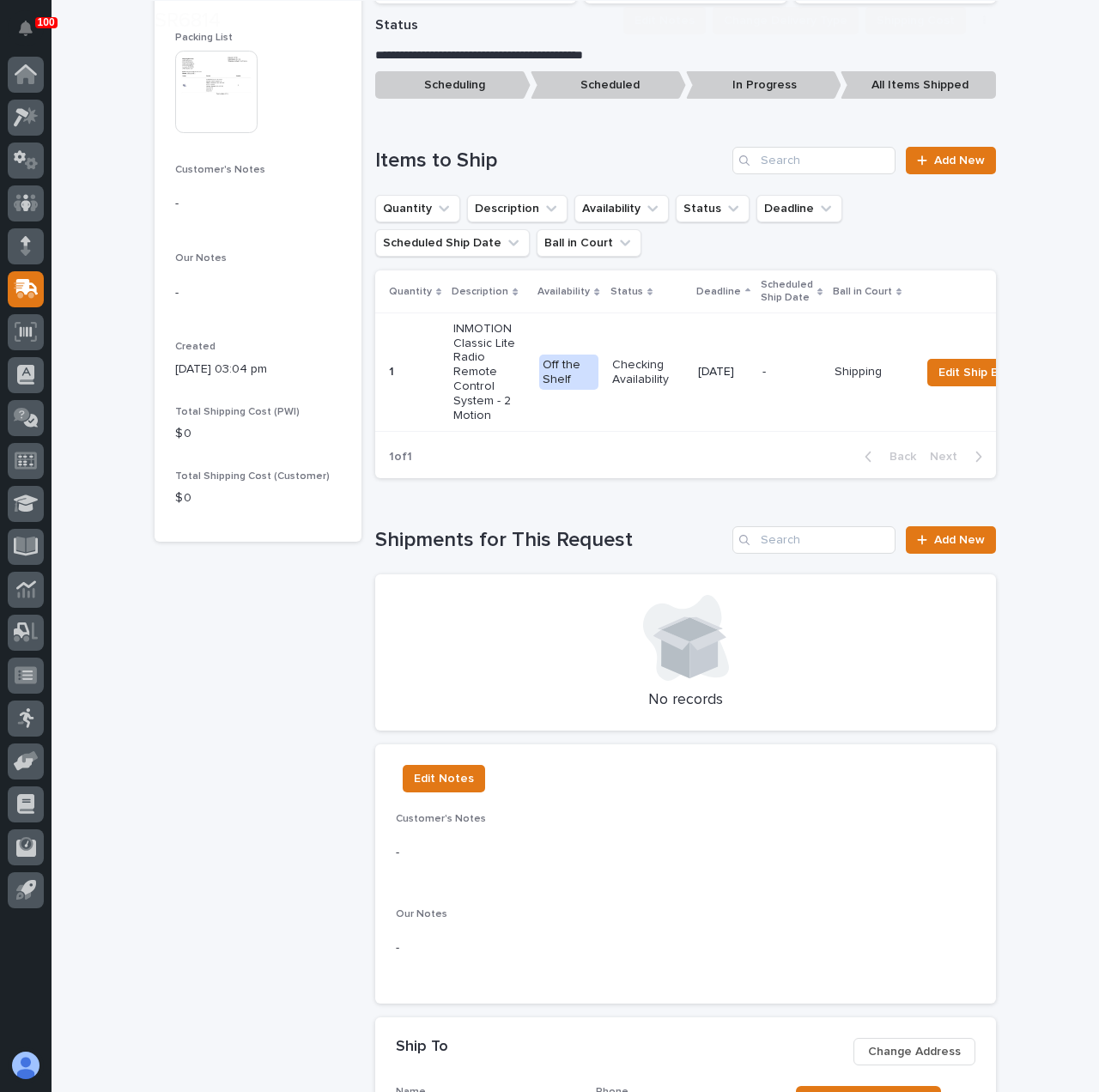
scroll to position [429, 0]
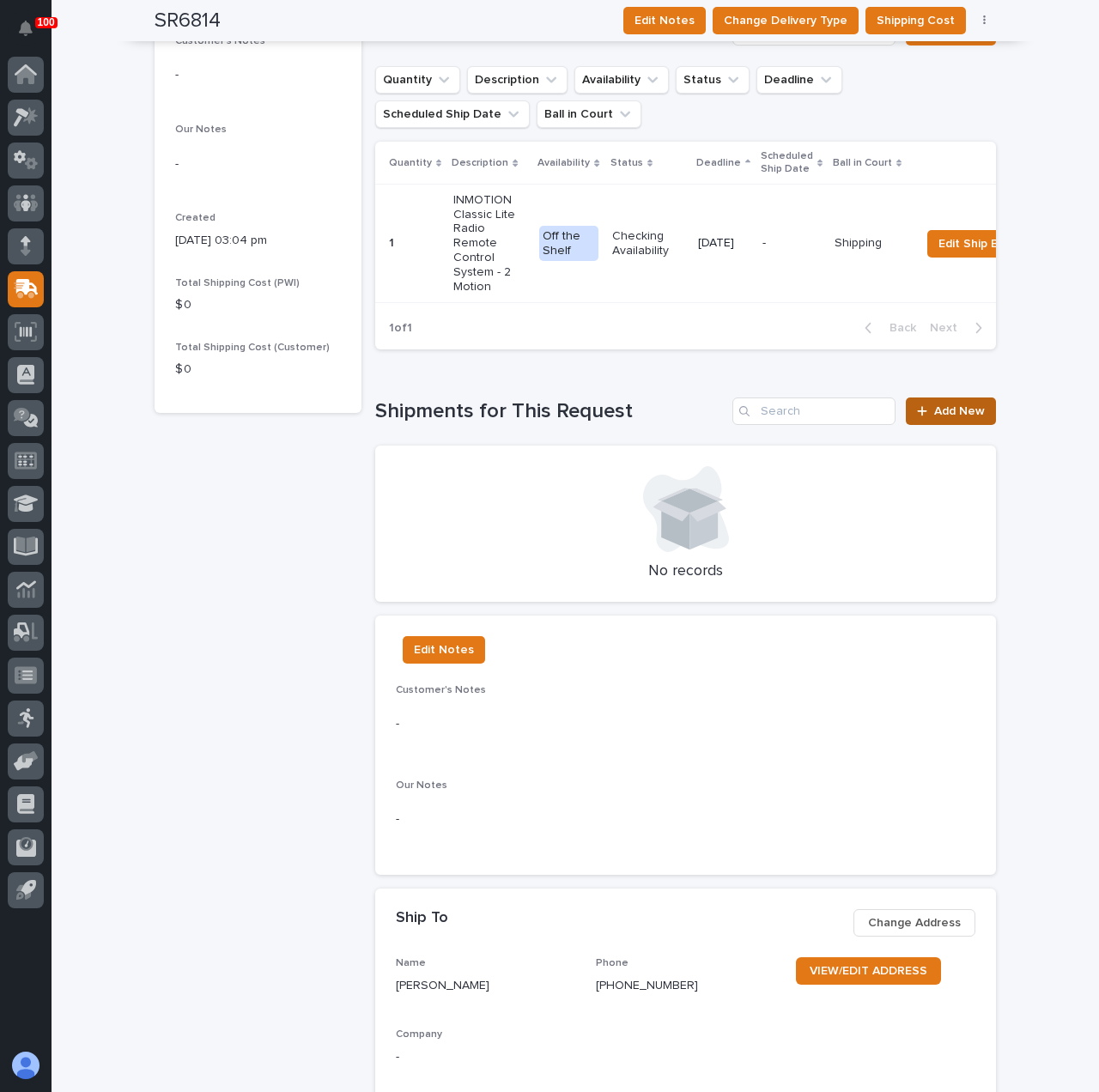
click at [964, 418] on span "Add New" at bounding box center [960, 411] width 51 height 12
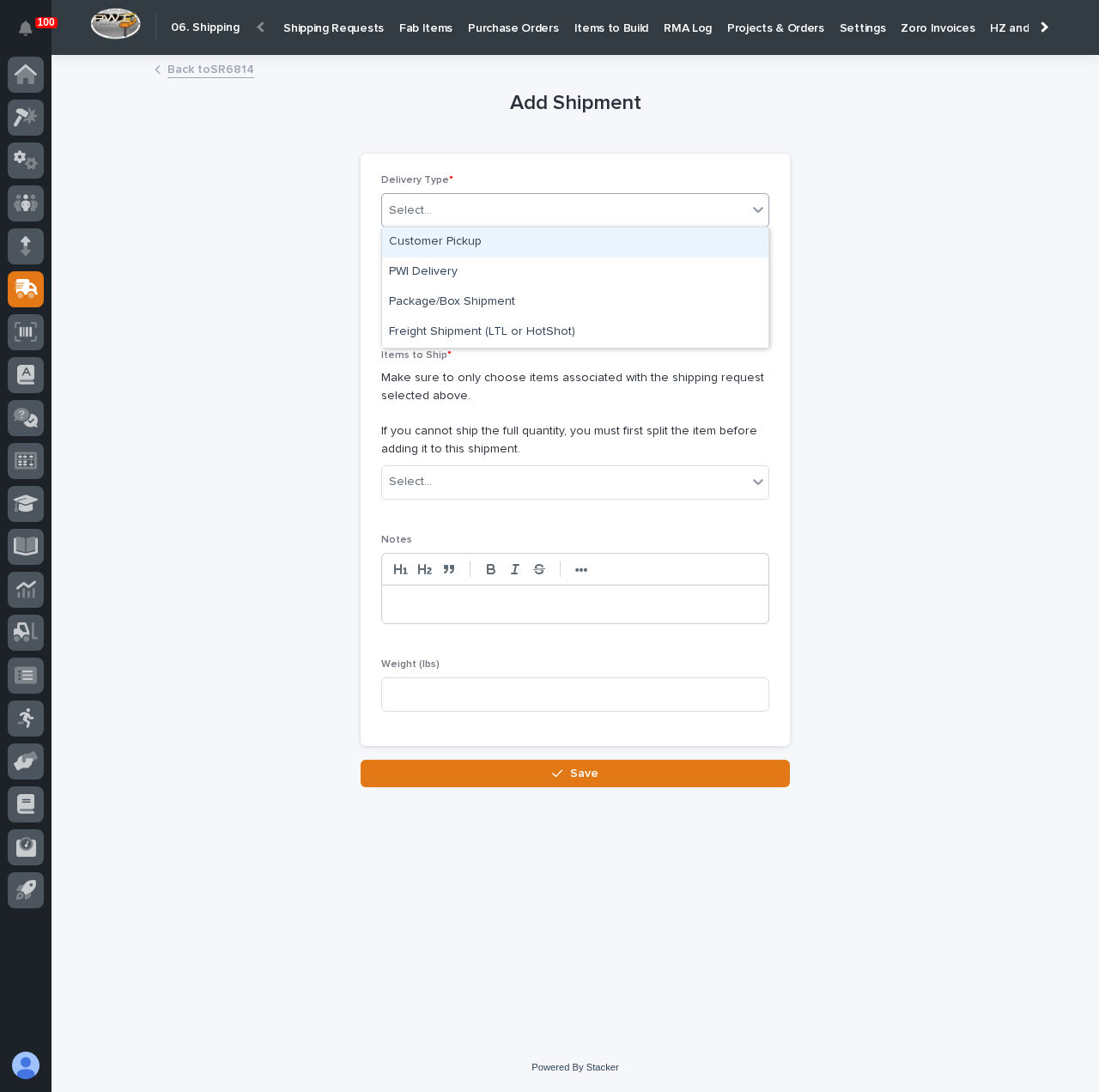
click at [563, 203] on div "Select..." at bounding box center [564, 210] width 365 height 28
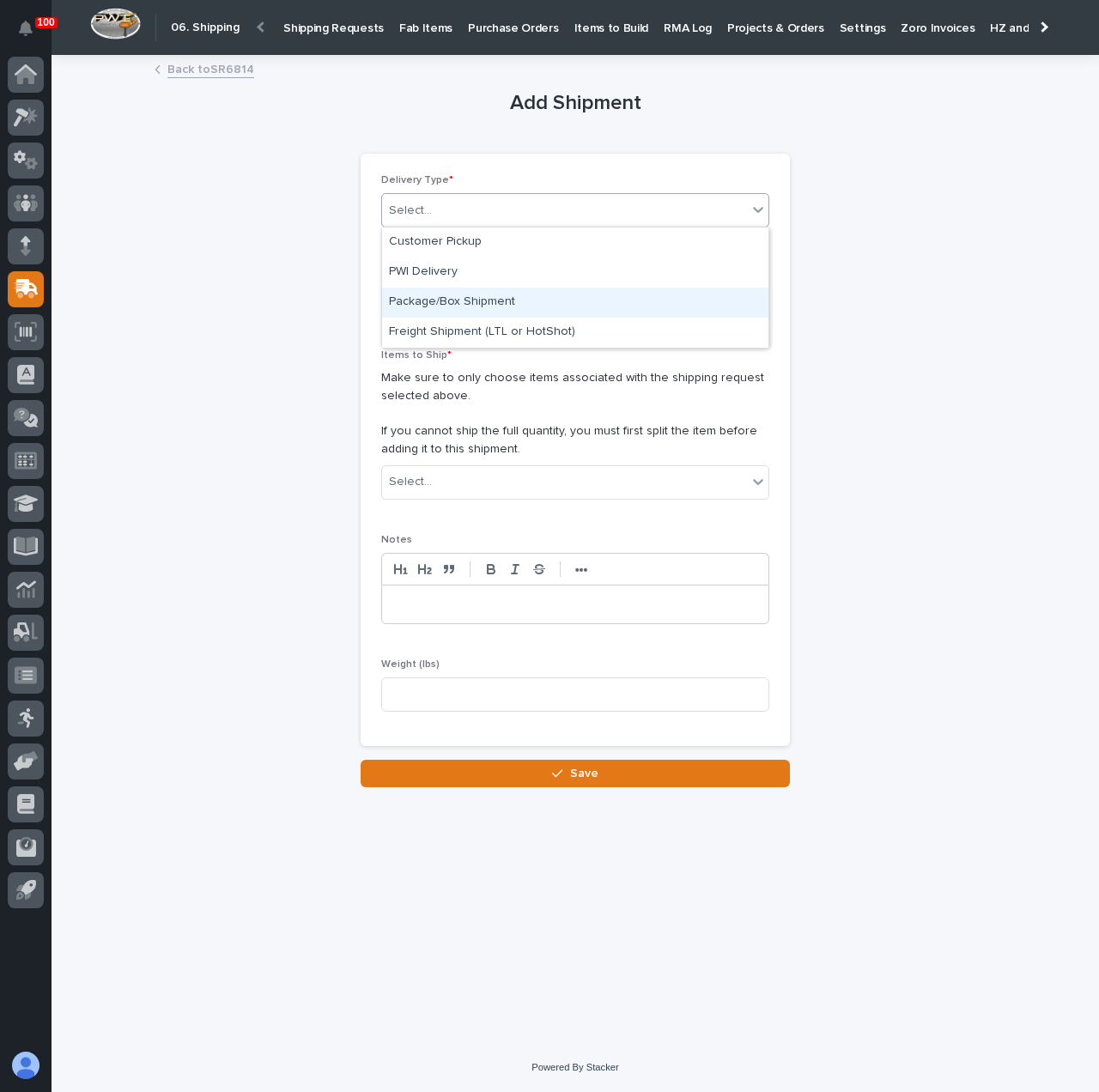
click at [546, 306] on div "Package/Box Shipment" at bounding box center [574, 302] width 386 height 30
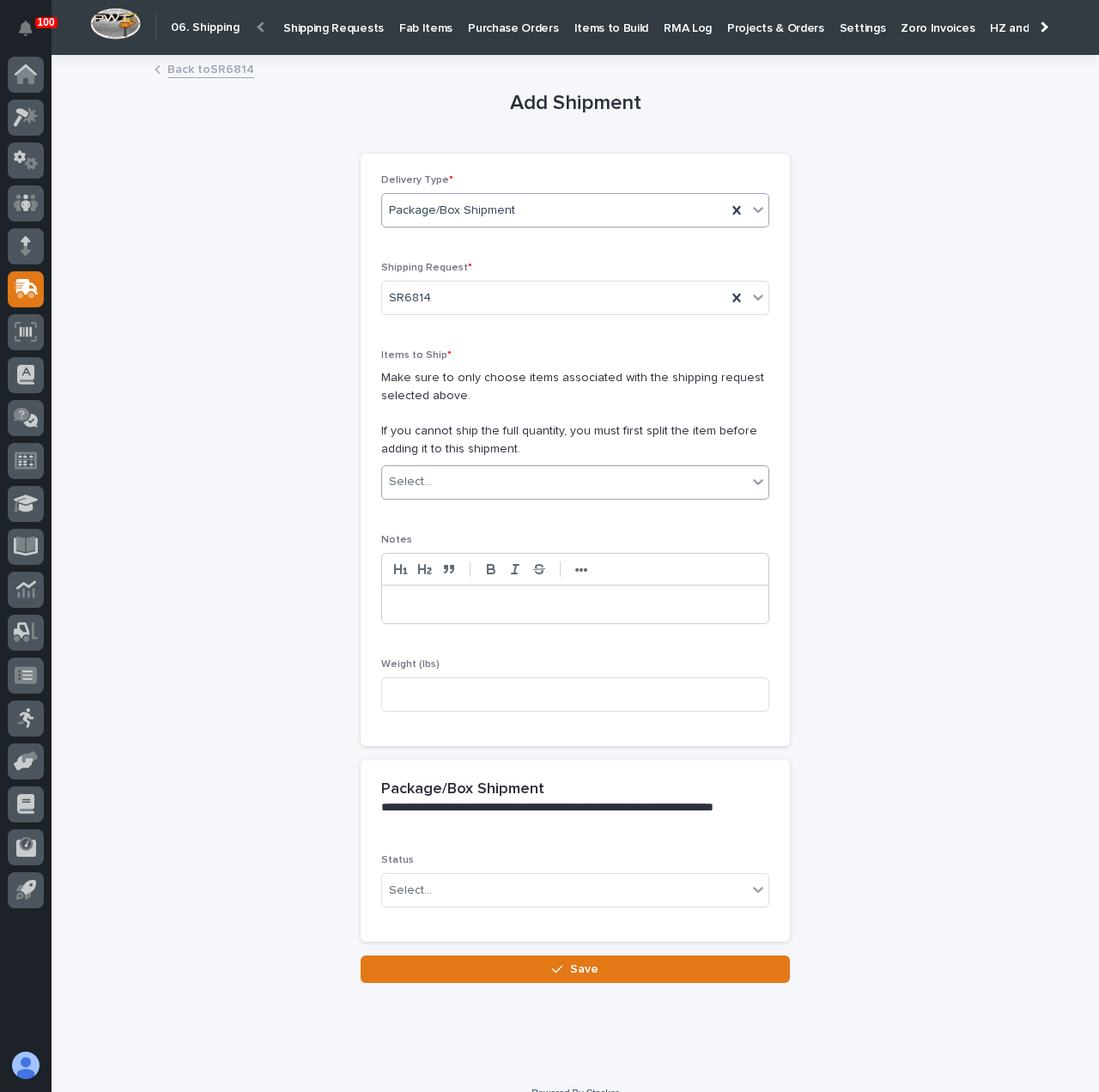
click at [518, 483] on div "Select..." at bounding box center [564, 482] width 365 height 28
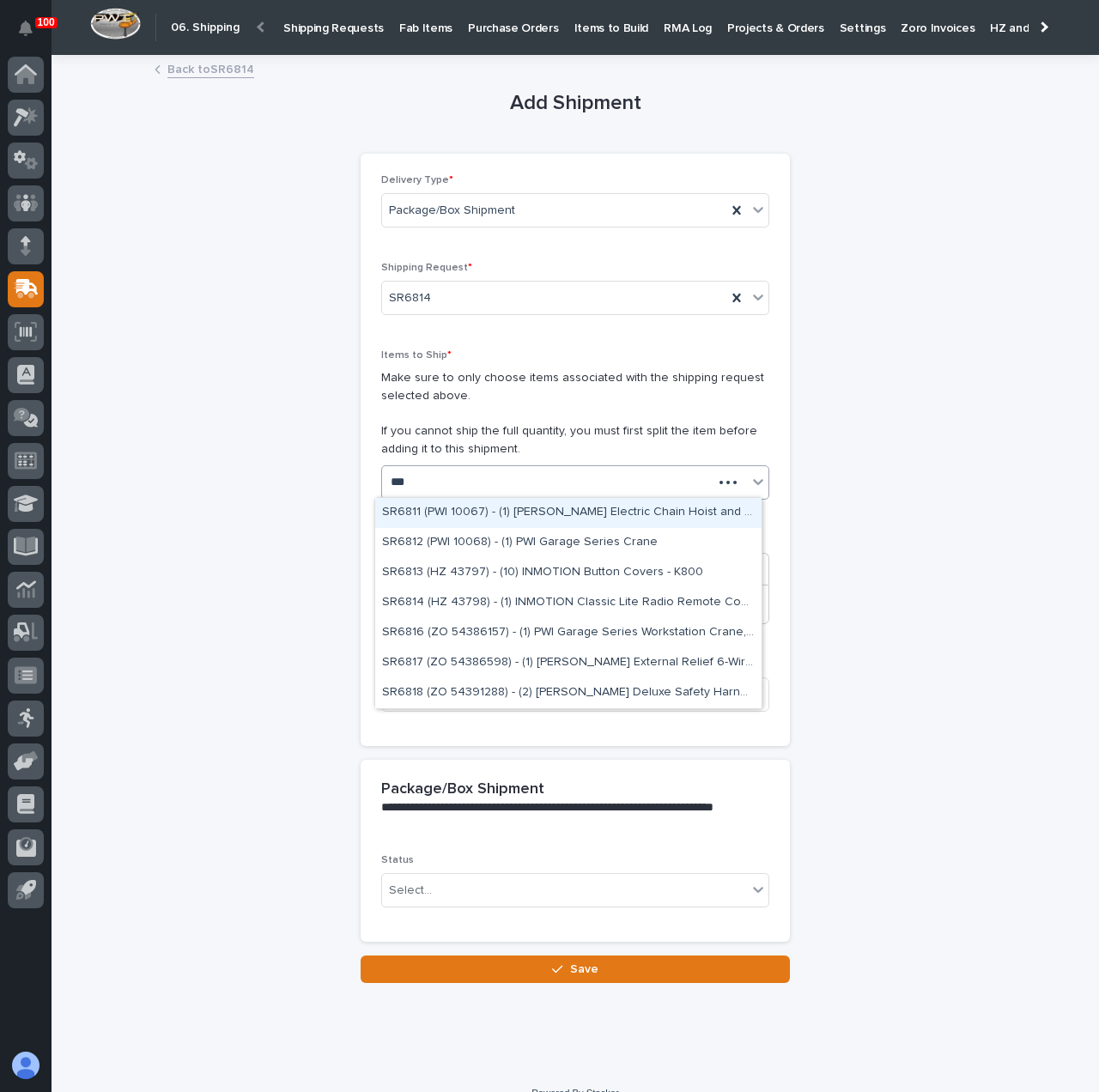
type input "****"
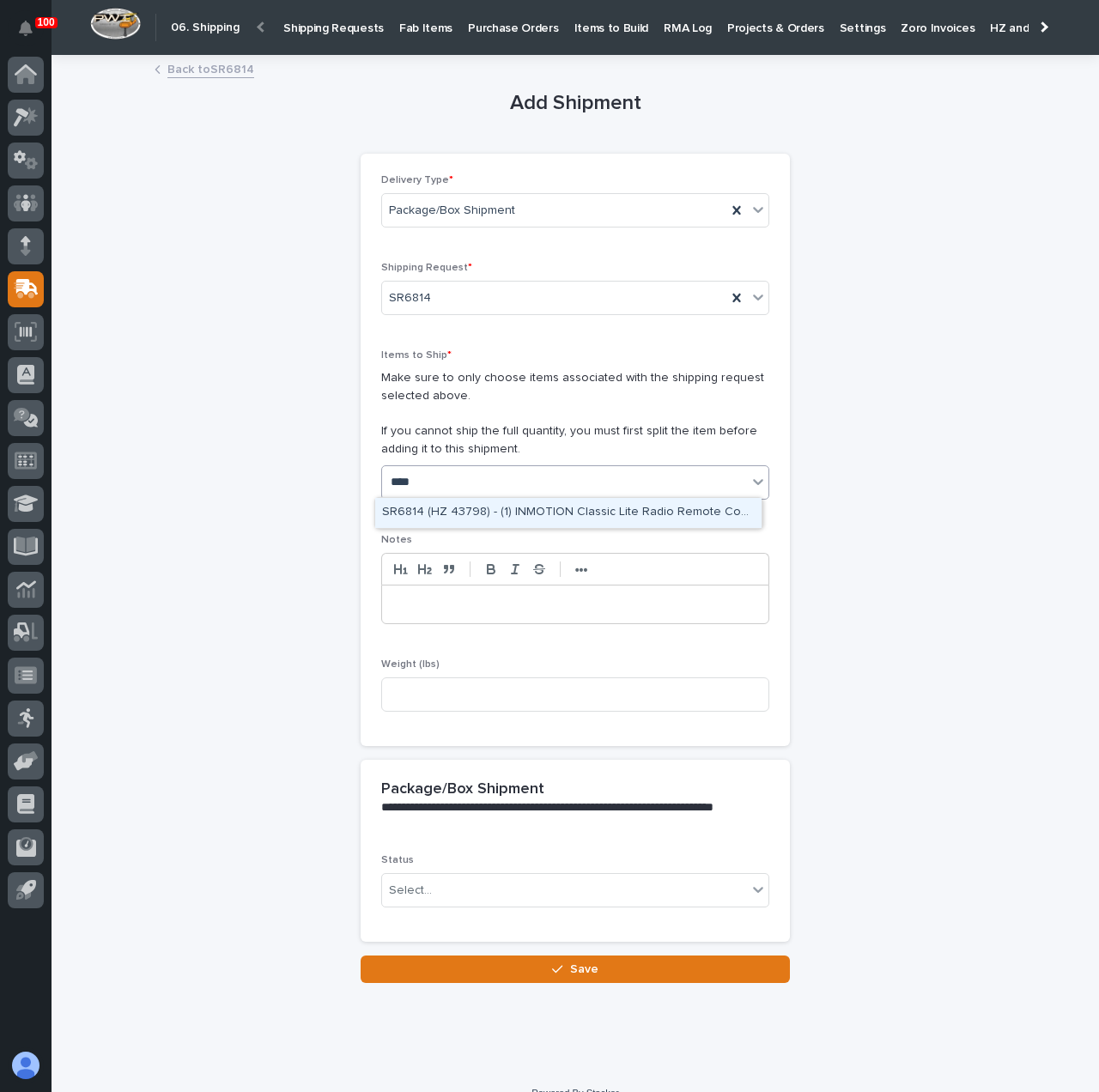
click at [442, 504] on div "SR6814 (HZ 43798) - (1) INMOTION Classic Lite Radio Remote Control System - 2 M…" at bounding box center [568, 512] width 386 height 30
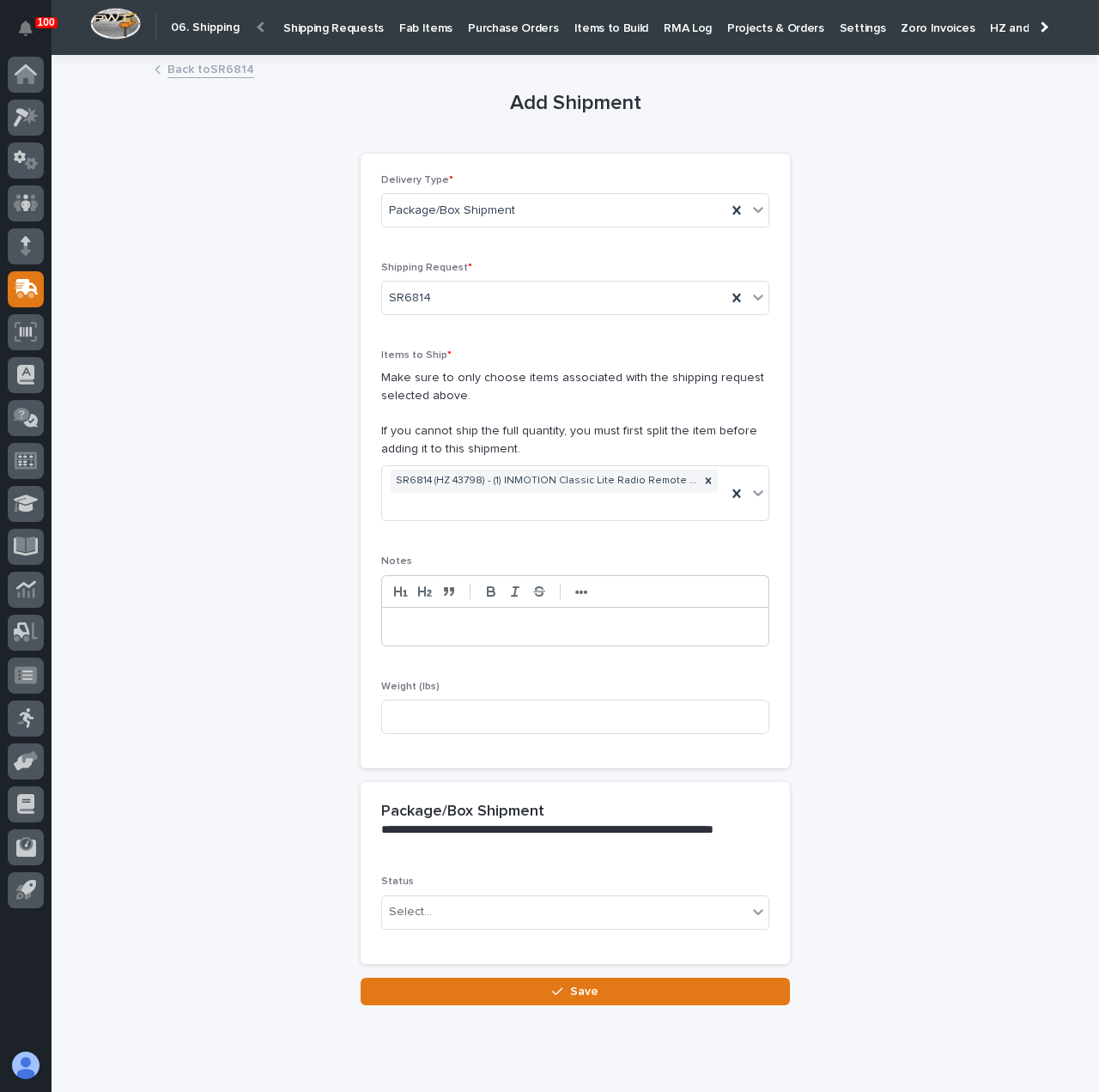
click at [948, 494] on div "**********" at bounding box center [575, 530] width 841 height 948
click at [436, 723] on input at bounding box center [575, 716] width 388 height 34
type input "5"
click at [485, 899] on div "Select..." at bounding box center [564, 911] width 365 height 28
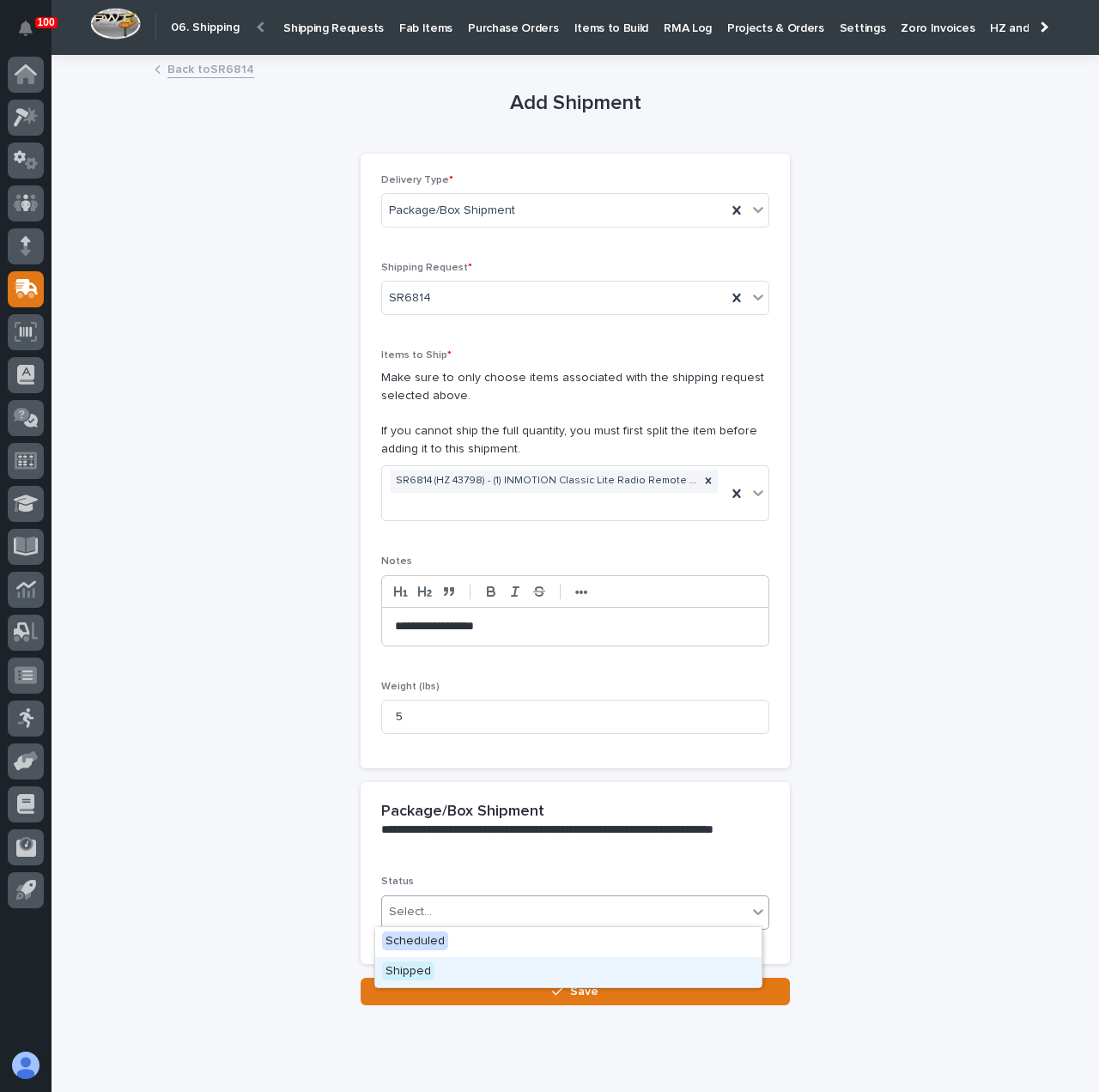
click at [487, 959] on div "Shipped" at bounding box center [568, 971] width 386 height 30
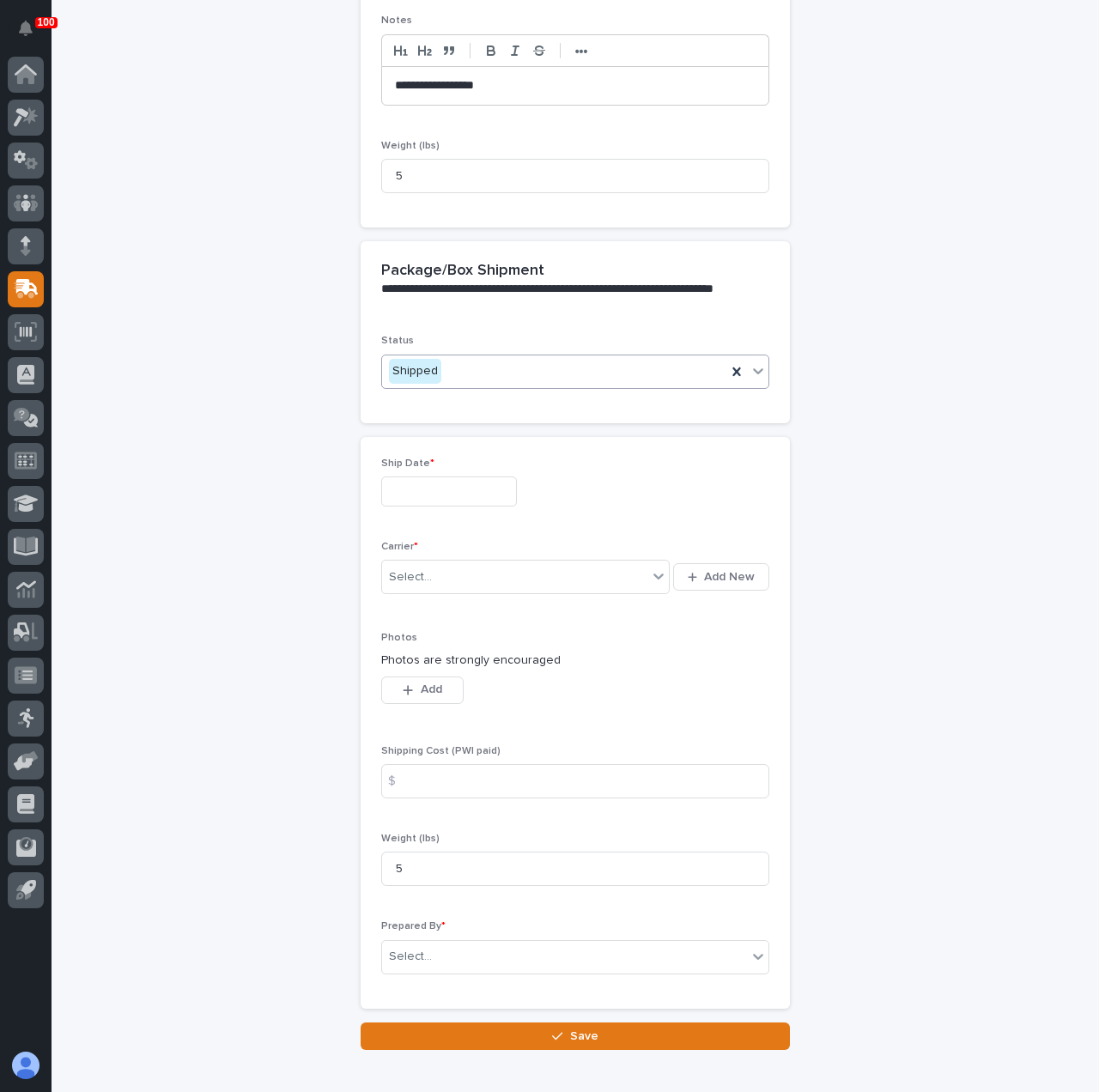
scroll to position [628, 0]
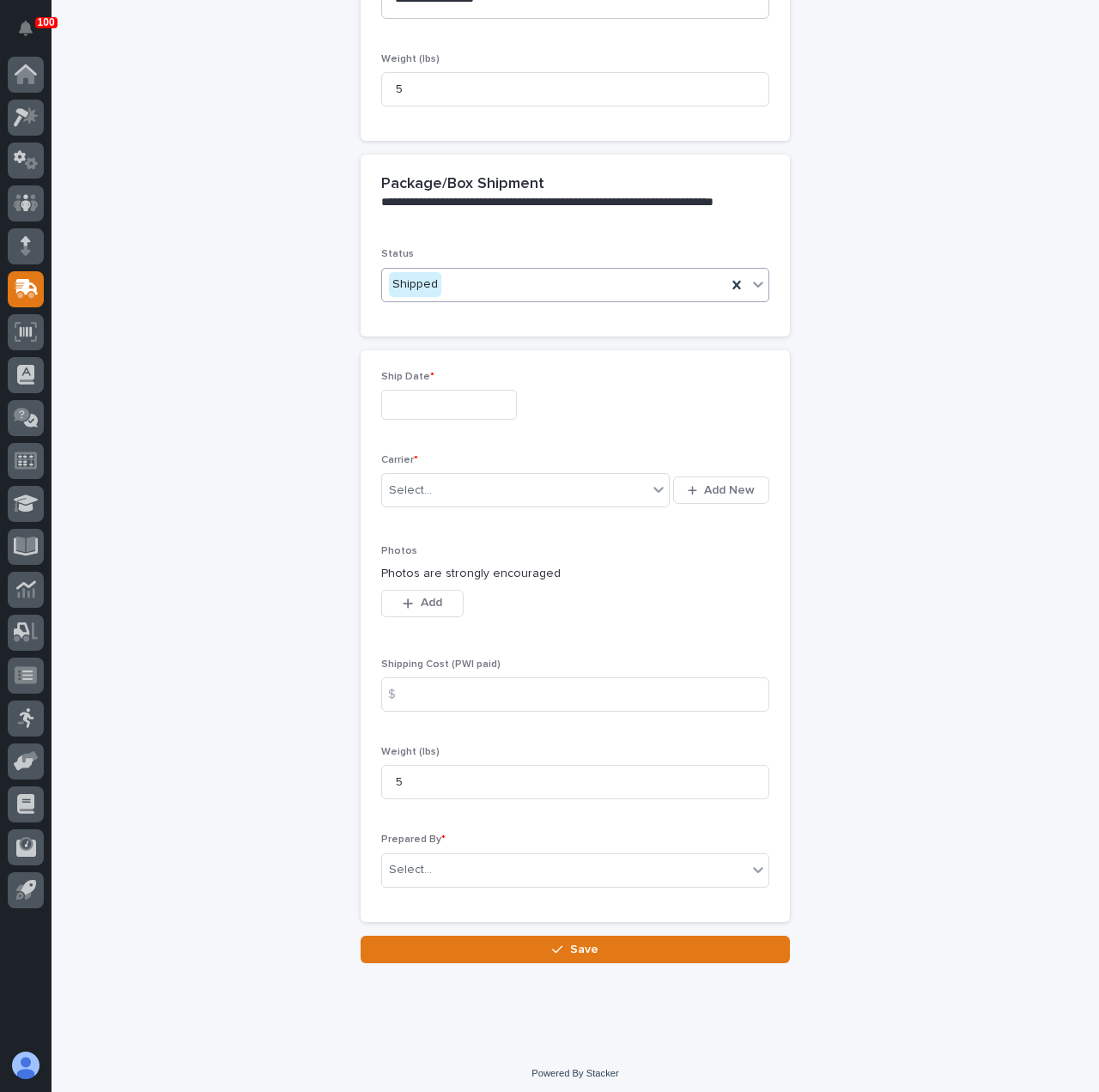
click at [413, 396] on input "text" at bounding box center [449, 404] width 135 height 30
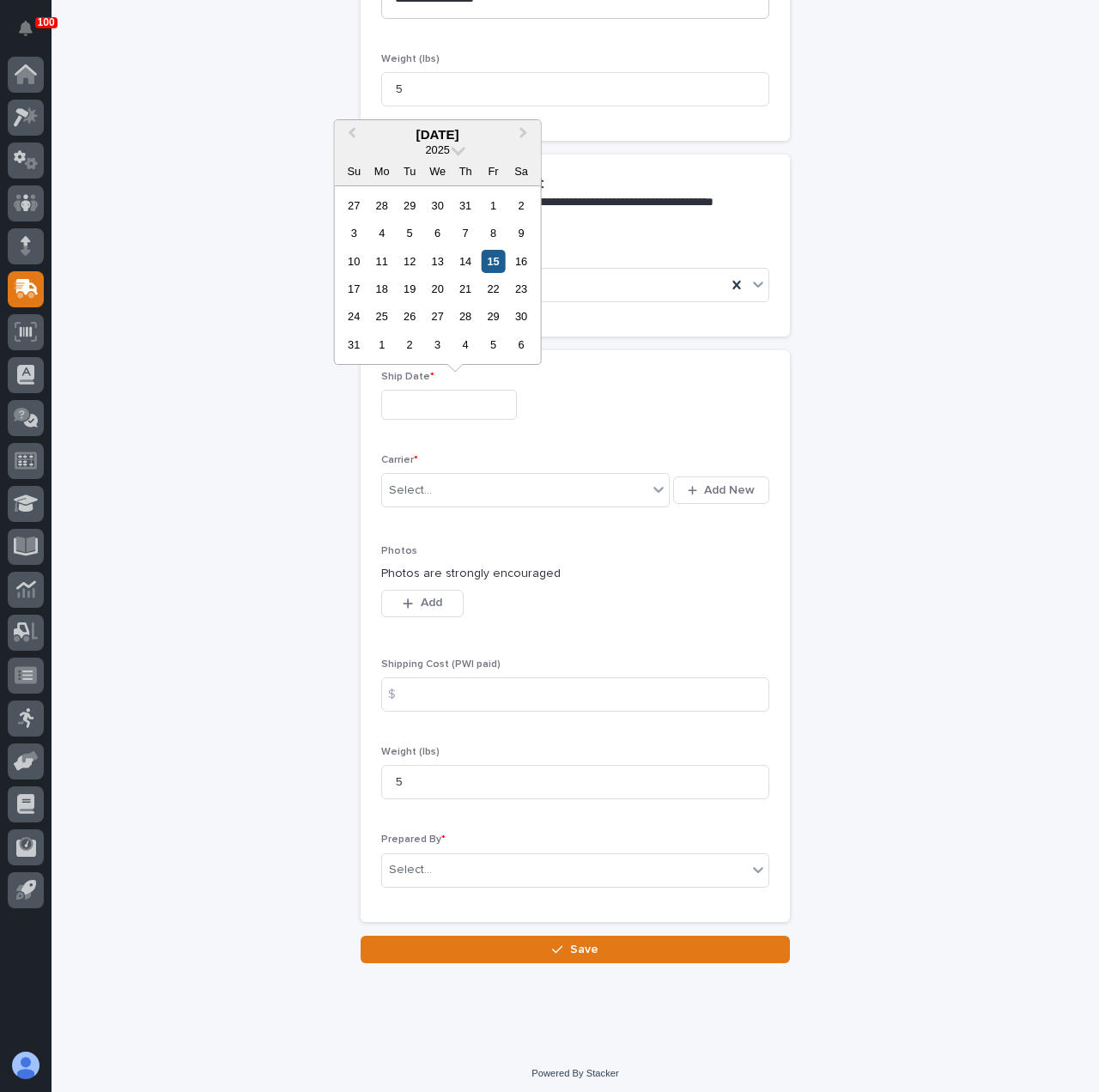
click at [497, 258] on div "15" at bounding box center [494, 262] width 23 height 23
type input "**********"
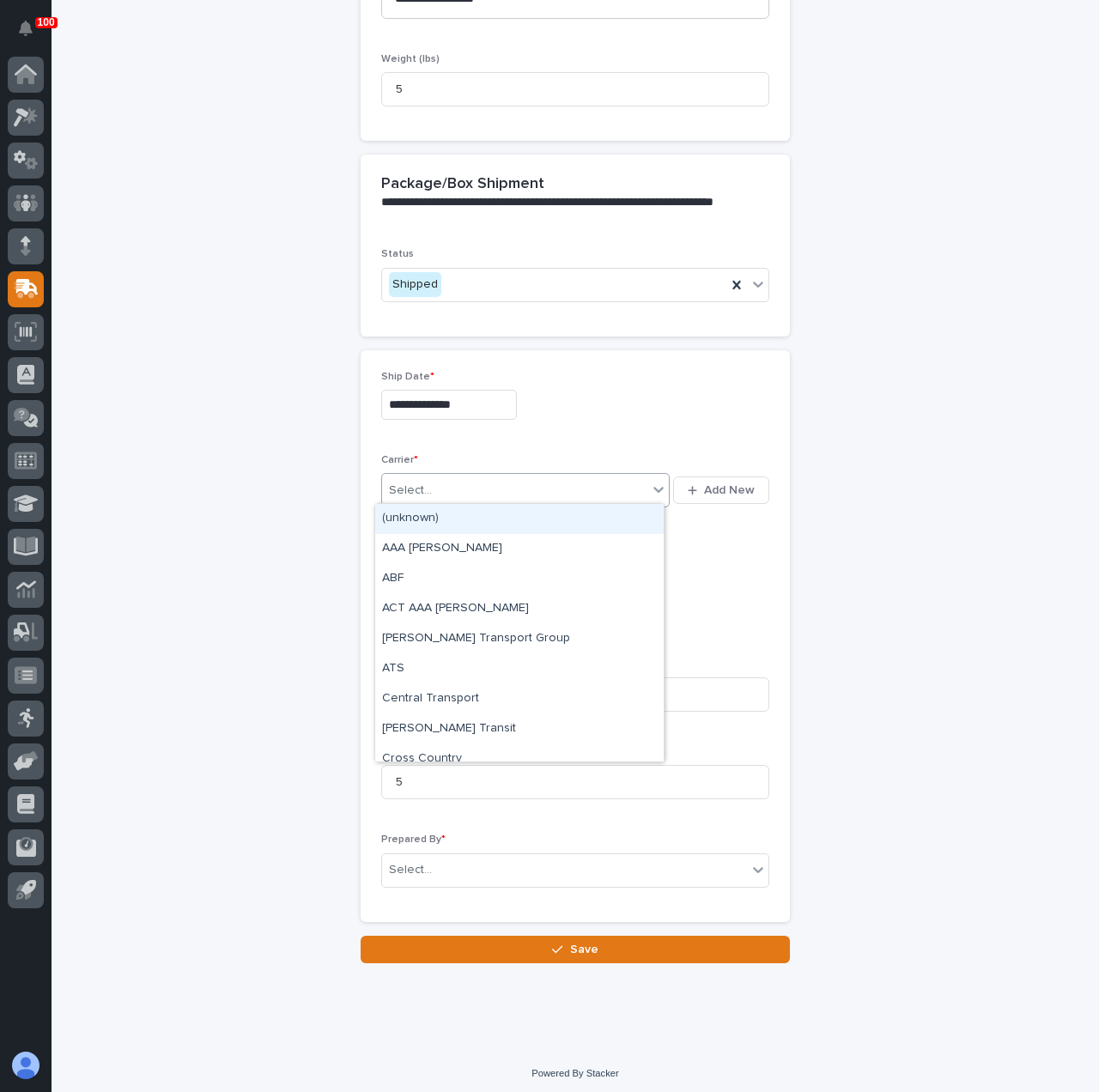
click at [512, 484] on div "Select..." at bounding box center [514, 490] width 266 height 28
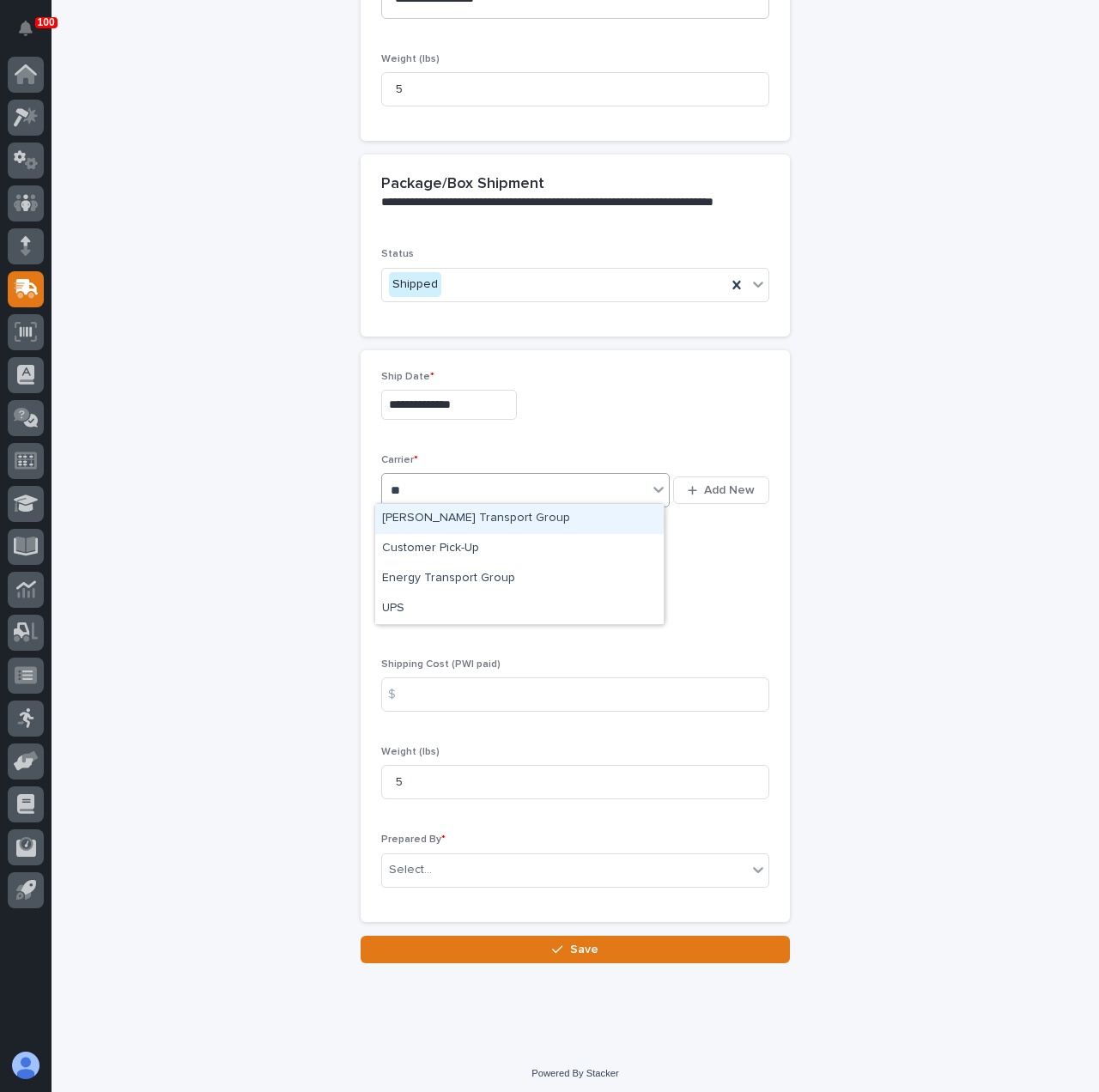
type input "***"
click at [526, 513] on div "UPS" at bounding box center [519, 519] width 288 height 30
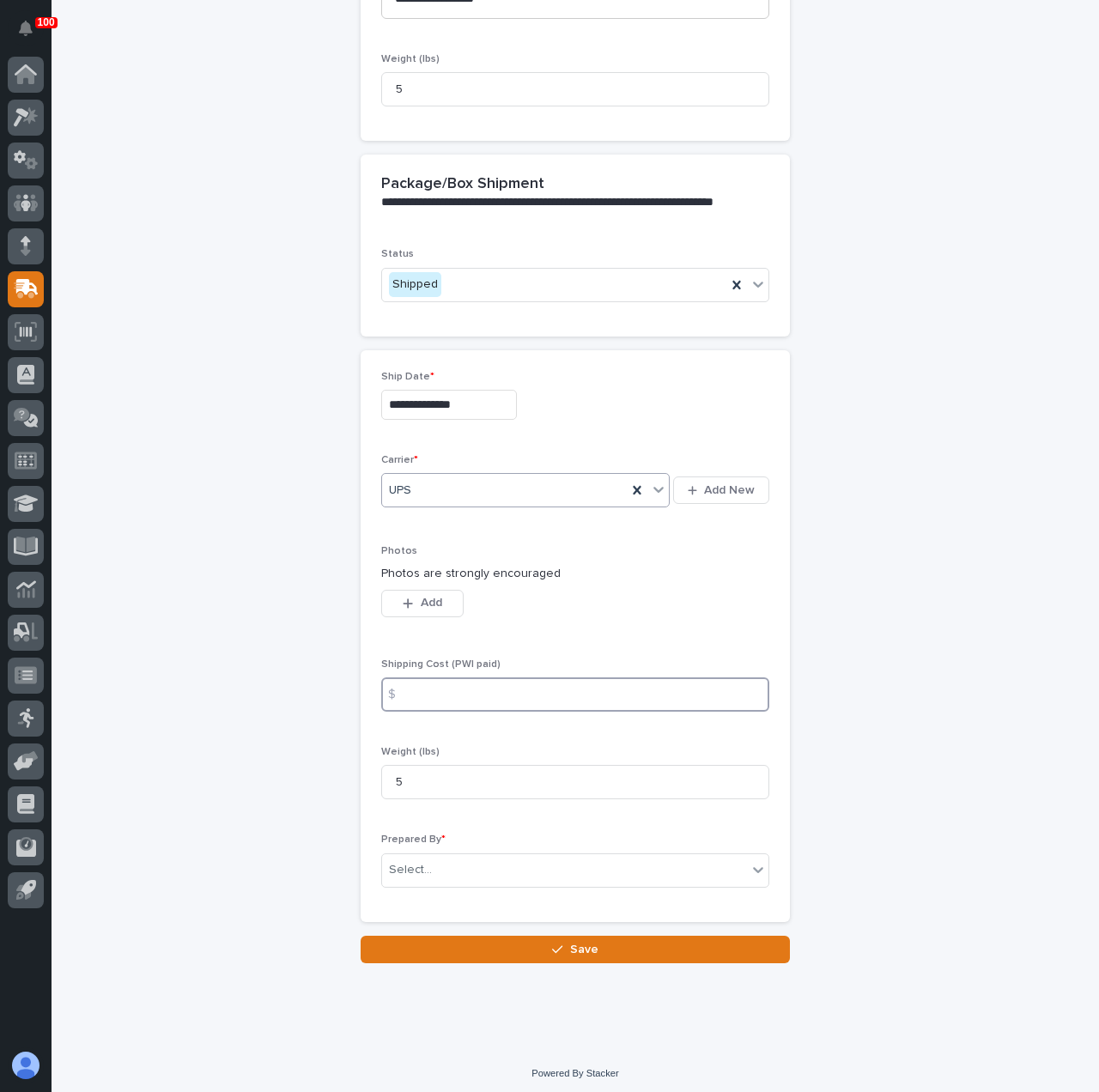
click at [427, 691] on input at bounding box center [575, 694] width 388 height 34
type input "15.57"
click at [193, 772] on div "**********" at bounding box center [575, 197] width 841 height 1534
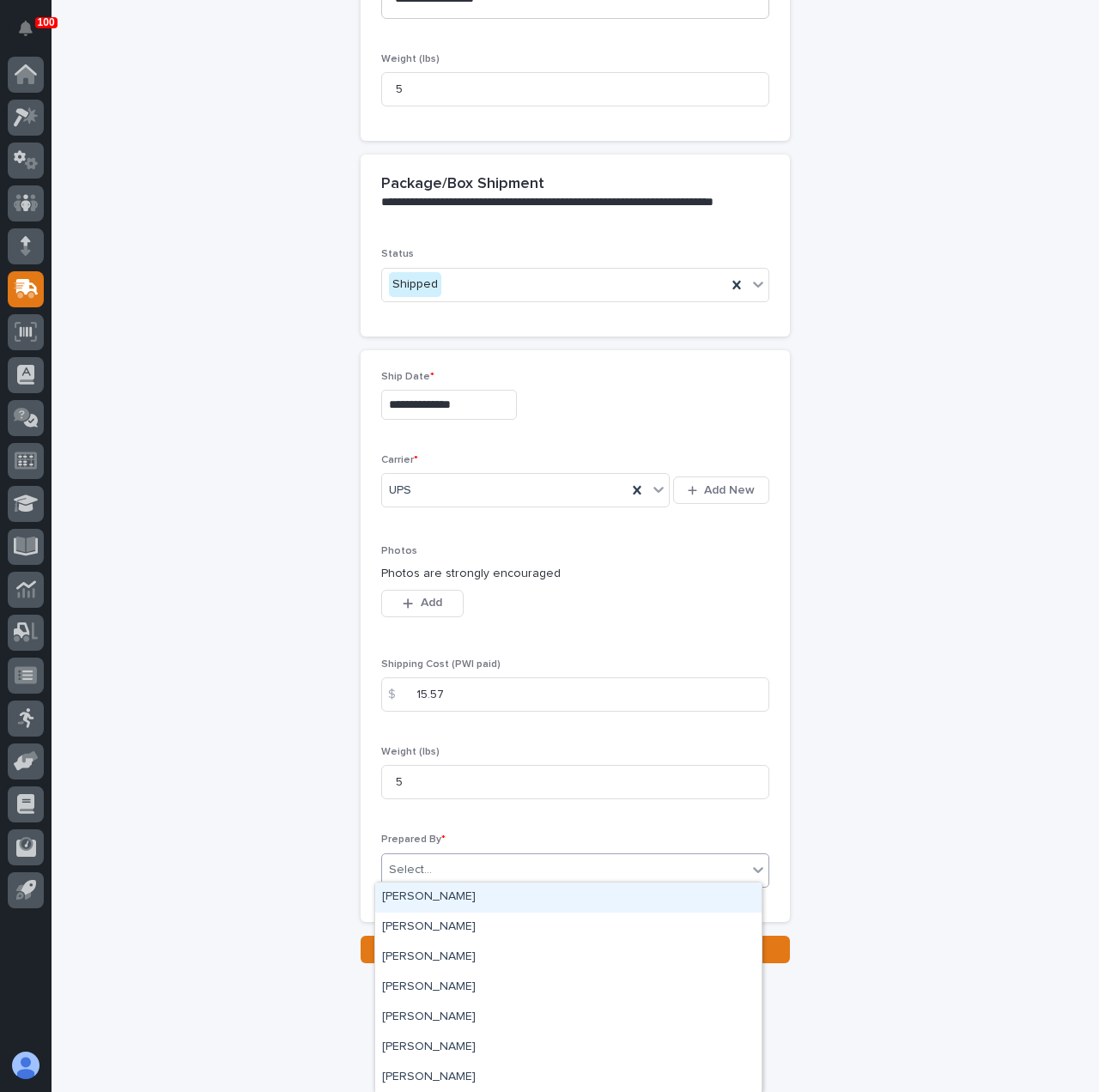
click at [388, 861] on div "Select..." at bounding box center [410, 870] width 43 height 18
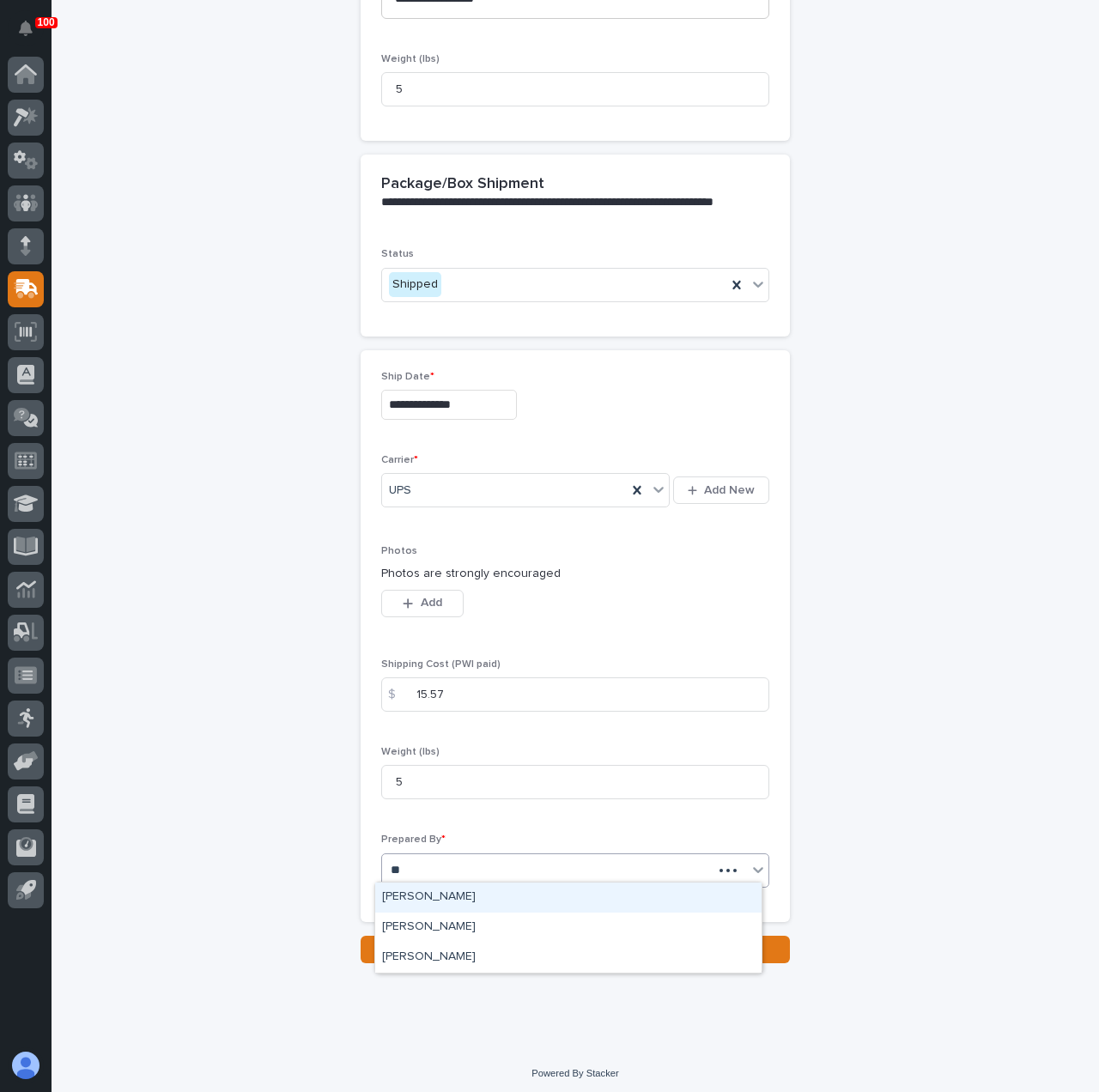
type input "***"
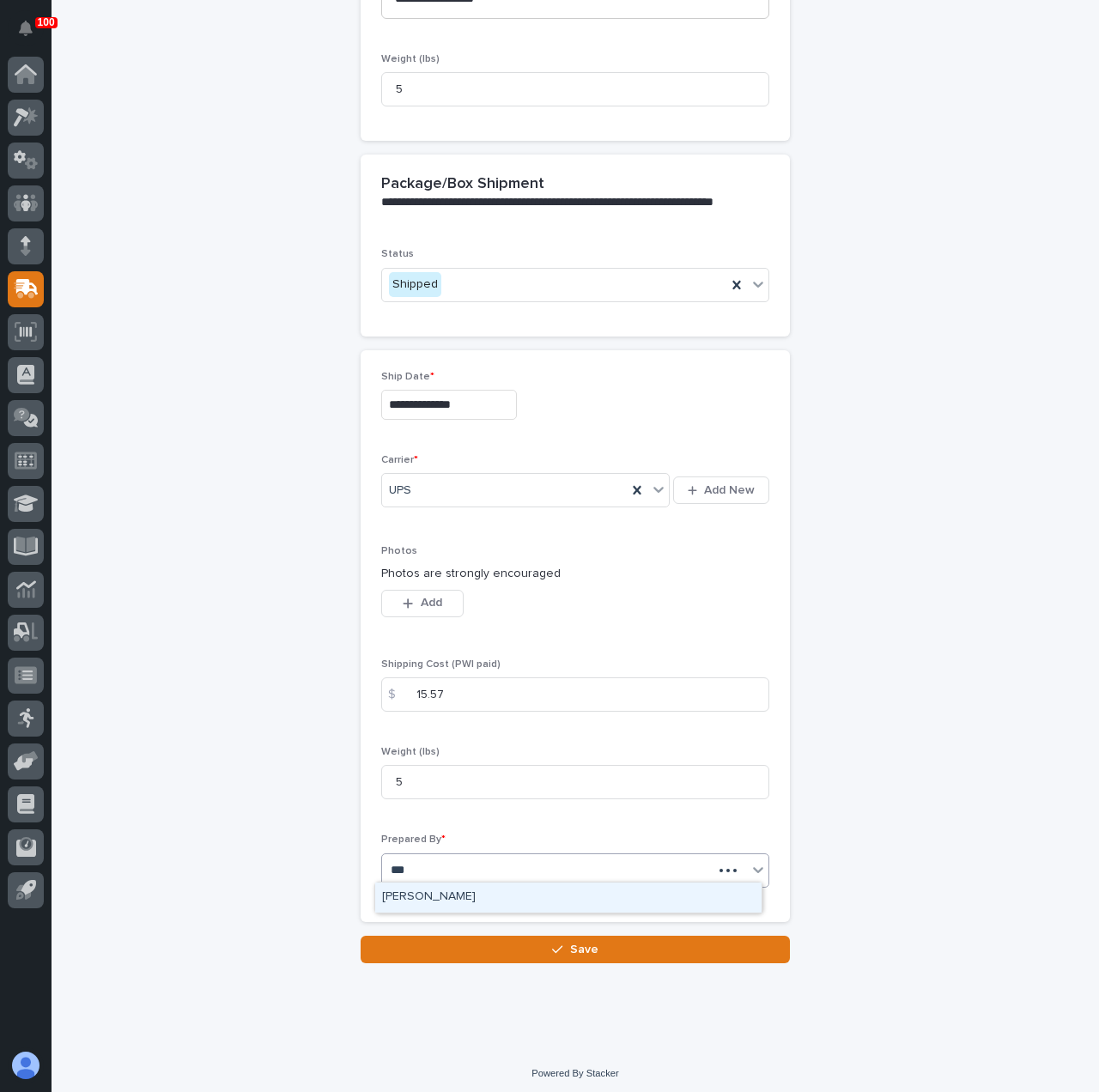
click at [411, 895] on div "[PERSON_NAME]" at bounding box center [568, 897] width 386 height 30
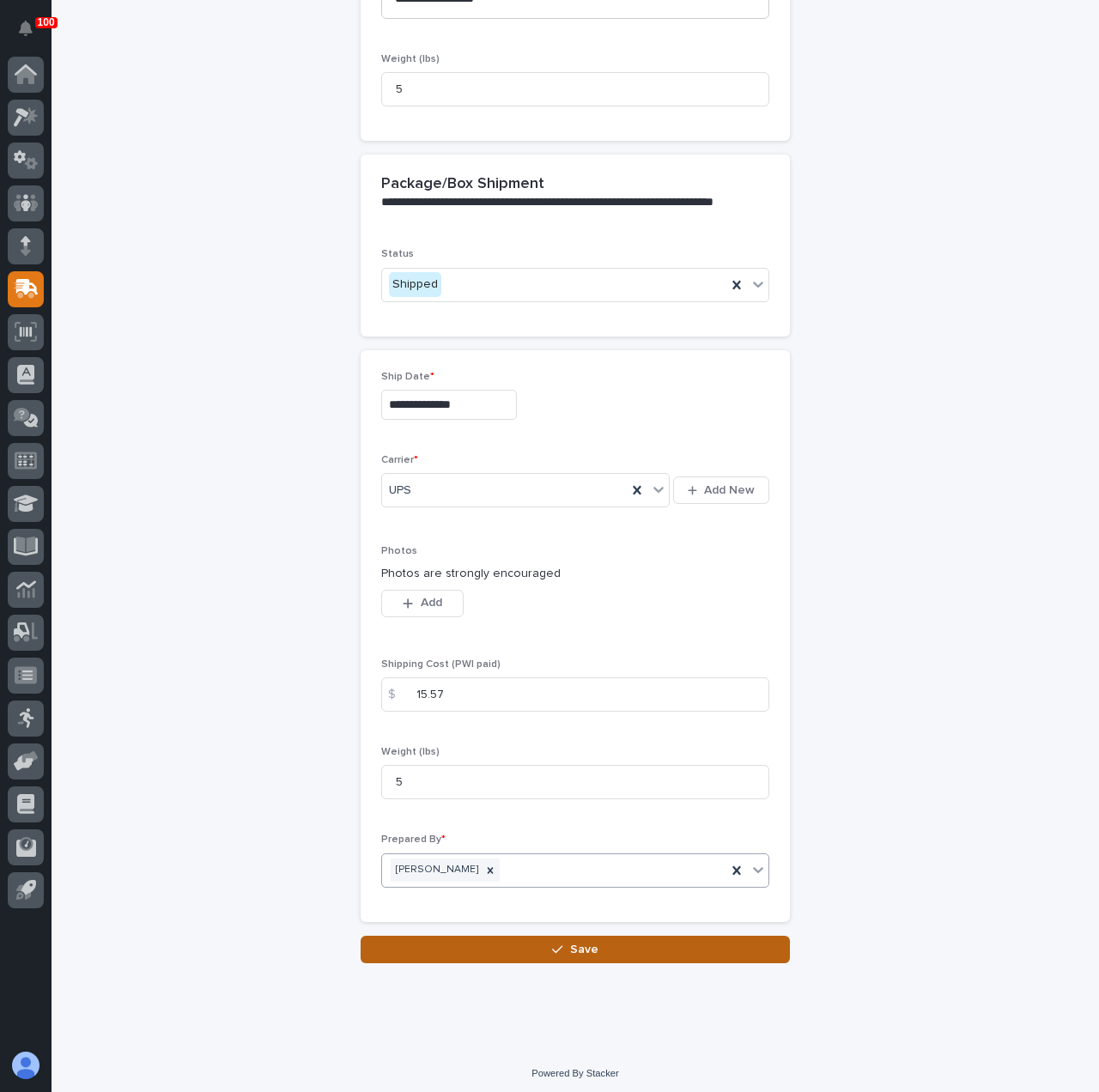
click at [457, 946] on button "Save" at bounding box center [574, 949] width 429 height 27
